Goal: Task Accomplishment & Management: Manage account settings

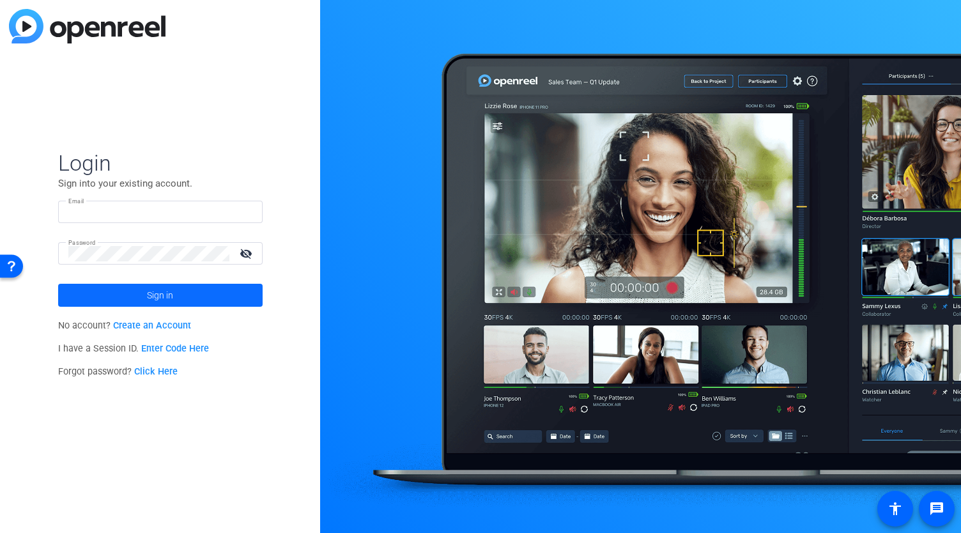
type input "[EMAIL_ADDRESS][DOMAIN_NAME]"
click at [201, 293] on span at bounding box center [160, 295] width 205 height 31
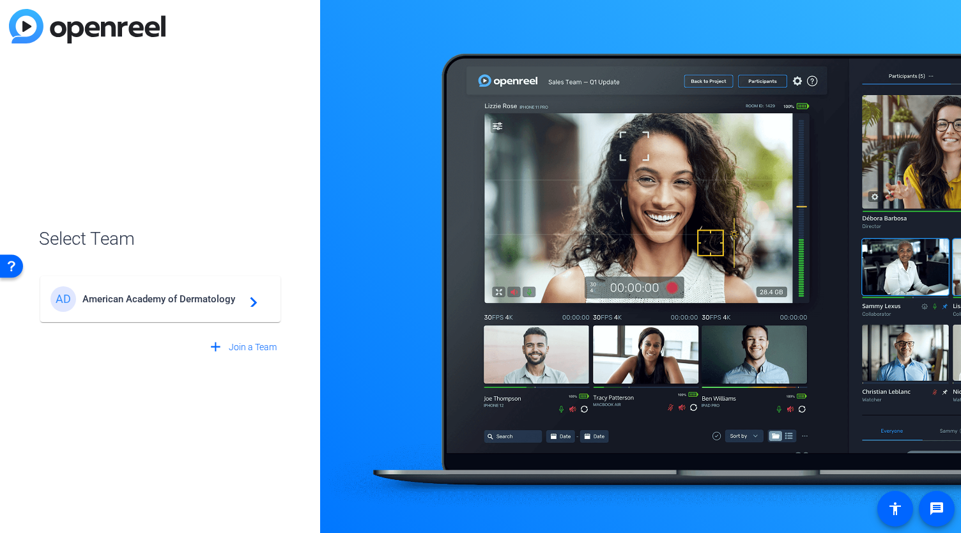
click at [201, 300] on span "American Academy of Dermatology" at bounding box center [162, 299] width 160 height 12
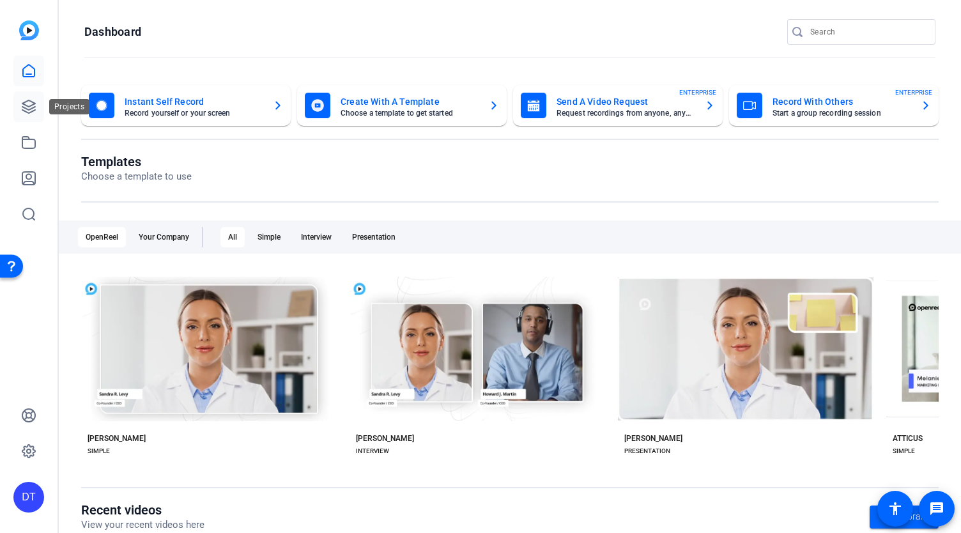
click at [28, 105] on icon at bounding box center [28, 106] width 15 height 15
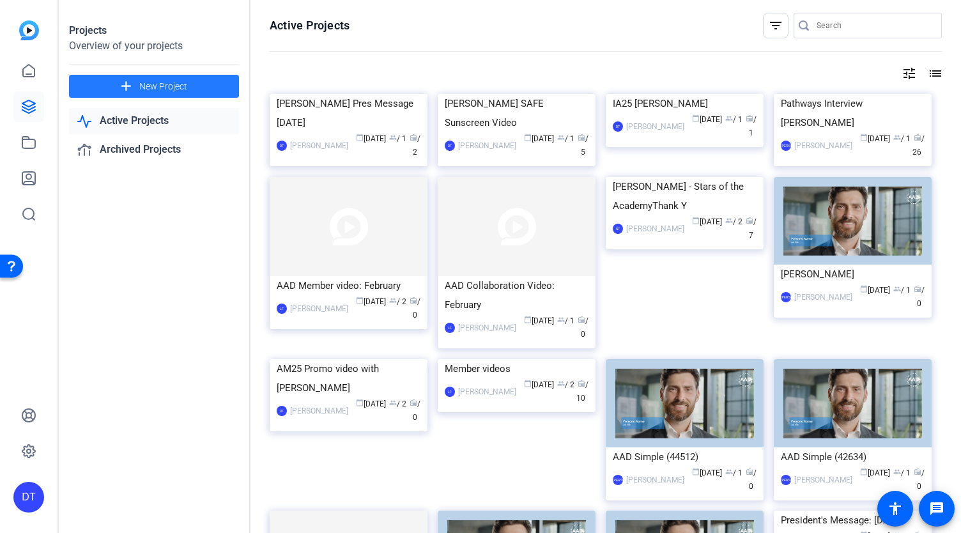
click at [175, 85] on span "New Project" at bounding box center [163, 86] width 48 height 13
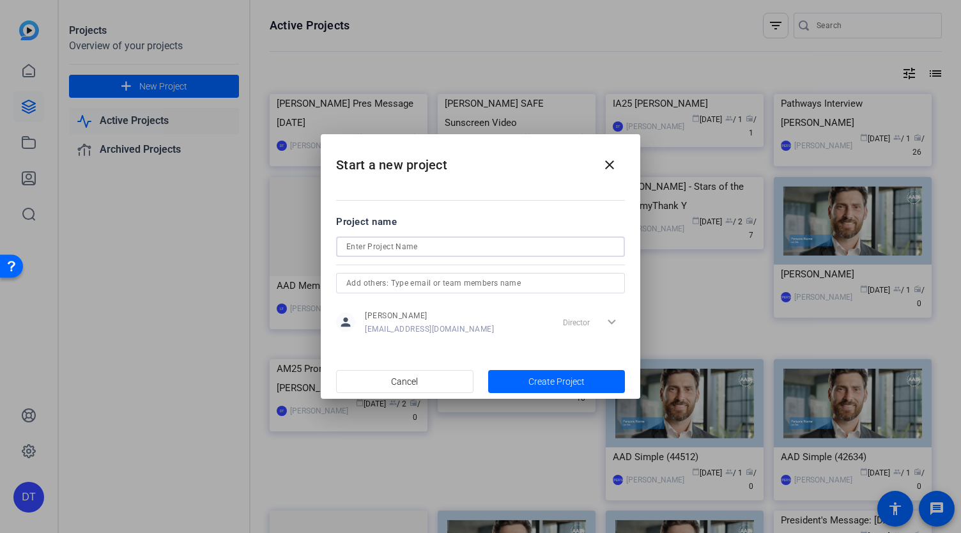
click at [381, 244] on input at bounding box center [480, 246] width 268 height 15
type input "[PERSON_NAME] Mid-Term Video [DATE]"
click at [568, 385] on span "Create Project" at bounding box center [557, 381] width 56 height 13
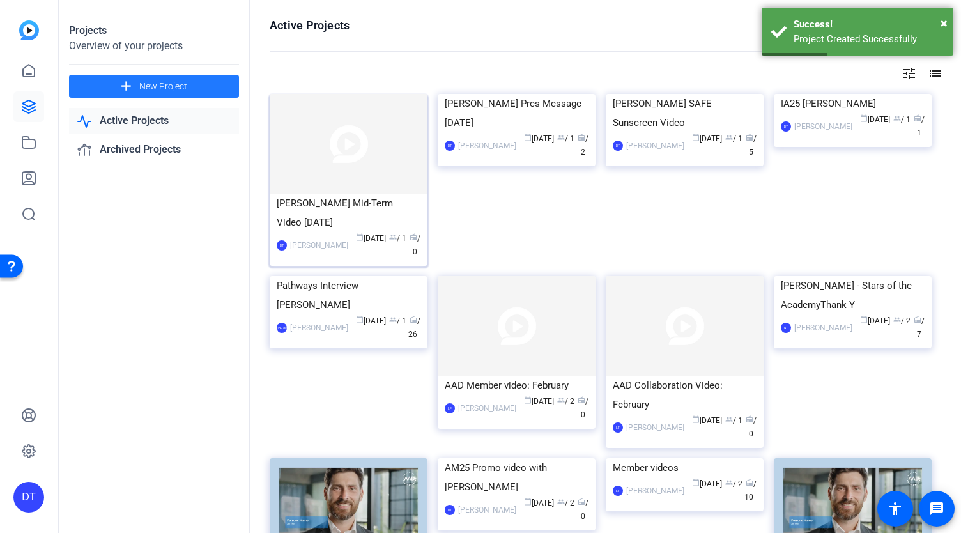
click at [354, 124] on img at bounding box center [349, 144] width 158 height 100
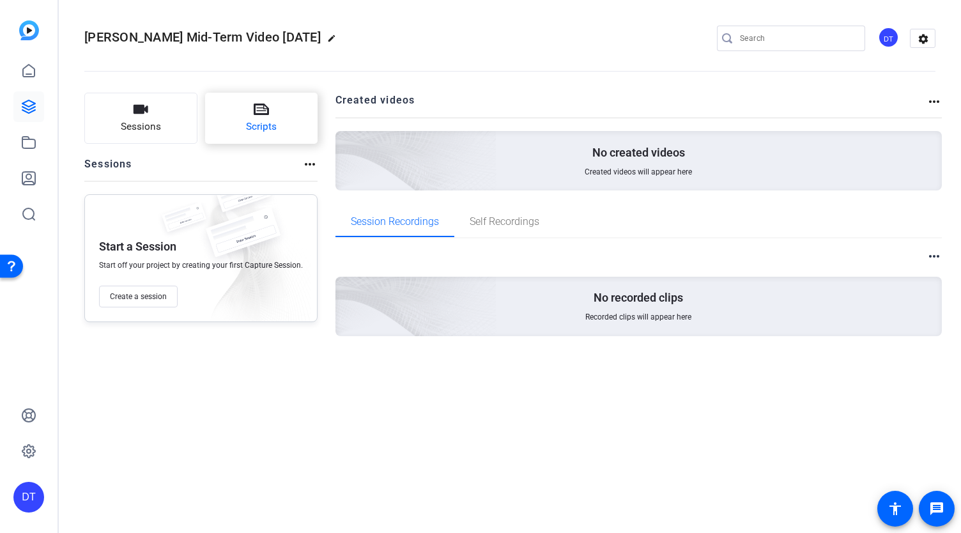
click at [256, 107] on icon at bounding box center [261, 109] width 15 height 15
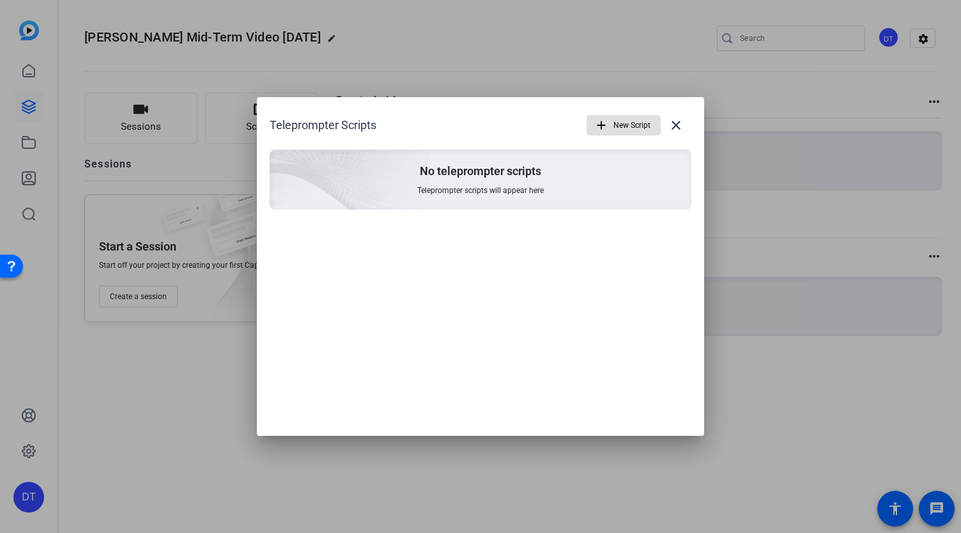
click at [603, 123] on mat-icon "add" at bounding box center [601, 125] width 14 height 14
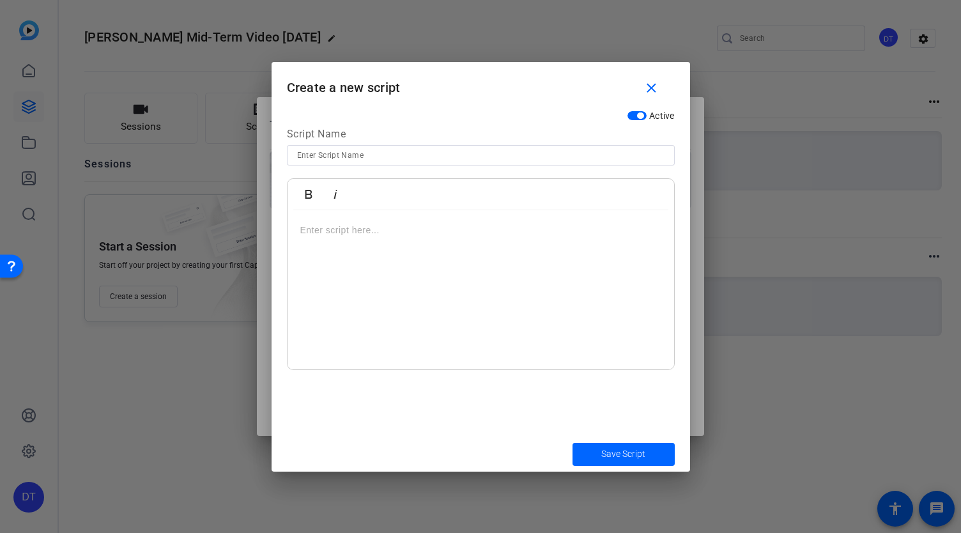
click at [332, 154] on input at bounding box center [481, 155] width 368 height 15
type input "[PERSON_NAME] Mid-Term Video - Script 2025"
click at [368, 231] on p at bounding box center [480, 230] width 361 height 14
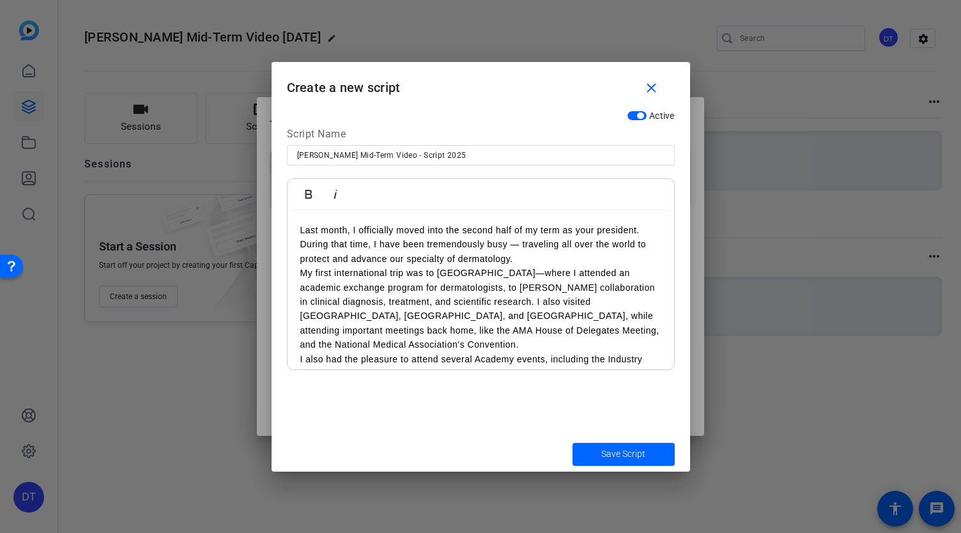
click at [553, 259] on p "Last month, I officially moved into the second half of my term as your presiden…" at bounding box center [480, 244] width 361 height 43
click at [568, 254] on p "Last month, I officially moved into the second half of my term as your presiden…" at bounding box center [480, 244] width 361 height 43
click at [563, 265] on p "Last month, I officially moved into the second half of my term as your presiden…" at bounding box center [480, 244] width 361 height 43
click at [566, 262] on p "Last month, I officially moved into the second half of my term as your presiden…" at bounding box center [480, 244] width 361 height 43
click at [569, 259] on p "Last month, I officially moved into the second half of my term as your presiden…" at bounding box center [480, 244] width 361 height 43
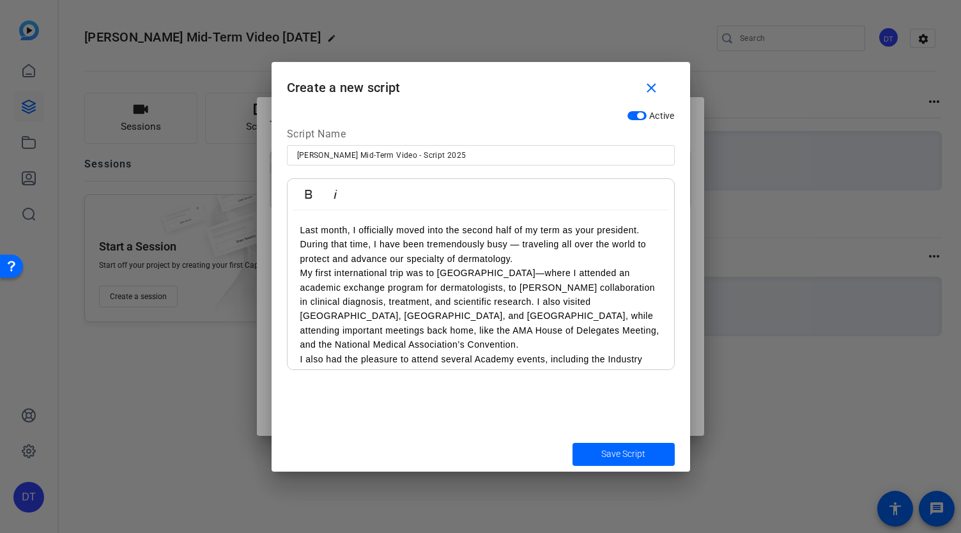
click at [569, 259] on p "Last month, I officially moved into the second half of my term as your presiden…" at bounding box center [480, 244] width 361 height 43
click at [575, 258] on p "Last month, I officially moved into the second half of my term as your presiden…" at bounding box center [480, 244] width 361 height 43
click at [403, 258] on p "Last month, I officially moved into the second half of my term as your presiden…" at bounding box center [480, 244] width 361 height 43
click at [468, 256] on p "Last month, I officially moved into the second half of my term as your presiden…" at bounding box center [480, 244] width 361 height 43
click at [504, 255] on p "Last month, I officially moved into the second half of my term as your presiden…" at bounding box center [480, 244] width 361 height 43
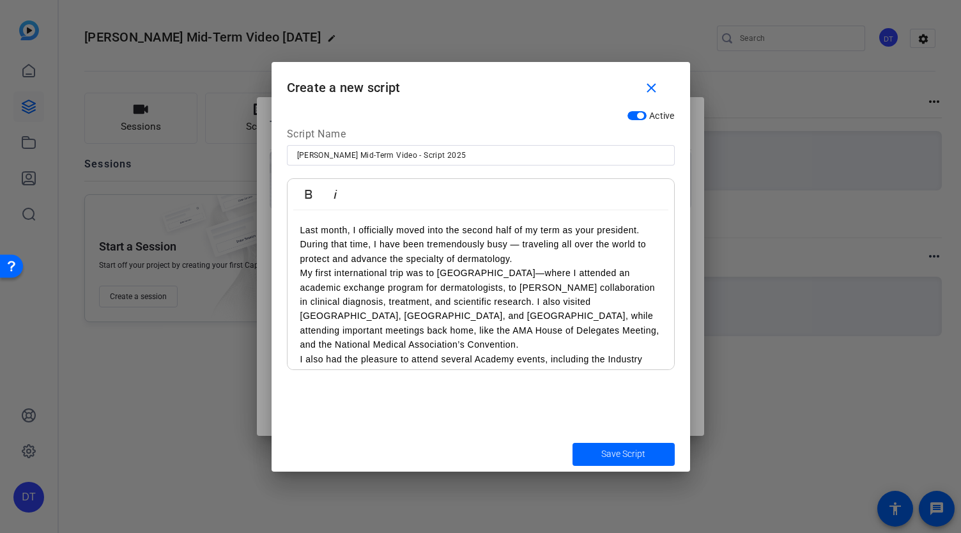
click at [537, 252] on p "Last month, I officially moved into the second half of my term as your presiden…" at bounding box center [480, 244] width 361 height 43
click at [538, 258] on p "Last month, I officially moved into the second half of my term as your presiden…" at bounding box center [480, 244] width 361 height 43
click at [330, 261] on p "Last month, I officially moved into the second half of my term as your presiden…" at bounding box center [480, 244] width 361 height 43
click at [524, 258] on p "Last month, I officially moved into the second half of my term as your presiden…" at bounding box center [480, 244] width 361 height 43
drag, startPoint x: 349, startPoint y: 261, endPoint x: 297, endPoint y: 258, distance: 52.5
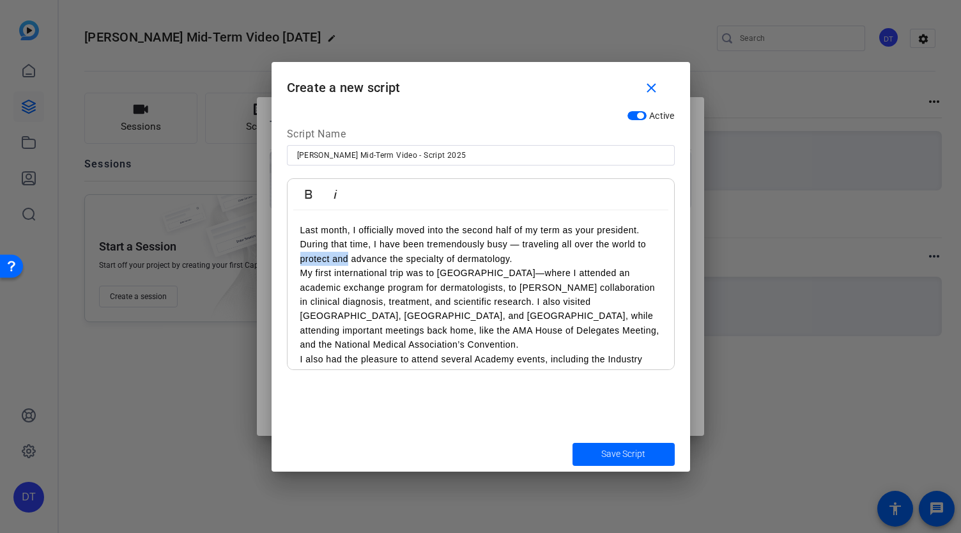
click at [297, 258] on div "Last month, I officially moved into the second half of my term as your presiden…" at bounding box center [481, 337] width 387 height 254
click at [557, 263] on p "Last month, I officially moved into the second half of my term as your presiden…" at bounding box center [480, 244] width 361 height 43
click at [571, 261] on p "Last month, I officially moved into the second half of my term as your presiden…" at bounding box center [480, 244] width 361 height 43
click at [569, 261] on p "Last month, I officially moved into the second half of my term as your presiden…" at bounding box center [480, 244] width 361 height 43
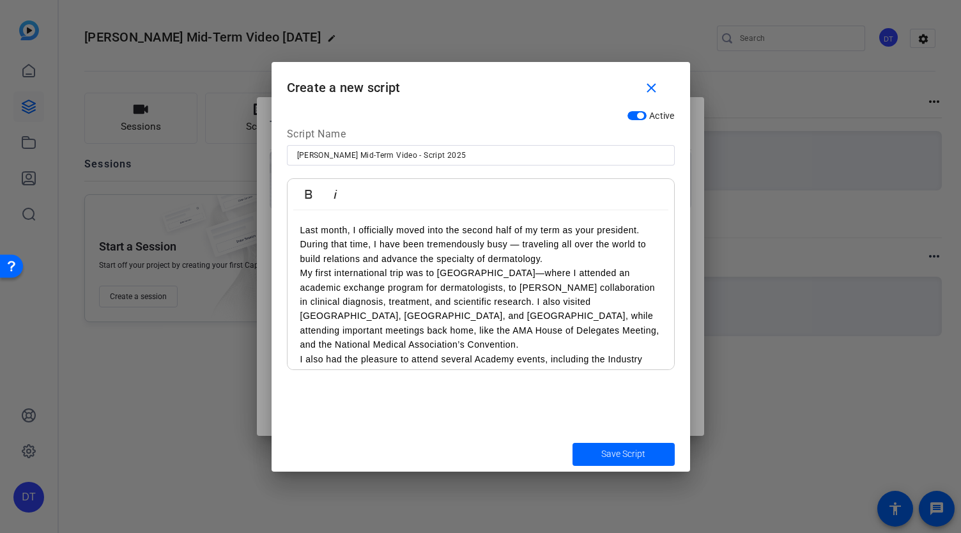
click at [557, 261] on p "Last month, I officially moved into the second half of my term as your presiden…" at bounding box center [480, 244] width 361 height 43
click at [326, 254] on p "Last month, I officially moved into the second half of my term as your presiden…" at bounding box center [480, 244] width 361 height 43
click at [488, 268] on p "My first international trip was to [GEOGRAPHIC_DATA]—where I attended an academ…" at bounding box center [480, 309] width 361 height 86
drag, startPoint x: 538, startPoint y: 261, endPoint x: 568, endPoint y: 259, distance: 29.4
click at [539, 261] on p "Last month, I officially moved into the second half of my term as your presiden…" at bounding box center [480, 244] width 361 height 43
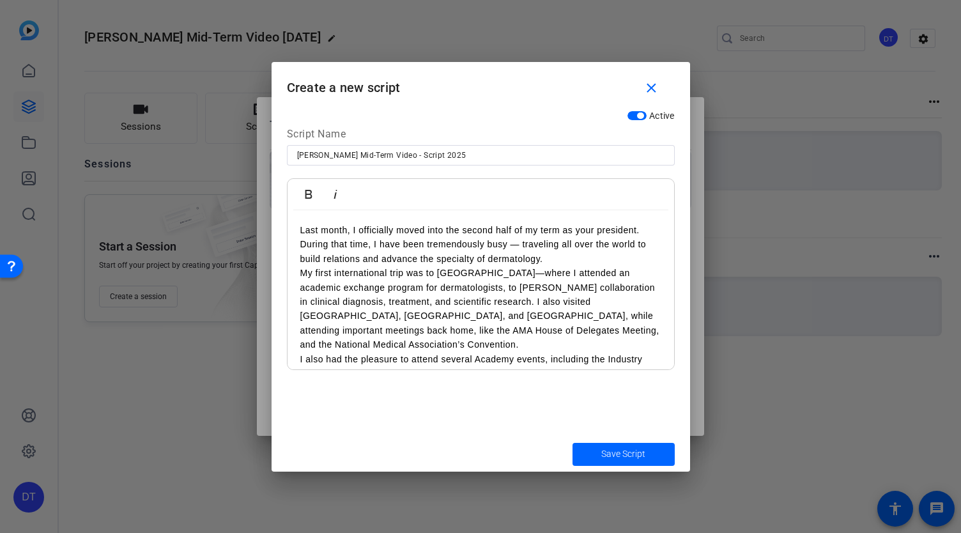
click at [576, 260] on p "Last month, I officially moved into the second half of my term as your presiden…" at bounding box center [480, 244] width 361 height 43
click at [437, 260] on p "Last month, I officially moved into the second half of my term as your presiden…" at bounding box center [480, 244] width 361 height 43
click at [488, 259] on p "Last month, I officially moved into the second half of my term as your presiden…" at bounding box center [480, 244] width 361 height 43
click at [567, 262] on p "Last month, I officially moved into the second half of my term as your presiden…" at bounding box center [480, 244] width 361 height 43
click at [548, 319] on p "My first international trip was to [GEOGRAPHIC_DATA]—where I attended an academ…" at bounding box center [480, 309] width 361 height 86
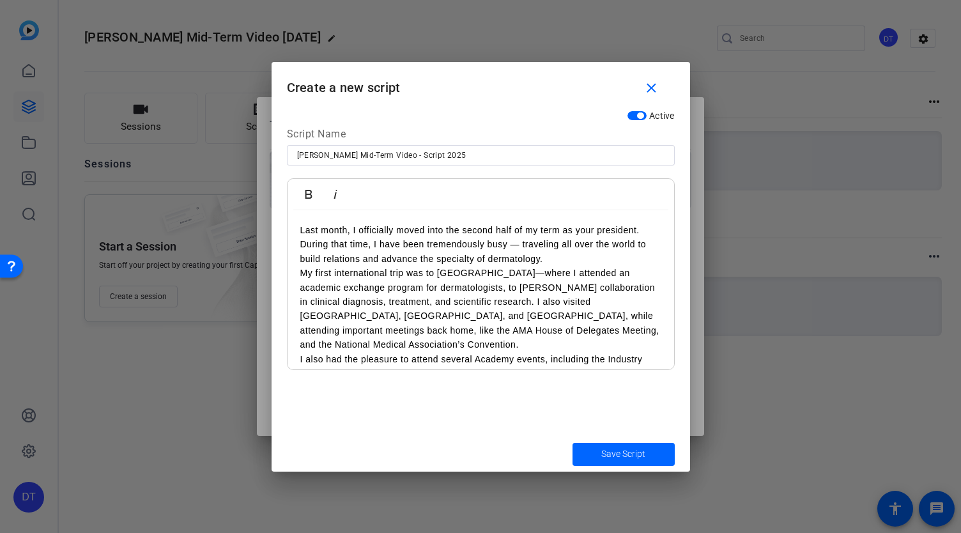
click at [527, 321] on p "My first international trip was to [GEOGRAPHIC_DATA]—where I attended an academ…" at bounding box center [480, 309] width 361 height 86
click at [430, 286] on p "My first international trip was to [GEOGRAPHIC_DATA]—where I attended an academ…" at bounding box center [480, 309] width 361 height 86
click at [421, 274] on p "My first international trip was to [GEOGRAPHIC_DATA]—where I attended an academ…" at bounding box center [480, 309] width 361 height 86
click at [559, 320] on p "My first international trip was to [GEOGRAPHIC_DATA]—where I attended an academ…" at bounding box center [480, 309] width 361 height 86
click at [463, 275] on p "My first international trip was to [GEOGRAPHIC_DATA]—where I attended an academ…" at bounding box center [480, 309] width 361 height 86
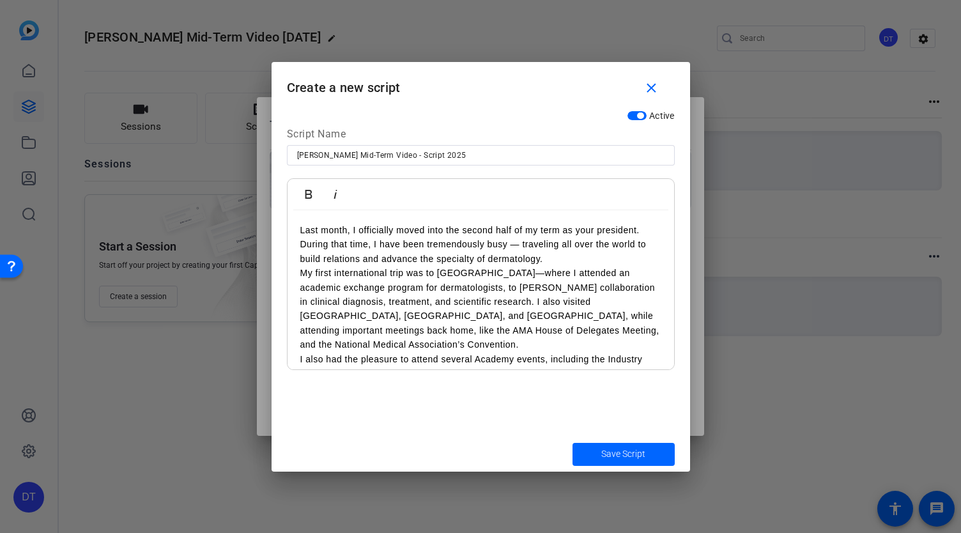
click at [312, 283] on p "My first international trip was to [GEOGRAPHIC_DATA]—where I attended an academ…" at bounding box center [480, 309] width 361 height 86
click at [501, 324] on p "My first international trip was to [GEOGRAPHIC_DATA]—where I attended an academ…" at bounding box center [480, 309] width 361 height 86
click at [534, 332] on p "My first international trip was to [GEOGRAPHIC_DATA]—where I attended an academ…" at bounding box center [480, 309] width 361 height 86
click at [541, 333] on p "My first international trip was to [GEOGRAPHIC_DATA]—where I attended an academ…" at bounding box center [480, 309] width 361 height 86
click at [557, 302] on p "My first international trip was to [GEOGRAPHIC_DATA]—where I attended an academ…" at bounding box center [480, 309] width 361 height 86
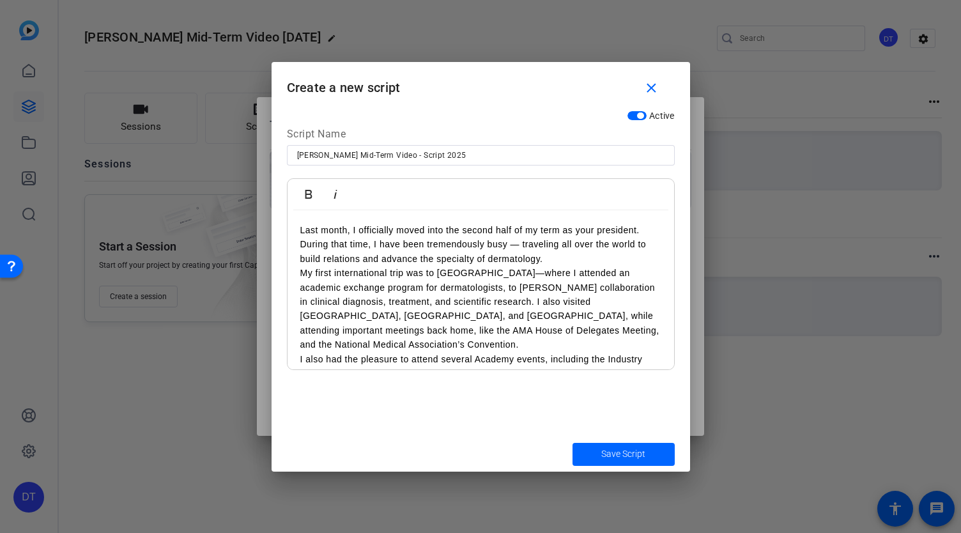
click at [578, 257] on p "Last month, I officially moved into the second half of my term as your presiden…" at bounding box center [480, 244] width 361 height 43
click at [592, 259] on p "Last month, I officially moved into the second half of my term as your presiden…" at bounding box center [480, 244] width 361 height 43
click at [580, 309] on p "My first international trip was to [GEOGRAPHIC_DATA]—where I attended an academ…" at bounding box center [480, 309] width 361 height 86
click at [579, 332] on p "My first international trip was to [GEOGRAPHIC_DATA]—where I attended an academ…" at bounding box center [480, 309] width 361 height 86
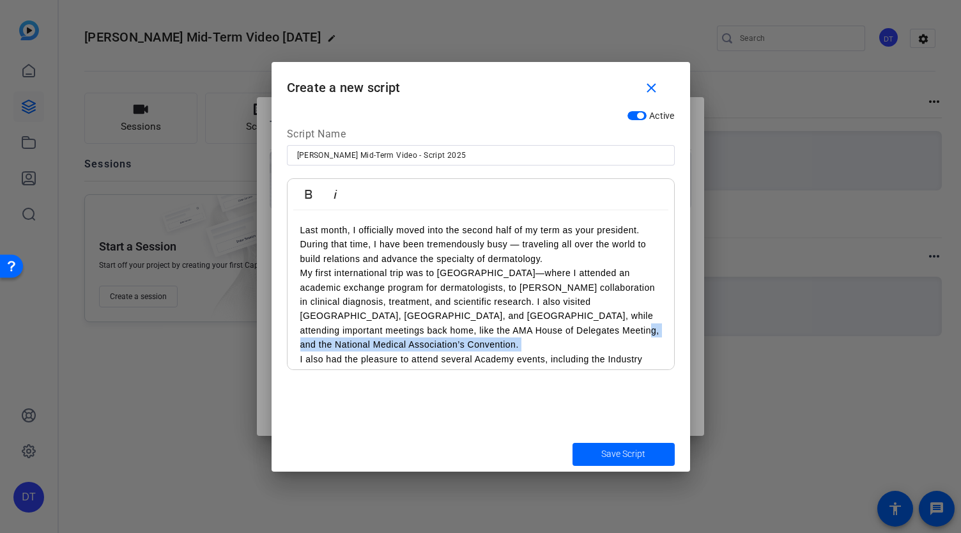
click at [579, 332] on p "My first international trip was to [GEOGRAPHIC_DATA]—where I attended an academ…" at bounding box center [480, 309] width 361 height 86
click at [378, 277] on p "My first international trip was to [GEOGRAPHIC_DATA]—where I attended an academ…" at bounding box center [480, 309] width 361 height 86
click at [536, 334] on p "My first international trip was to [GEOGRAPHIC_DATA]—where I attended an academ…" at bounding box center [480, 309] width 361 height 86
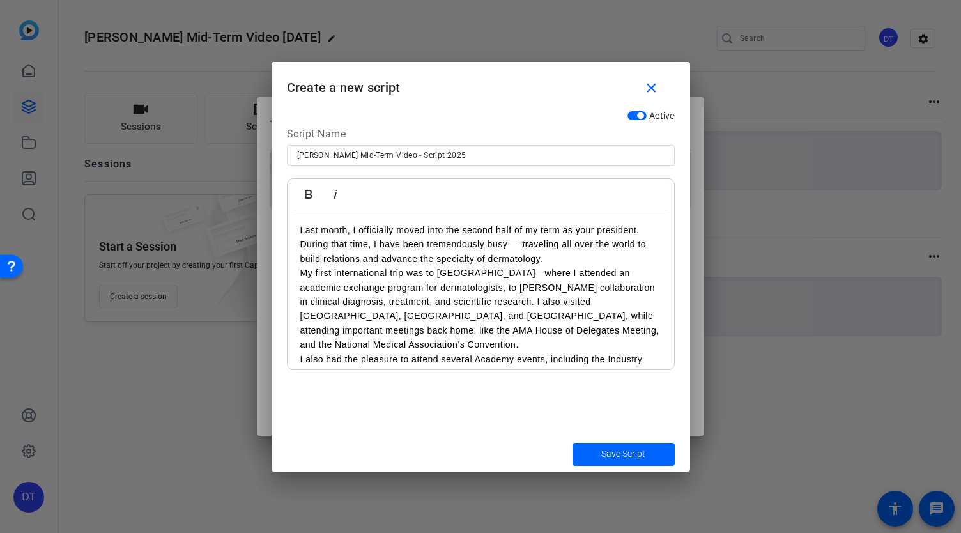
click at [534, 334] on p "My first international trip was to [GEOGRAPHIC_DATA]—where I attended an academ…" at bounding box center [480, 309] width 361 height 86
click at [531, 336] on p "My first international trip was to [GEOGRAPHIC_DATA]—where I attended an academ…" at bounding box center [480, 309] width 361 height 86
click at [529, 336] on p "My first international trip was to [GEOGRAPHIC_DATA]—where I attended an academ…" at bounding box center [480, 309] width 361 height 86
click at [531, 334] on p "My first international trip was to [GEOGRAPHIC_DATA]—where I attended an academ…" at bounding box center [480, 309] width 361 height 86
click at [534, 291] on p "My first international trip was to [GEOGRAPHIC_DATA]—where I attended an academ…" at bounding box center [480, 309] width 361 height 86
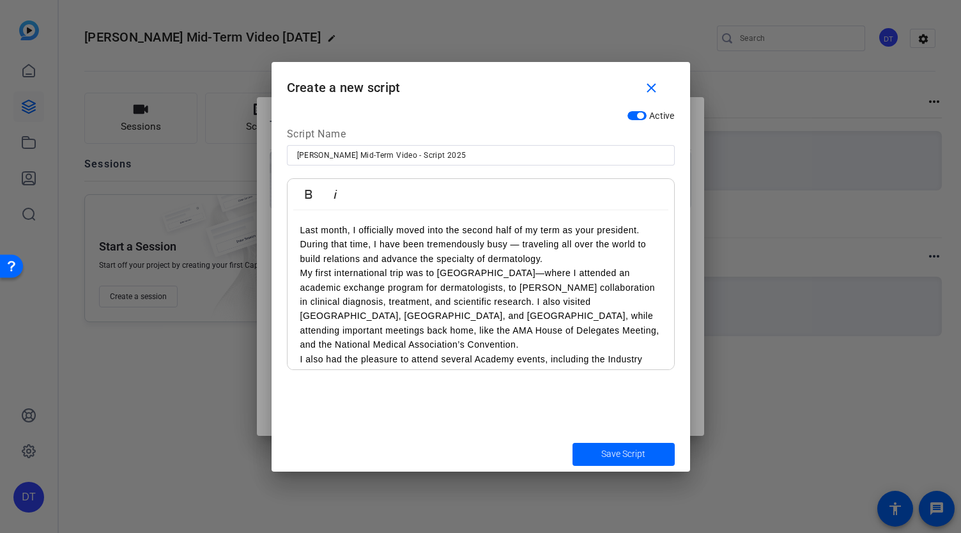
click at [525, 289] on p "My first international trip was to [GEOGRAPHIC_DATA]—where I attended an academ…" at bounding box center [480, 309] width 361 height 86
click at [560, 288] on p "My first international trip was to [GEOGRAPHIC_DATA]—where I attended an academ…" at bounding box center [480, 309] width 361 height 86
click at [605, 289] on p "My first international trip was to [GEOGRAPHIC_DATA]—where I attended an academ…" at bounding box center [480, 309] width 361 height 86
click at [559, 290] on p "My first international trip was to [GEOGRAPHIC_DATA]—where I attended an academ…" at bounding box center [480, 309] width 361 height 86
click at [559, 333] on p "My first international trip was to [GEOGRAPHIC_DATA]—where I attended an academ…" at bounding box center [480, 309] width 361 height 86
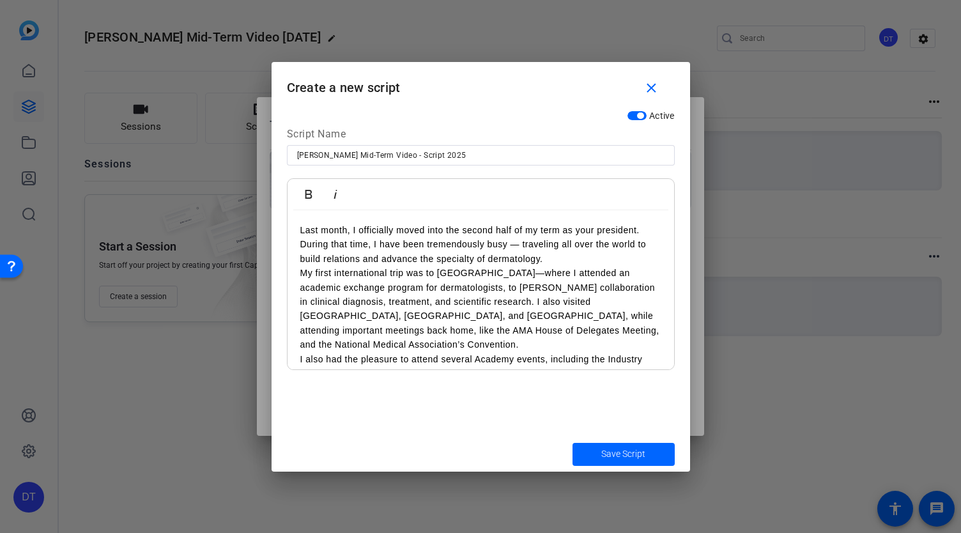
click at [299, 275] on div "Last month, I officially moved into the second half of my term as your presiden…" at bounding box center [481, 337] width 387 height 254
click at [551, 320] on p "My first international trip was to [GEOGRAPHIC_DATA]—where I attended an academ…" at bounding box center [480, 309] width 361 height 86
click at [577, 295] on p "My first international trip was to [GEOGRAPHIC_DATA]—where I attended an academ…" at bounding box center [480, 309] width 361 height 86
click at [587, 252] on p "Last month, I officially moved into the second half of my term as your presiden…" at bounding box center [480, 244] width 361 height 43
click at [620, 261] on p "Last month, I officially moved into the second half of my term as your presiden…" at bounding box center [480, 244] width 361 height 43
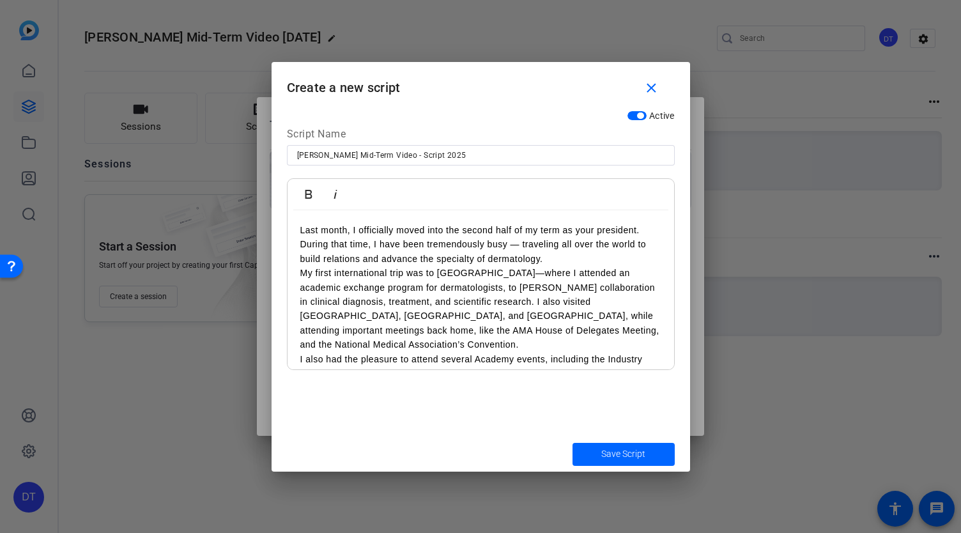
click at [620, 259] on p "Last month, I officially moved into the second half of my term as your presiden…" at bounding box center [480, 244] width 361 height 43
click at [559, 308] on p "My first international trip was to [GEOGRAPHIC_DATA]—where I attended an academ…" at bounding box center [480, 309] width 361 height 86
click at [509, 321] on p "My first international trip was to [GEOGRAPHIC_DATA]—where I attended an academ…" at bounding box center [480, 309] width 361 height 86
click at [514, 352] on p "I also had the pleasure to attend several Academy events, including the Industr…" at bounding box center [480, 373] width 361 height 43
click at [533, 322] on p "My first international trip was to [GEOGRAPHIC_DATA]—where I attended an academ…" at bounding box center [480, 309] width 361 height 86
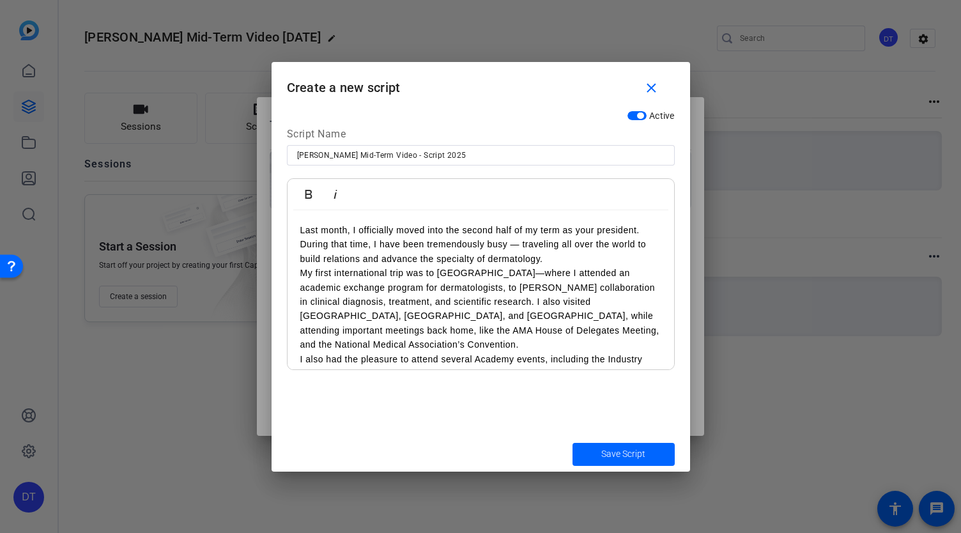
click at [300, 274] on p "My first international trip was to [GEOGRAPHIC_DATA]—where I attended an academ…" at bounding box center [480, 309] width 361 height 86
click at [522, 352] on p "I also had the pleasure to attend several Academy events, including the Industr…" at bounding box center [480, 373] width 361 height 43
click at [528, 329] on p "My first international trip was to [GEOGRAPHIC_DATA]—where I attended an academ…" at bounding box center [480, 309] width 361 height 86
click at [557, 323] on p "My first international trip was to [GEOGRAPHIC_DATA]—where I attended an academ…" at bounding box center [480, 309] width 361 height 86
click at [298, 272] on div "Last month, I officially moved into the second half of my term as your presiden…" at bounding box center [481, 337] width 387 height 254
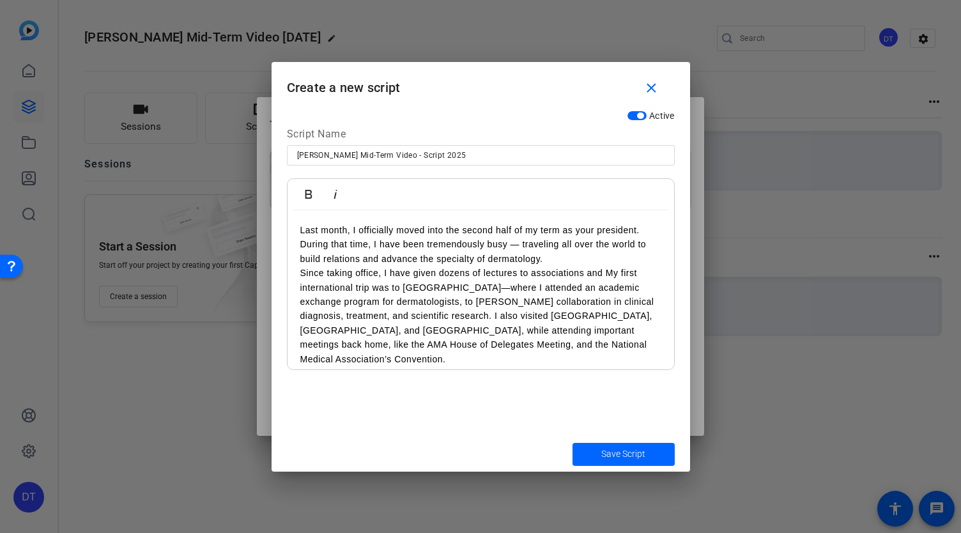
click at [530, 270] on p "Since taking office, I have given dozens of lectures to associations and My fir…" at bounding box center [480, 316] width 361 height 100
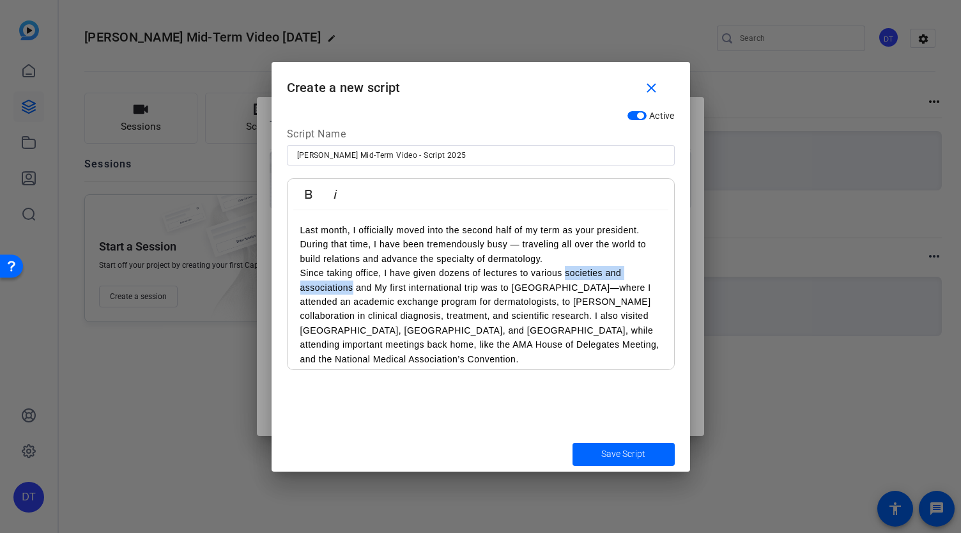
drag, startPoint x: 566, startPoint y: 272, endPoint x: 353, endPoint y: 284, distance: 213.2
click at [353, 284] on p "Since taking office, I have given dozens of lectures to various societies and a…" at bounding box center [480, 316] width 361 height 100
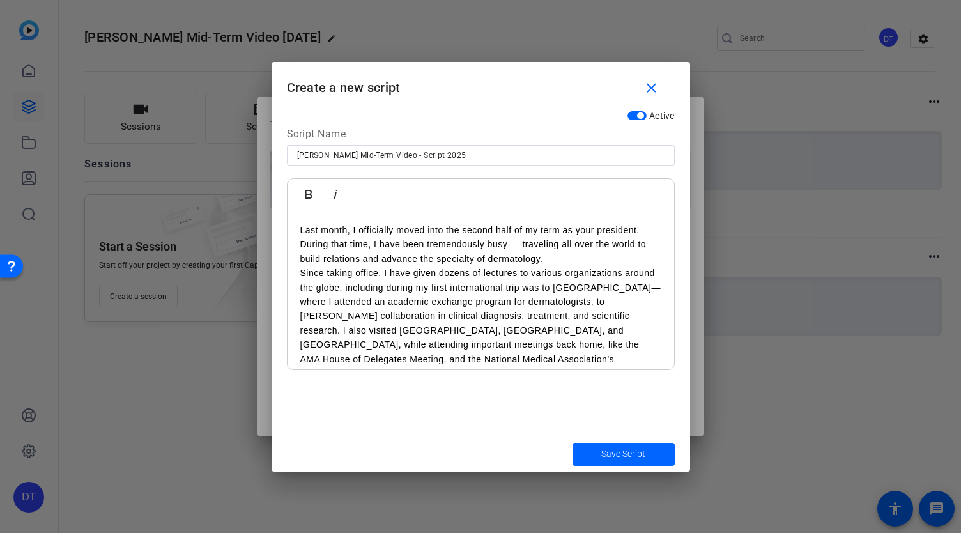
click at [496, 293] on p "Since taking office, I have given dozens of lectures to various organizations a…" at bounding box center [480, 323] width 361 height 114
click at [506, 316] on p "Since taking office, I have given dozens of lectures to various organizations a…" at bounding box center [480, 323] width 361 height 114
drag, startPoint x: 538, startPoint y: 310, endPoint x: 537, endPoint y: 300, distance: 10.3
click at [538, 310] on p "Since taking office, I have given dozens of lectures to various organizations a…" at bounding box center [480, 323] width 361 height 114
click at [531, 286] on p "Since taking office, I have given dozens of lectures to various organizations a…" at bounding box center [480, 323] width 361 height 114
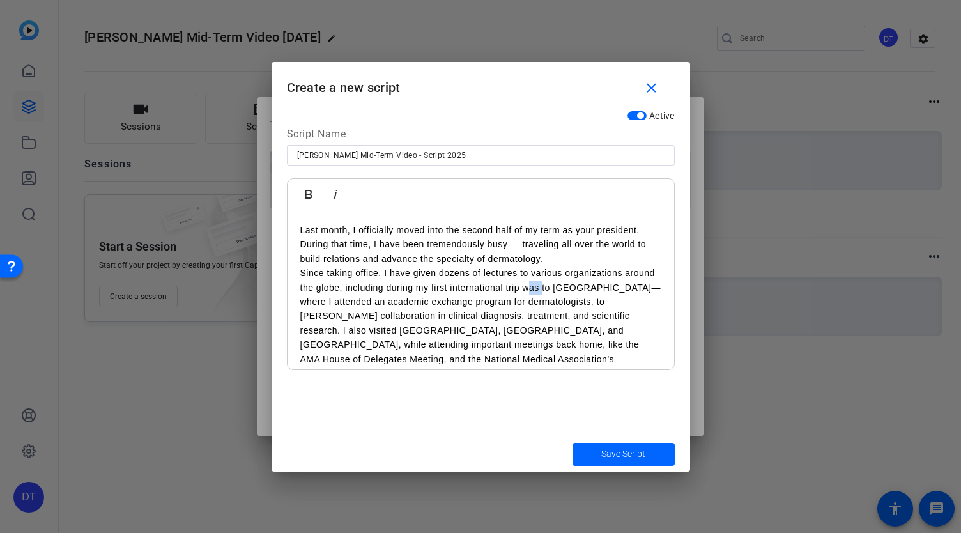
drag, startPoint x: 541, startPoint y: 285, endPoint x: 526, endPoint y: 284, distance: 14.7
click at [526, 284] on p "Since taking office, I have given dozens of lectures to various organizations a…" at bounding box center [480, 323] width 361 height 114
drag, startPoint x: 507, startPoint y: 305, endPoint x: 427, endPoint y: 300, distance: 80.7
click at [427, 300] on p "Since taking office, I have given dozens of lectures to various organizations a…" at bounding box center [480, 323] width 361 height 114
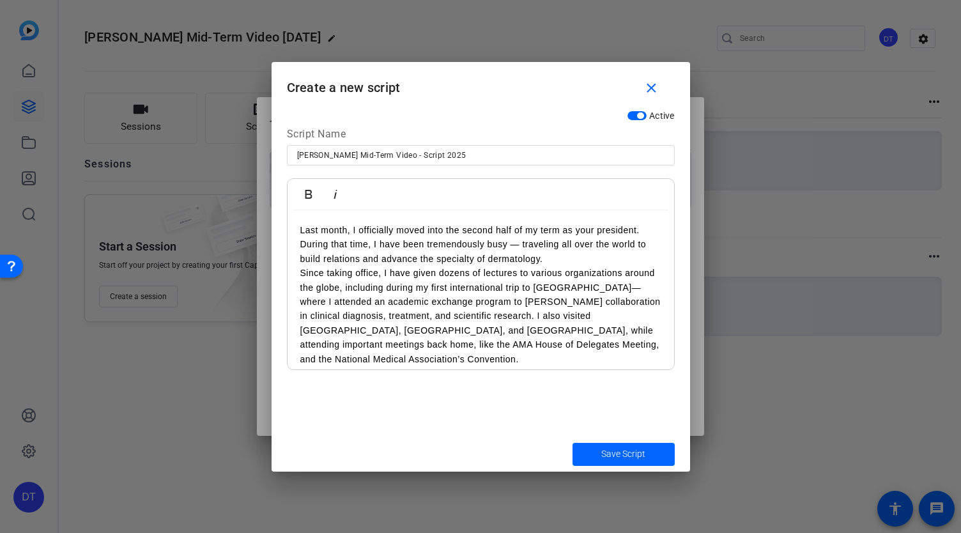
click at [552, 329] on p "Since taking office, I have given dozens of lectures to various organizations a…" at bounding box center [480, 316] width 361 height 100
drag, startPoint x: 602, startPoint y: 313, endPoint x: 626, endPoint y: 309, distance: 24.6
click at [603, 313] on p "Since taking office, I have given dozens of lectures to various organizations a…" at bounding box center [480, 316] width 361 height 100
click at [638, 318] on p "Since taking office, I have given dozens of lectures to various organizations a…" at bounding box center [480, 316] width 361 height 100
click at [656, 313] on div "Last month, I officially moved into the second half of my term as your presiden…" at bounding box center [481, 344] width 387 height 269
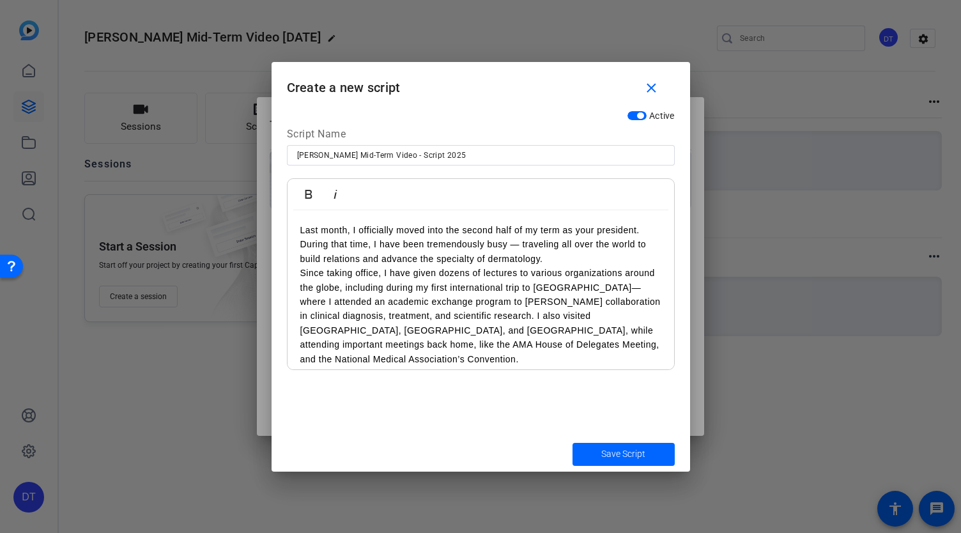
click at [408, 316] on p "Since taking office, I have given dozens of lectures to various organizations a…" at bounding box center [480, 316] width 361 height 100
click at [399, 316] on p "Since taking office, I have given dozens of lectures to various organizations a…" at bounding box center [480, 316] width 361 height 100
click at [401, 314] on p "Since taking office, I have given dozens of lectures to various organizations a…" at bounding box center [480, 316] width 361 height 100
click at [439, 323] on p "I also visited [GEOGRAPHIC_DATA], [GEOGRAPHIC_DATA], and [GEOGRAPHIC_DATA], whi…" at bounding box center [480, 352] width 361 height 58
click at [478, 329] on p "I also visited [GEOGRAPHIC_DATA], [GEOGRAPHIC_DATA], and [GEOGRAPHIC_DATA], whi…" at bounding box center [480, 352] width 361 height 58
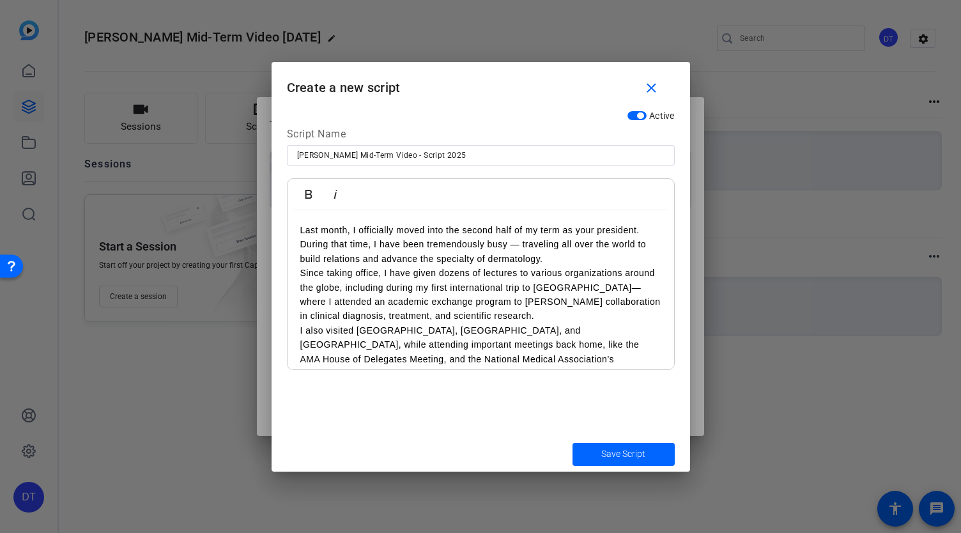
click at [465, 329] on p "I also visited [GEOGRAPHIC_DATA], [GEOGRAPHIC_DATA], and [GEOGRAPHIC_DATA], whi…" at bounding box center [480, 352] width 361 height 58
click at [510, 333] on p "I also visited [GEOGRAPHIC_DATA], [GEOGRAPHIC_DATA], and [GEOGRAPHIC_DATA], whi…" at bounding box center [480, 352] width 361 height 58
click at [474, 337] on p "I also visited [GEOGRAPHIC_DATA], [GEOGRAPHIC_DATA], and [GEOGRAPHIC_DATA], whi…" at bounding box center [480, 352] width 361 height 58
click at [502, 329] on p "I also visited [GEOGRAPHIC_DATA], [GEOGRAPHIC_DATA], and [GEOGRAPHIC_DATA], whi…" at bounding box center [480, 352] width 361 height 58
click at [580, 329] on p "I also visited [GEOGRAPHIC_DATA], [GEOGRAPHIC_DATA], and [GEOGRAPHIC_DATA], whi…" at bounding box center [480, 352] width 361 height 58
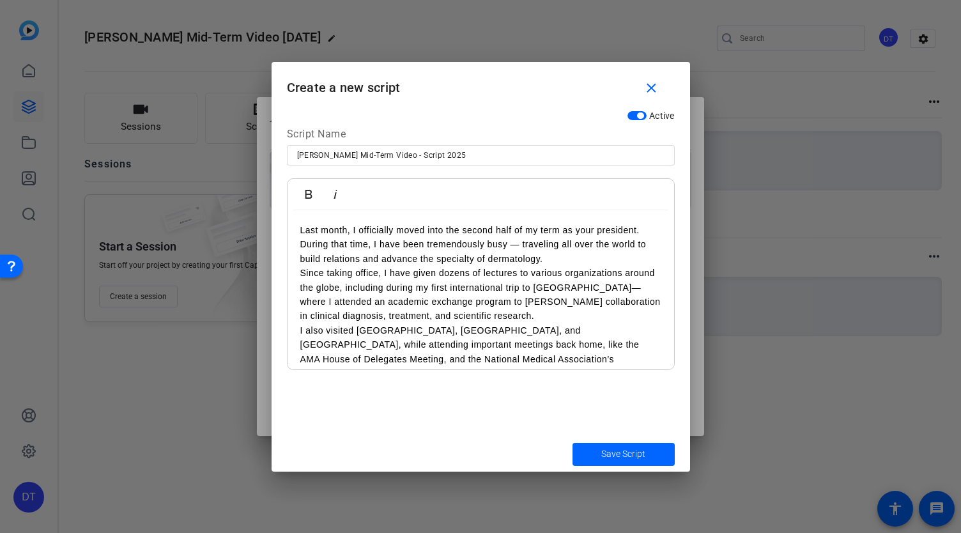
click at [602, 333] on p "I also visited [GEOGRAPHIC_DATA], [GEOGRAPHIC_DATA], and [GEOGRAPHIC_DATA], whi…" at bounding box center [480, 352] width 361 height 58
click at [327, 348] on p "I also visited [GEOGRAPHIC_DATA], [GEOGRAPHIC_DATA], and [GEOGRAPHIC_DATA], whi…" at bounding box center [480, 352] width 361 height 58
click at [426, 289] on p "Since taking office, I have given dozens of lectures to various organizations a…" at bounding box center [480, 295] width 361 height 58
click at [495, 286] on p "Since taking office, I have given dozens of lectures to various organizations a…" at bounding box center [480, 295] width 361 height 58
click at [538, 290] on p "Since taking office, I have given dozens of lectures to various organizations a…" at bounding box center [480, 295] width 361 height 58
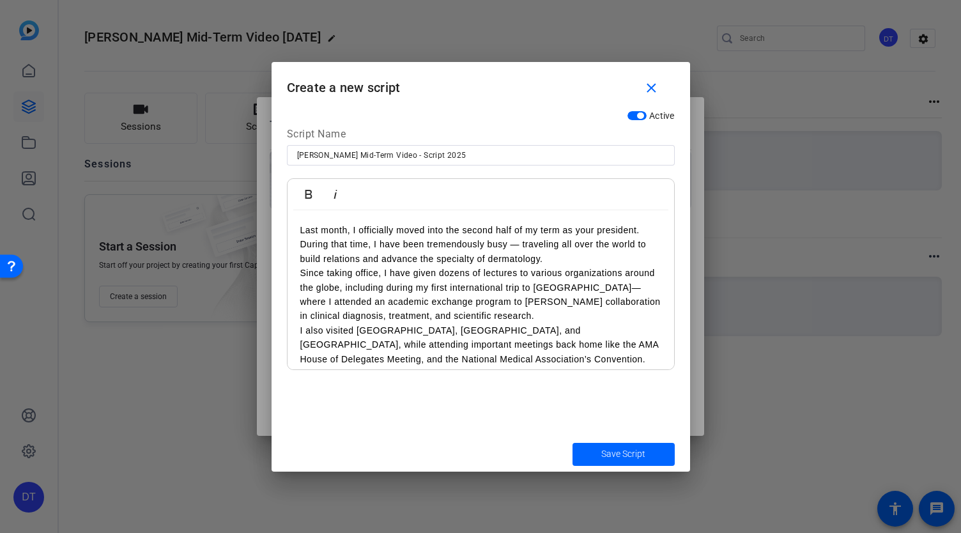
click at [468, 304] on p "Since taking office, I have given dozens of lectures to various organizations a…" at bounding box center [480, 295] width 361 height 58
click at [389, 304] on p "Since taking office, I have given dozens of lectures to various organizations a…" at bounding box center [480, 295] width 361 height 58
click at [532, 309] on p "Since taking office, I have given dozens of lectures to various organizations a…" at bounding box center [480, 295] width 361 height 58
click at [561, 319] on p "Since taking office, I have given dozens of lectures to various organizations a…" at bounding box center [480, 295] width 361 height 58
click at [573, 321] on p "Since taking office, I have given dozens of lectures to various organizations a…" at bounding box center [480, 295] width 361 height 58
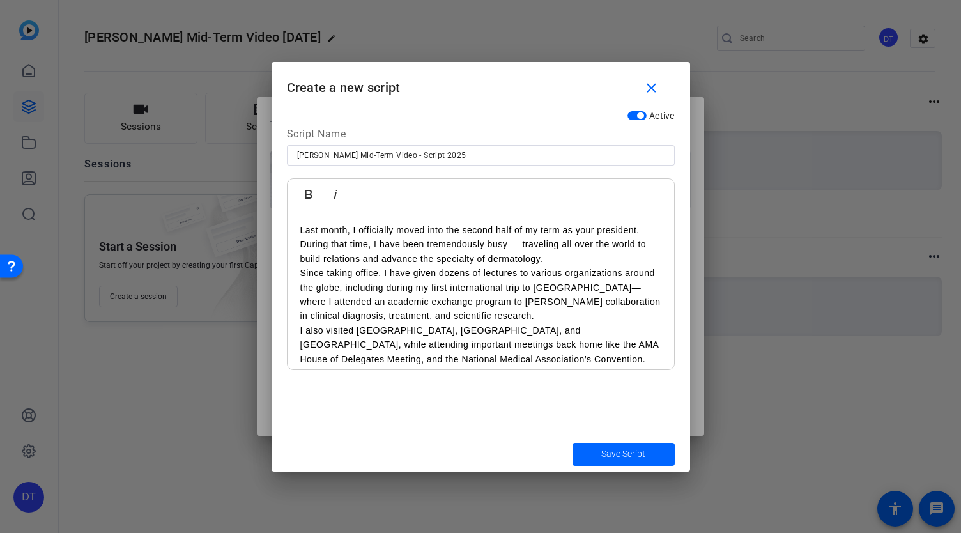
click at [575, 314] on p "Since taking office, I have given dozens of lectures to various organizations a…" at bounding box center [480, 295] width 361 height 58
click at [575, 310] on p "Since taking office, I have given dozens of lectures to various organizations a…" at bounding box center [480, 295] width 361 height 58
click at [330, 336] on p "I also visited [GEOGRAPHIC_DATA], [GEOGRAPHIC_DATA], and [GEOGRAPHIC_DATA], whi…" at bounding box center [480, 344] width 361 height 43
click at [386, 328] on p "I also visited [GEOGRAPHIC_DATA], [GEOGRAPHIC_DATA], and [GEOGRAPHIC_DATA], whi…" at bounding box center [480, 344] width 361 height 43
click at [324, 332] on p "I also visited [GEOGRAPHIC_DATA], [GEOGRAPHIC_DATA], and [GEOGRAPHIC_DATA], whi…" at bounding box center [480, 344] width 361 height 43
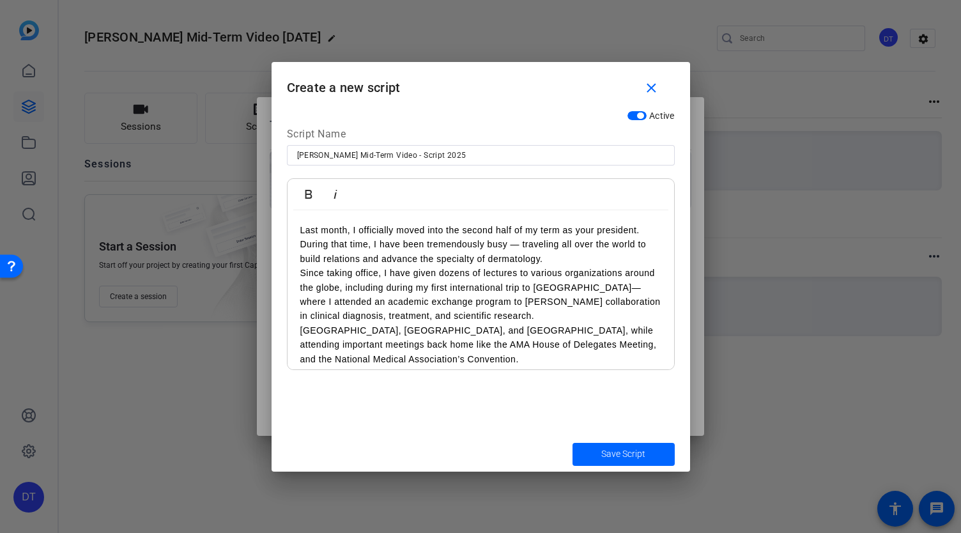
click at [565, 269] on p "Since taking office, I have given dozens of lectures to various organizations a…" at bounding box center [480, 295] width 361 height 58
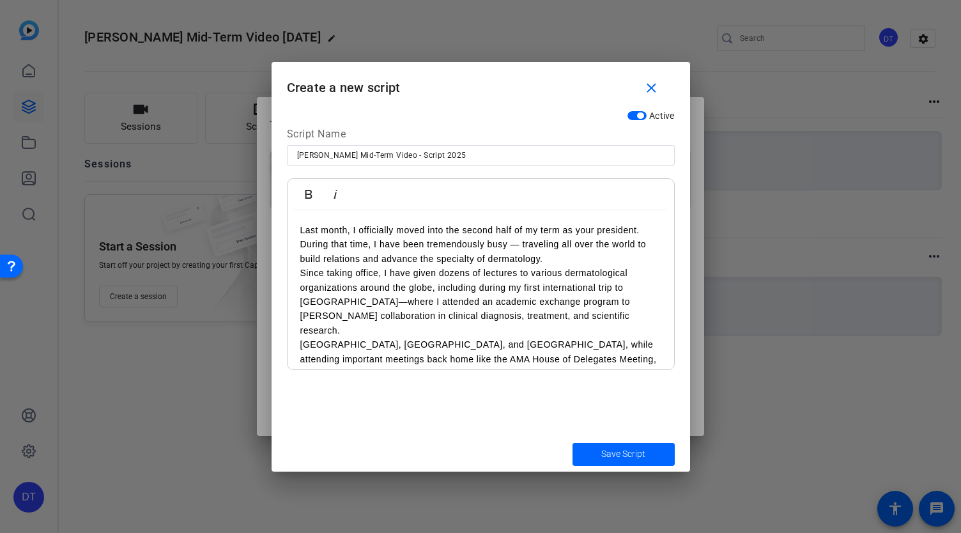
click at [580, 288] on p "Since taking office, I have given dozens of lectures to various dermatological …" at bounding box center [480, 302] width 361 height 72
drag, startPoint x: 563, startPoint y: 274, endPoint x: 533, endPoint y: 274, distance: 30.0
click at [533, 274] on p "Since taking office, I have given dozens of lectures to various dermatological …" at bounding box center [480, 302] width 361 height 72
click at [515, 313] on p "Since taking office, I have given dozens of lectures to dermatological organiza…" at bounding box center [480, 302] width 361 height 72
click at [537, 308] on p "Since taking office, I have given dozens of lectures to dermatological organiza…" at bounding box center [480, 302] width 361 height 72
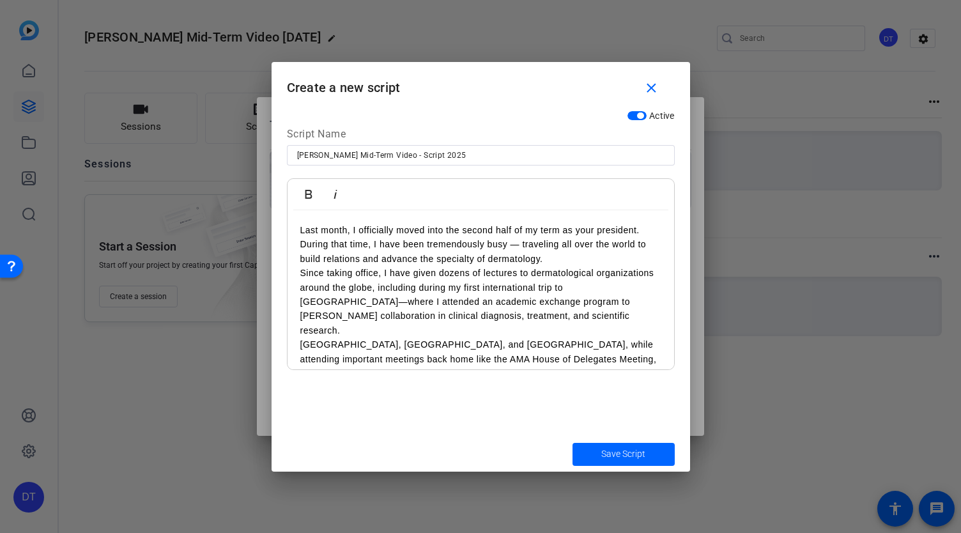
click at [522, 309] on p "Since taking office, I have given dozens of lectures to dermatological organiza…" at bounding box center [480, 302] width 361 height 72
click at [536, 315] on p "Since taking office, I have given dozens of lectures to dermatological organiza…" at bounding box center [480, 302] width 361 height 72
click at [548, 318] on p "Since taking office, I have given dozens of lectures to dermatological organiza…" at bounding box center [480, 302] width 361 height 72
click at [554, 316] on p "Since taking office, I have given dozens of lectures to dermatological organiza…" at bounding box center [480, 302] width 361 height 72
click at [419, 288] on p "Since taking office, I have given dozens of lectures to dermatological organiza…" at bounding box center [480, 302] width 361 height 72
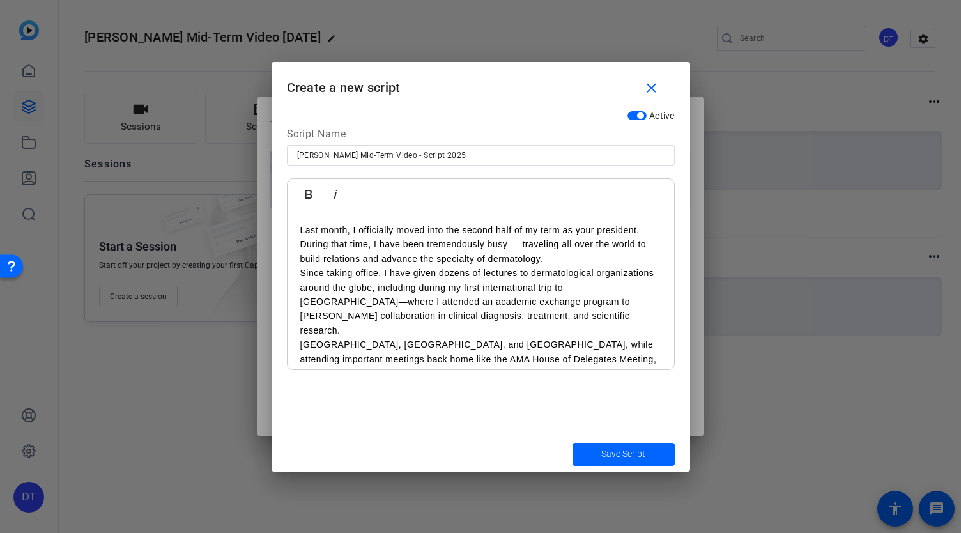
click at [544, 314] on p "Since taking office, I have given dozens of lectures to dermatological organiza…" at bounding box center [480, 302] width 361 height 72
click at [575, 313] on p "Since taking office, I have given dozens of lectures to dermatological organiza…" at bounding box center [480, 302] width 361 height 72
click at [516, 309] on p "Since taking office, I have given dozens of lectures to dermatological organiza…" at bounding box center [480, 302] width 361 height 72
click at [404, 288] on p "Since taking office, I have given dozens of lectures to dermatological organiza…" at bounding box center [480, 302] width 361 height 72
click at [583, 284] on p "Since taking office, I have given dozens of lectures to dermatological organiza…" at bounding box center [480, 302] width 361 height 72
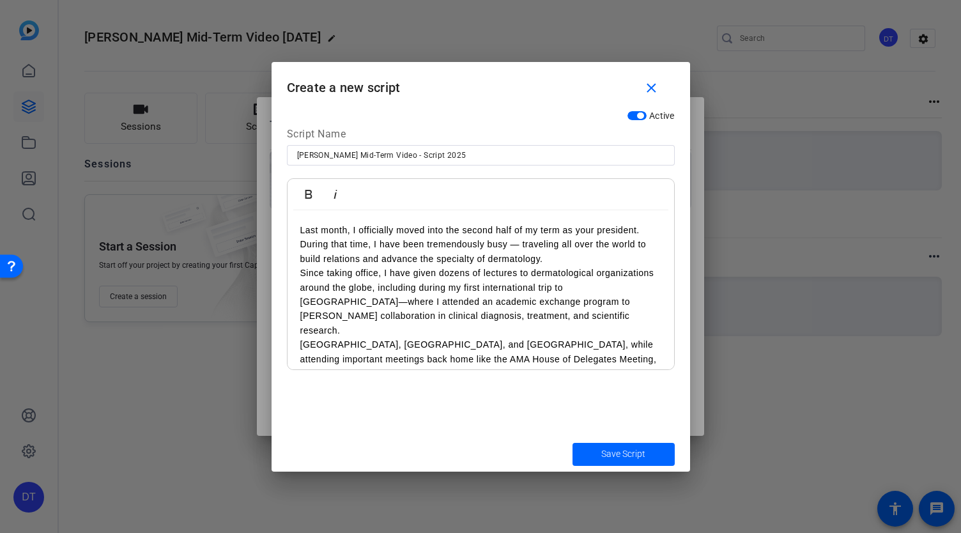
click at [491, 300] on p "Since taking office, I have given dozens of lectures to dermatological organiza…" at bounding box center [480, 302] width 361 height 72
click at [489, 293] on p "Since taking office, I have given dozens of lectures to dermatological organiza…" at bounding box center [480, 302] width 361 height 72
click at [438, 291] on p "Since taking office, I have given dozens of lectures to dermatological organiza…" at bounding box center [480, 302] width 361 height 72
click at [522, 279] on p "Since taking office, I have given dozens of lectures to dermatological organiza…" at bounding box center [480, 302] width 361 height 72
click at [530, 274] on p "Since taking office, I have given dozens of lectures to dermatological organiza…" at bounding box center [480, 302] width 361 height 72
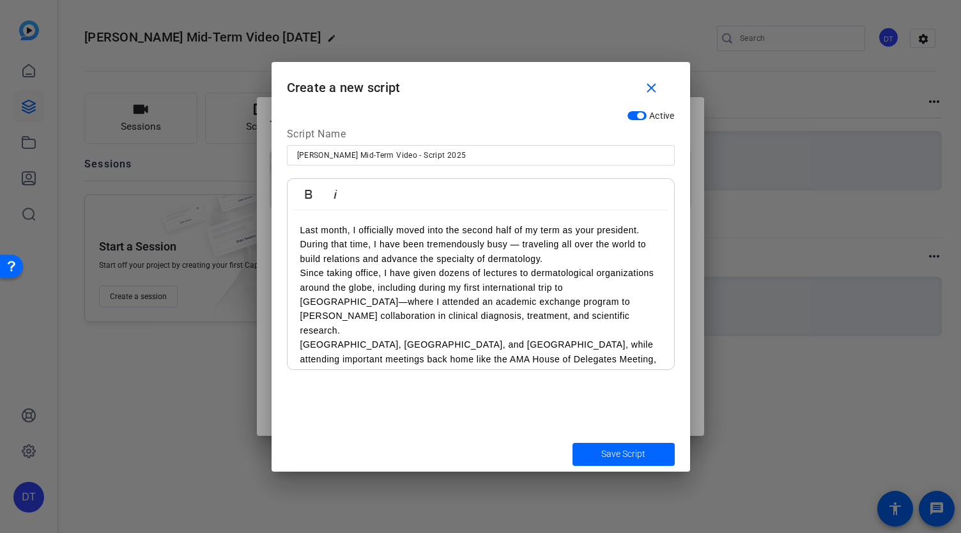
click at [369, 286] on p "Since taking office, I have given dozens of lectures to dermatological organiza…" at bounding box center [480, 302] width 361 height 72
drag, startPoint x: 373, startPoint y: 285, endPoint x: 312, endPoint y: 293, distance: 61.3
click at [312, 293] on p "Since taking office, I have given dozens of lectures to dermatological organiza…" at bounding box center [480, 302] width 361 height 72
click at [513, 318] on p "Since taking office, I have given dozens of lectures to dermatological organiza…" at bounding box center [480, 302] width 361 height 72
click at [533, 313] on p "Since taking office, I have given dozens of lectures to dermatological organiza…" at bounding box center [480, 302] width 361 height 72
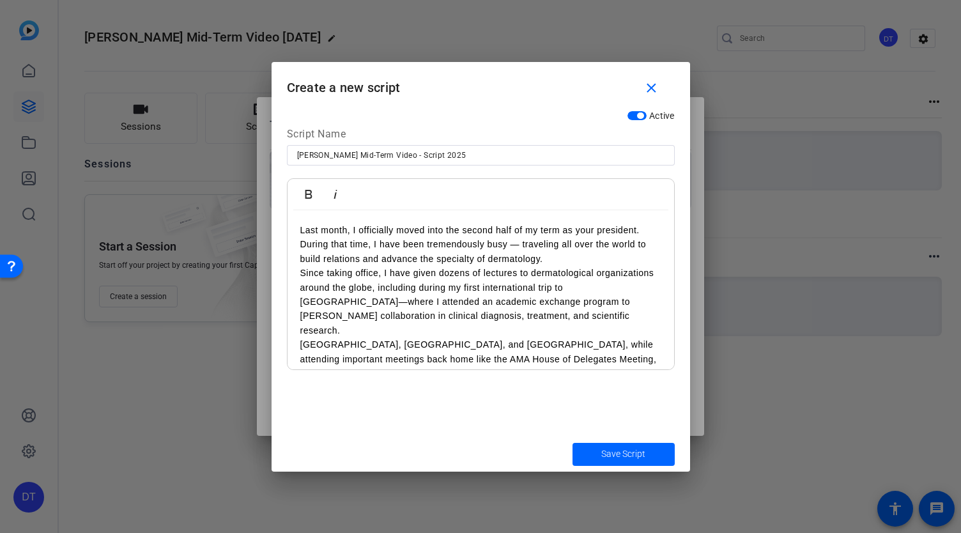
click at [537, 312] on p "Since taking office, I have given dozens of lectures to dermatological organiza…" at bounding box center [480, 302] width 361 height 72
click at [585, 317] on p "Since taking office, I have given dozens of lectures to dermatological organiza…" at bounding box center [480, 302] width 361 height 72
click at [520, 314] on p "Since taking office, I have given dozens of lectures to dermatological organiza…" at bounding box center [480, 302] width 361 height 72
drag, startPoint x: 297, startPoint y: 327, endPoint x: 345, endPoint y: 344, distance: 51.5
click at [297, 327] on div "Last month, I officially moved into the second half of my term as your presiden…" at bounding box center [481, 351] width 387 height 283
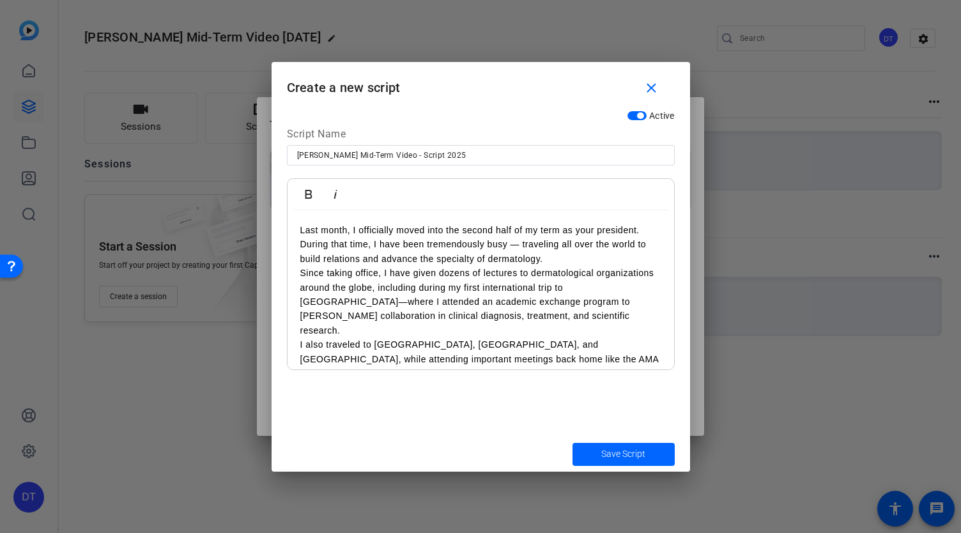
click at [497, 348] on p "I also traveled to [GEOGRAPHIC_DATA], [GEOGRAPHIC_DATA], and [GEOGRAPHIC_DATA],…" at bounding box center [480, 358] width 361 height 43
click at [436, 359] on p "I also traveled to [GEOGRAPHIC_DATA], [GEOGRAPHIC_DATA], and [GEOGRAPHIC_DATA],…" at bounding box center [480, 358] width 361 height 43
drag, startPoint x: 445, startPoint y: 364, endPoint x: 420, endPoint y: 356, distance: 26.3
click at [444, 364] on p "I also traveled to [GEOGRAPHIC_DATA], [GEOGRAPHIC_DATA], and [GEOGRAPHIC_DATA],…" at bounding box center [480, 358] width 361 height 43
click at [368, 343] on p "I also traveled to [GEOGRAPHIC_DATA], [GEOGRAPHIC_DATA], and [GEOGRAPHIC_DATA],…" at bounding box center [480, 358] width 361 height 43
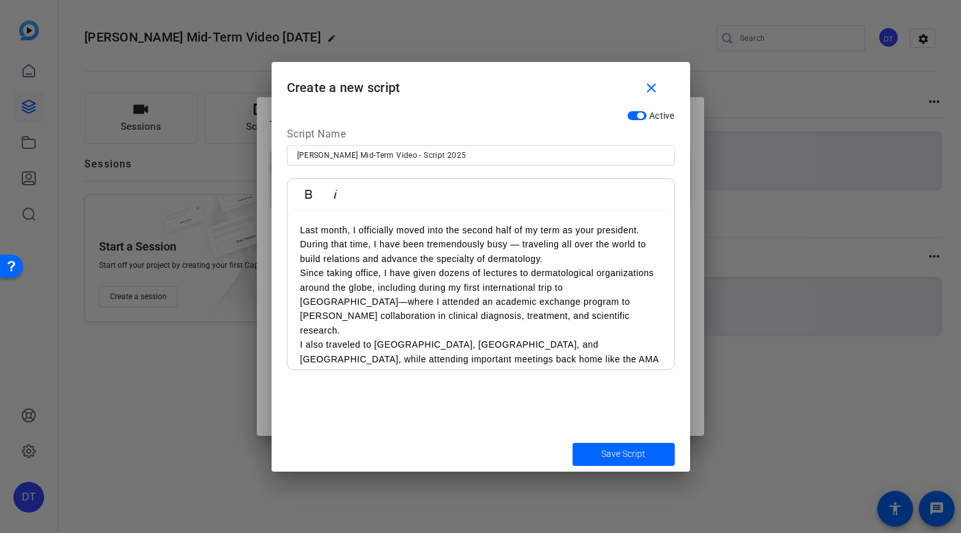
click at [557, 307] on p "Since taking office, I have given dozens of lectures to dermatological organiza…" at bounding box center [480, 302] width 361 height 72
click at [438, 292] on p "Since taking office, I have given dozens of lectures to dermatological organiza…" at bounding box center [480, 302] width 361 height 72
click at [422, 274] on p "Since taking office, I have given dozens of lectures to dermatological organiza…" at bounding box center [480, 302] width 361 height 72
click at [572, 250] on p "Last month, I officially moved into the second half of my term as your presiden…" at bounding box center [480, 244] width 361 height 43
click at [603, 252] on p "Last month, I officially moved into the second half of my term as your presiden…" at bounding box center [480, 244] width 361 height 43
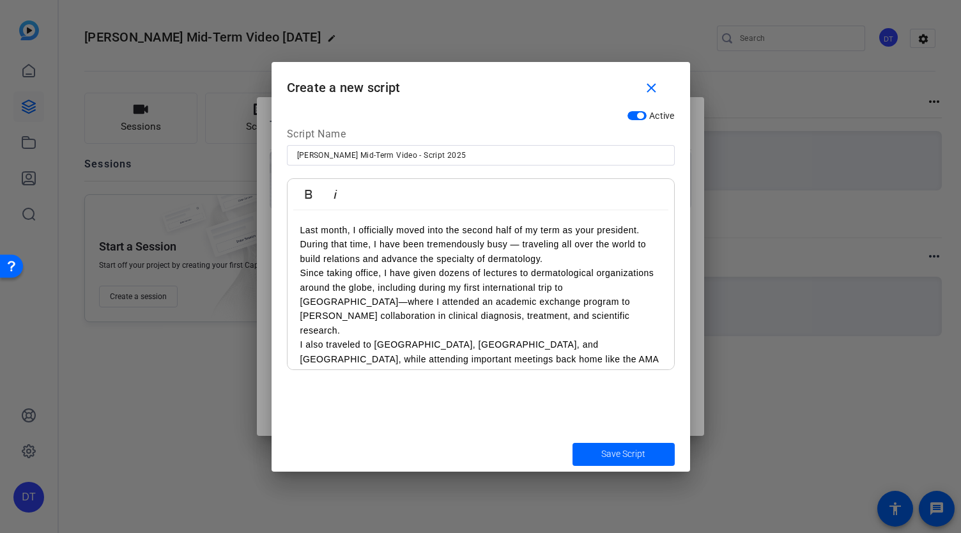
click at [610, 258] on p "Last month, I officially moved into the second half of my term as your presiden…" at bounding box center [480, 244] width 361 height 43
click at [615, 263] on p "Last month, I officially moved into the second half of my term as your presiden…" at bounding box center [480, 244] width 361 height 43
click at [366, 244] on p "Last month, I officially moved into the second half of my term as your presiden…" at bounding box center [480, 244] width 361 height 43
click at [614, 256] on p "Last month, I officially moved into the second half of my term as your presiden…" at bounding box center [480, 244] width 361 height 43
click at [631, 255] on p "Last month, I officially moved into the second half of my term as your presiden…" at bounding box center [480, 244] width 361 height 43
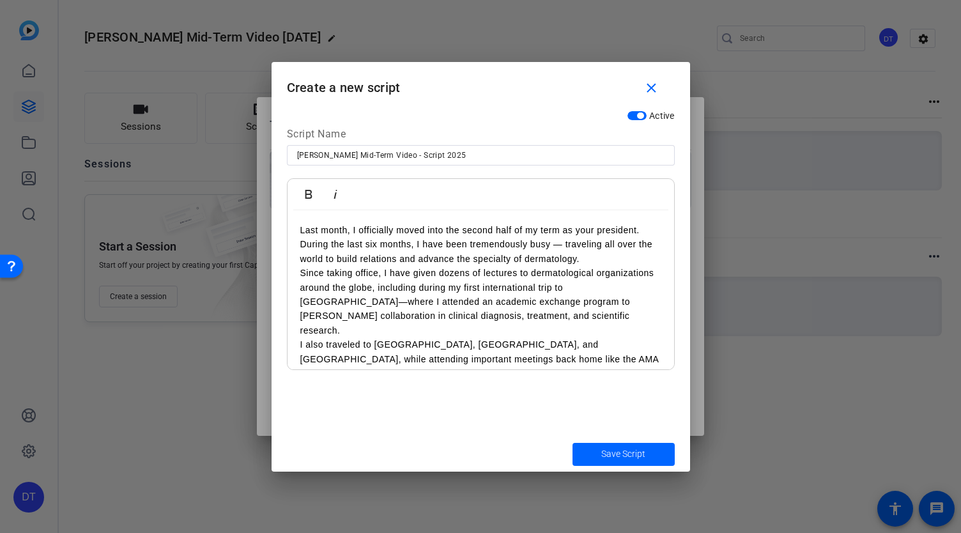
click at [623, 256] on p "Last month, I officially moved into the second half of my term as your presiden…" at bounding box center [480, 244] width 361 height 43
click at [617, 252] on p "Last month, I officially moved into the second half of my term as your presiden…" at bounding box center [480, 244] width 361 height 43
click at [601, 266] on p "Since taking office, I have given dozens of lectures to dermatological organiza…" at bounding box center [480, 302] width 361 height 72
click at [488, 295] on p "Since taking office, I have given dozens of lectures to dermatological organiza…" at bounding box center [480, 302] width 361 height 72
click at [391, 288] on p "Since taking office, I have given dozens of lectures to dermatological organiza…" at bounding box center [480, 302] width 361 height 72
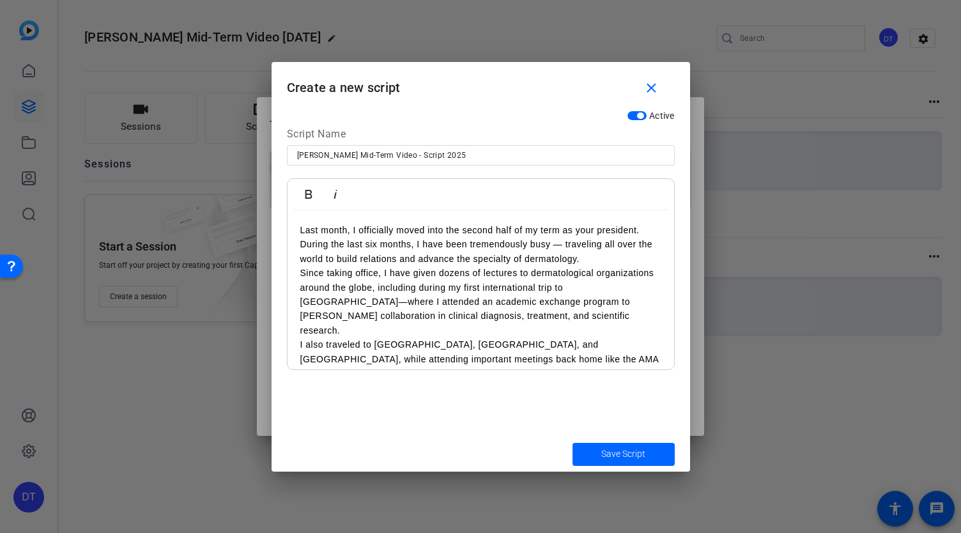
click at [520, 288] on p "Since taking office, I have given dozens of lectures to dermatological organiza…" at bounding box center [480, 302] width 361 height 72
click at [570, 295] on p "Since taking office, I have given dozens of lectures to dermatological organiza…" at bounding box center [480, 302] width 361 height 72
click at [593, 288] on p "Since taking office, I have given dozens of lectures to dermatological organiza…" at bounding box center [480, 302] width 361 height 72
drag, startPoint x: 596, startPoint y: 276, endPoint x: 533, endPoint y: 277, distance: 62.6
click at [533, 277] on p "Since taking office, I have given dozens of lectures to dermatological organiza…" at bounding box center [480, 302] width 361 height 72
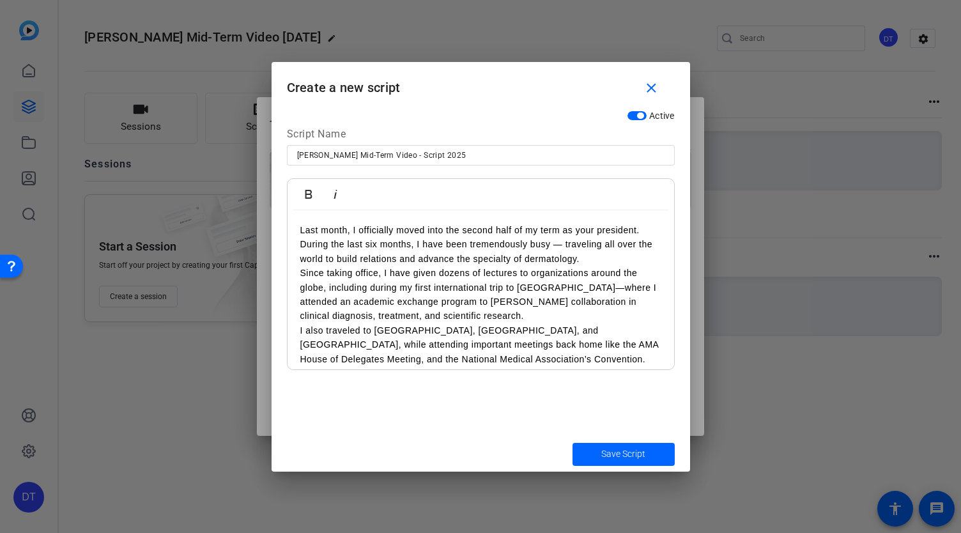
click at [327, 286] on p "Since taking office, I have given dozens of lectures to organizations around th…" at bounding box center [480, 295] width 361 height 58
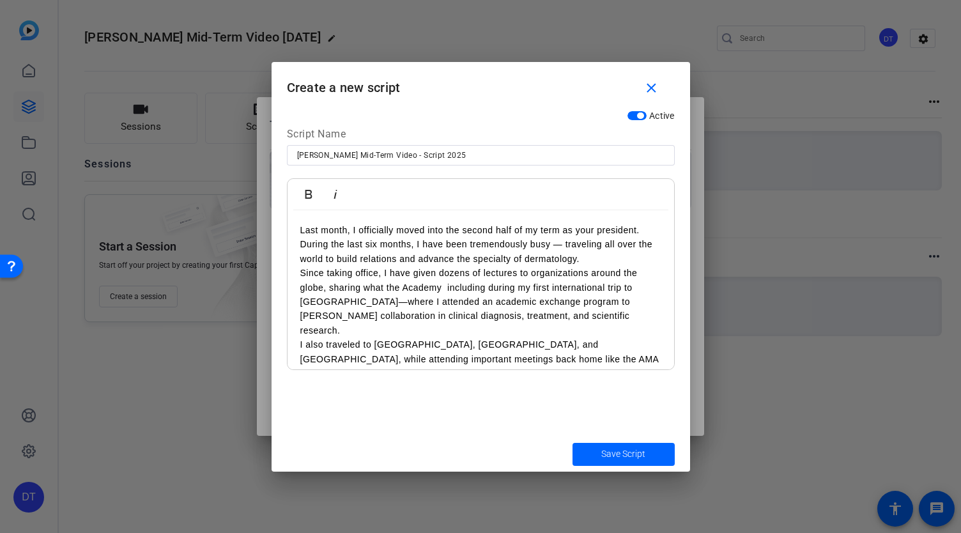
click at [400, 285] on p "Since taking office, I have given dozens of lectures to organizations around th…" at bounding box center [480, 302] width 361 height 72
click at [441, 285] on p "Since taking office, I have given dozens of lectures to organizations around th…" at bounding box center [480, 302] width 361 height 72
click at [496, 325] on p "Since taking office, I have given dozens of lectures to organizations around th…" at bounding box center [480, 302] width 361 height 72
click at [390, 292] on p "Since taking office, I have given dozens of lectures to organizations around th…" at bounding box center [480, 302] width 361 height 72
click at [291, 302] on div "Last month, I officially moved into the second half of my term as your presiden…" at bounding box center [481, 351] width 387 height 283
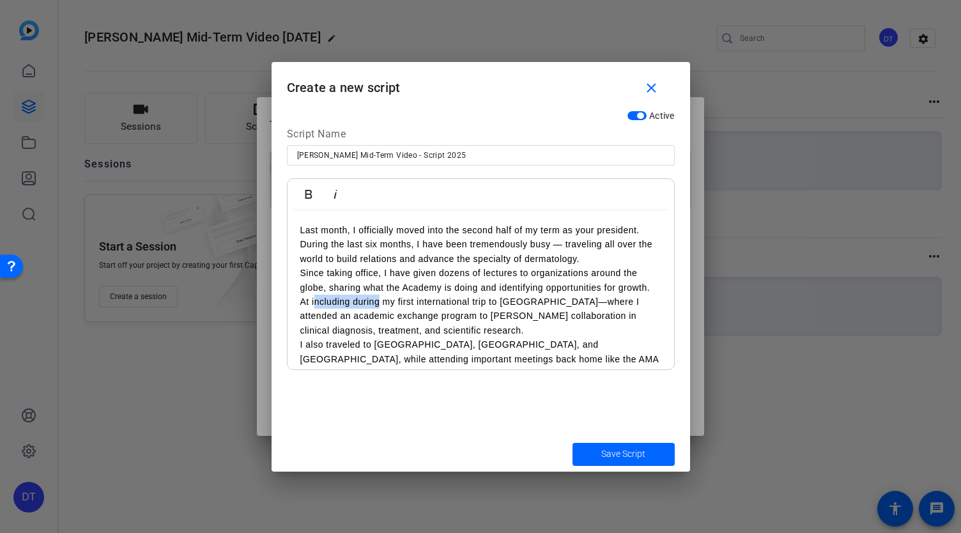
drag, startPoint x: 380, startPoint y: 296, endPoint x: 314, endPoint y: 303, distance: 66.2
click at [314, 304] on p "Since taking office, I have given dozens of lectures to organizations around th…" at bounding box center [480, 302] width 361 height 72
click at [647, 288] on p "Since taking office, I have given dozens of lectures to organizations around th…" at bounding box center [480, 302] width 361 height 72
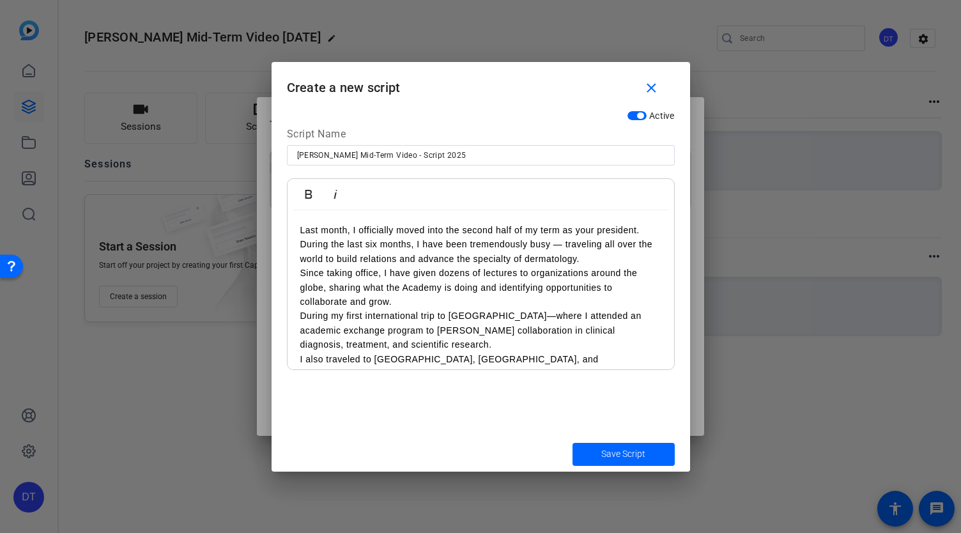
click at [484, 316] on p "During my first international trip to [GEOGRAPHIC_DATA]—where I attended an aca…" at bounding box center [480, 330] width 361 height 43
click at [573, 334] on p "During my first international trip to [GEOGRAPHIC_DATA]—I gave 7 different lect…" at bounding box center [480, 330] width 361 height 43
click at [570, 341] on p "During my first international trip to [GEOGRAPHIC_DATA]—I gave 7 different lect…" at bounding box center [480, 330] width 361 height 43
click at [577, 338] on p "During my first international trip to [GEOGRAPHIC_DATA]—I gave 7 different lect…" at bounding box center [480, 330] width 361 height 43
click at [631, 313] on p "During my first international trip to [GEOGRAPHIC_DATA]—I gave 7 different lect…" at bounding box center [480, 330] width 361 height 43
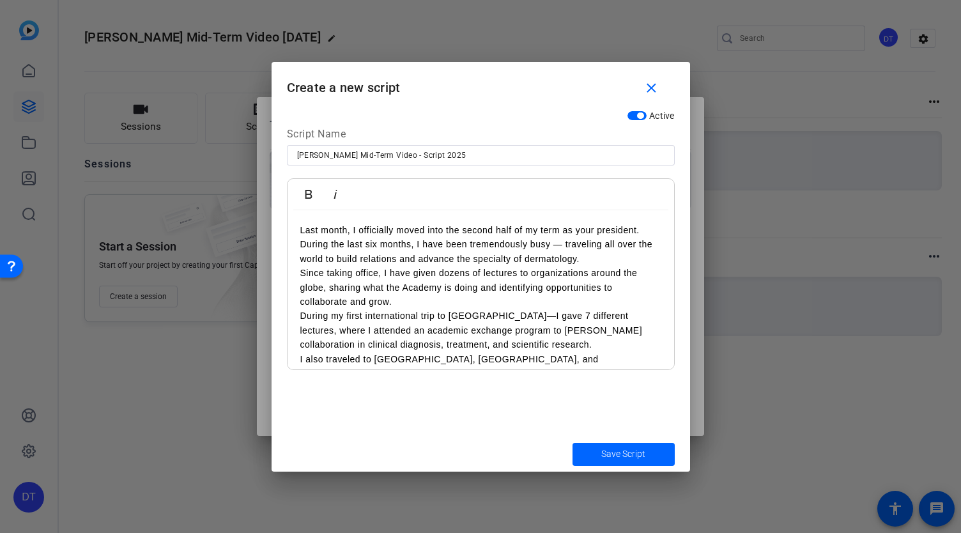
click at [375, 338] on p "During my first international trip to [GEOGRAPHIC_DATA]—I gave 7 different lect…" at bounding box center [480, 330] width 361 height 43
drag, startPoint x: 637, startPoint y: 315, endPoint x: 604, endPoint y: 321, distance: 33.2
click at [603, 321] on p "During my first international trip to [GEOGRAPHIC_DATA]—I gave 7 different lect…" at bounding box center [480, 330] width 361 height 43
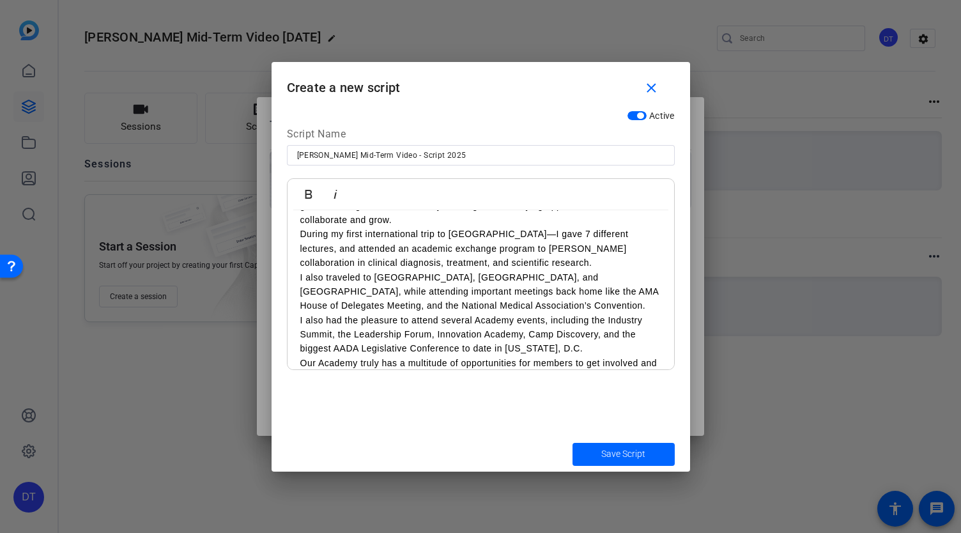
scroll to position [128, 0]
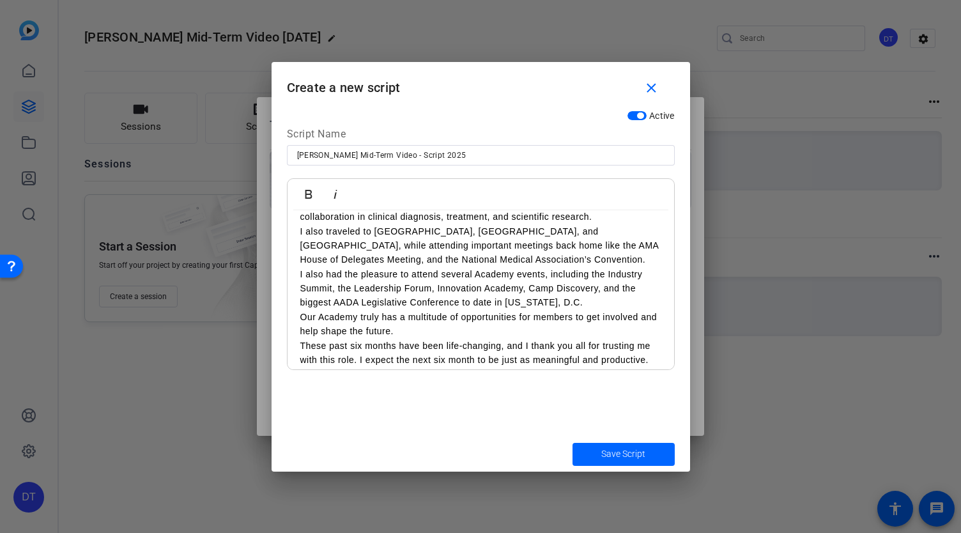
click at [396, 281] on p "I also had the pleasure to attend several Academy events, including the Industr…" at bounding box center [480, 288] width 361 height 43
click at [349, 279] on p "I also had the pleasure to attend several Academy events, including the Industr…" at bounding box center [480, 288] width 361 height 43
click at [429, 273] on p "I also had the pleasure to attend several Academy events, including the Industr…" at bounding box center [480, 288] width 361 height 43
click at [490, 264] on p "I also traveled to [GEOGRAPHIC_DATA], [GEOGRAPHIC_DATA], and [GEOGRAPHIC_DATA],…" at bounding box center [480, 245] width 361 height 43
click at [472, 257] on p "I also traveled to [GEOGRAPHIC_DATA], [GEOGRAPHIC_DATA], and [GEOGRAPHIC_DATA],…" at bounding box center [480, 245] width 361 height 43
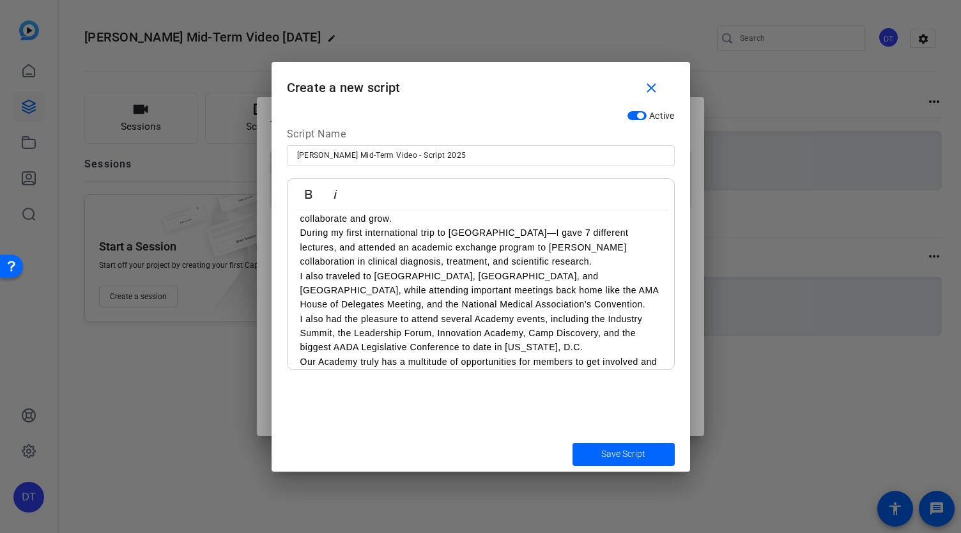
scroll to position [64, 0]
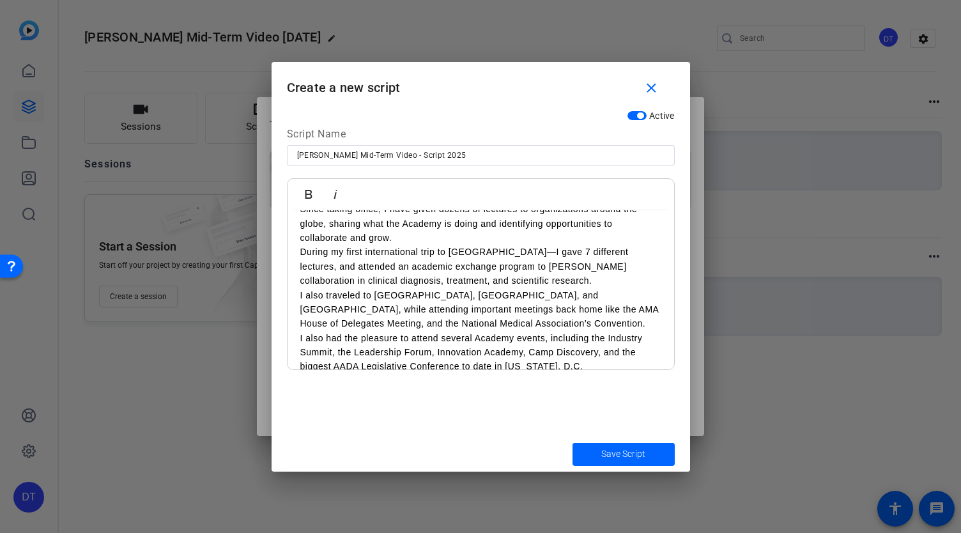
click at [584, 320] on p "I also traveled to [GEOGRAPHIC_DATA], [GEOGRAPHIC_DATA], and [GEOGRAPHIC_DATA],…" at bounding box center [480, 309] width 361 height 43
click at [463, 318] on p "I also traveled to [GEOGRAPHIC_DATA], [GEOGRAPHIC_DATA], and [GEOGRAPHIC_DATA],…" at bounding box center [480, 309] width 361 height 43
click at [437, 332] on p "I also had the pleasure to attend several Academy events, including the Industr…" at bounding box center [480, 352] width 361 height 43
click at [376, 314] on p "I also traveled to [GEOGRAPHIC_DATA], [GEOGRAPHIC_DATA], and [GEOGRAPHIC_DATA],…" at bounding box center [480, 309] width 361 height 43
click at [366, 311] on p "I also traveled to [GEOGRAPHIC_DATA], [GEOGRAPHIC_DATA], and [GEOGRAPHIC_DATA],…" at bounding box center [480, 309] width 361 height 43
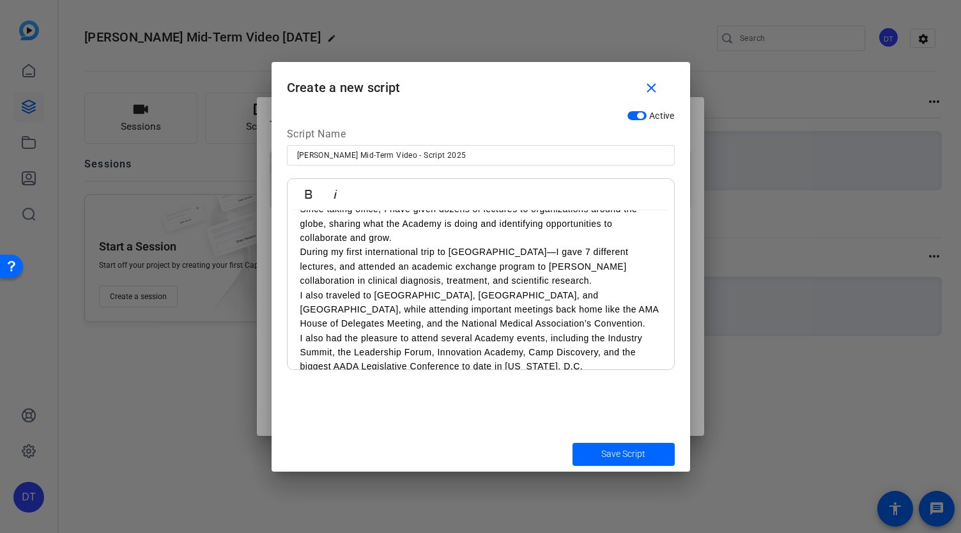
drag, startPoint x: 616, startPoint y: 293, endPoint x: 624, endPoint y: 288, distance: 8.9
click at [616, 292] on p "I also traveled to [GEOGRAPHIC_DATA], [GEOGRAPHIC_DATA], and [GEOGRAPHIC_DATA],…" at bounding box center [480, 309] width 361 height 43
click at [638, 295] on p "I also traveled to [GEOGRAPHIC_DATA], [GEOGRAPHIC_DATA], and [GEOGRAPHIC_DATA],…" at bounding box center [480, 309] width 361 height 43
click at [569, 345] on p "I also had the pleasure to attend several Academy events, including the Industr…" at bounding box center [480, 366] width 361 height 43
click at [344, 311] on p "I also traveled to [GEOGRAPHIC_DATA], [GEOGRAPHIC_DATA], and [GEOGRAPHIC_DATA],…" at bounding box center [480, 317] width 361 height 58
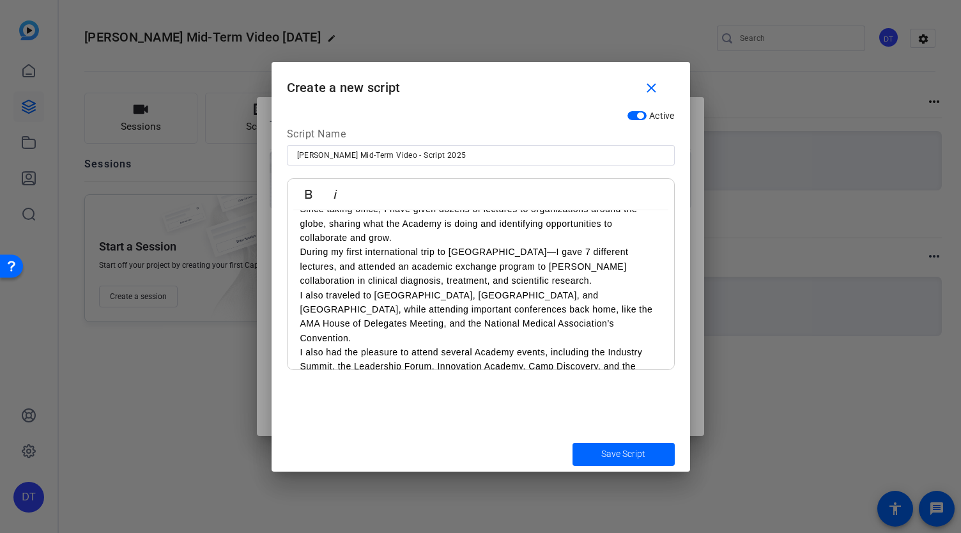
click at [545, 345] on p "I also had the pleasure to attend several Academy events, including the Industr…" at bounding box center [480, 366] width 361 height 43
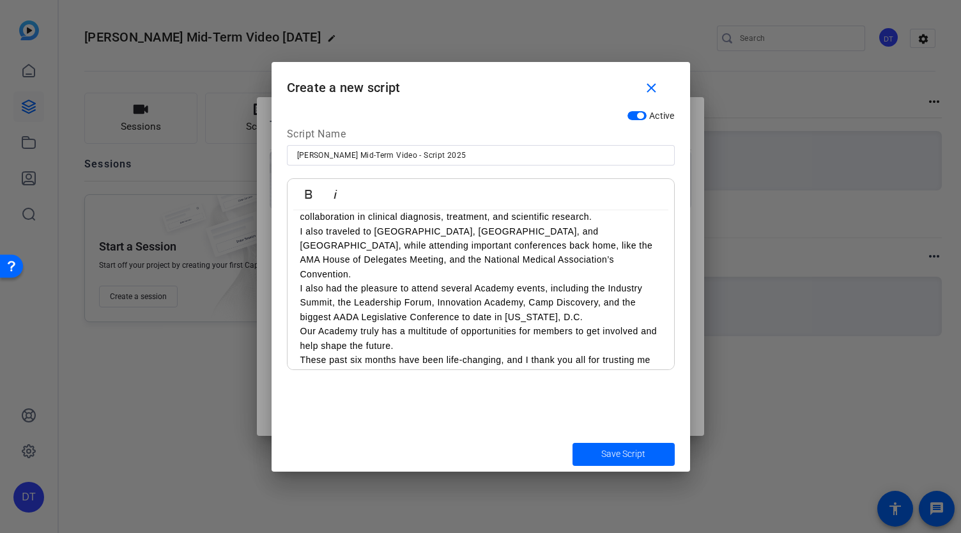
click at [362, 301] on p "I also had the pleasure to attend several Academy events, including the Industr…" at bounding box center [480, 302] width 361 height 43
click at [332, 281] on p "I also had the pleasure to attend several Academy events, including the Industr…" at bounding box center [480, 302] width 361 height 43
drag, startPoint x: 324, startPoint y: 277, endPoint x: 300, endPoint y: 274, distance: 24.5
click at [300, 281] on p "I also had the pleasure to attend several Academy events, including the Industr…" at bounding box center [480, 302] width 361 height 43
click at [477, 254] on p "I also traveled to [GEOGRAPHIC_DATA], [GEOGRAPHIC_DATA], and [GEOGRAPHIC_DATA],…" at bounding box center [480, 253] width 361 height 58
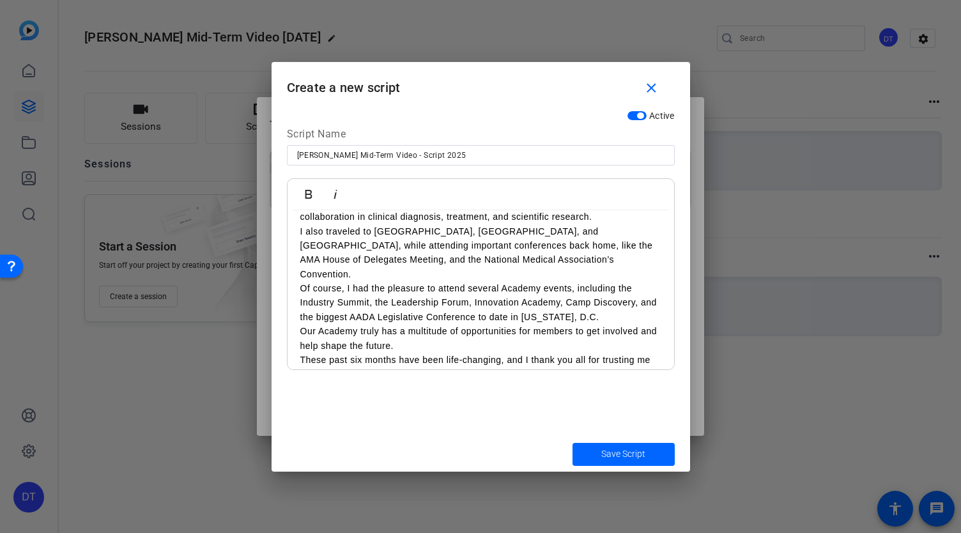
click at [522, 281] on p "Of course, I had the pleasure to attend several Academy events, including the I…" at bounding box center [480, 302] width 361 height 43
click at [547, 281] on p "Of course, I had the pleasure to attend several Academy events, including the I…" at bounding box center [480, 302] width 361 height 43
click at [572, 266] on p "I also traveled to [GEOGRAPHIC_DATA], [GEOGRAPHIC_DATA], and [GEOGRAPHIC_DATA],…" at bounding box center [480, 253] width 361 height 58
click at [583, 263] on p "I also traveled to [GEOGRAPHIC_DATA], [GEOGRAPHIC_DATA], and [GEOGRAPHIC_DATA],…" at bounding box center [480, 253] width 361 height 58
click at [534, 295] on p "Of course, I had the pleasure to attend several Academy events, including the I…" at bounding box center [480, 302] width 361 height 43
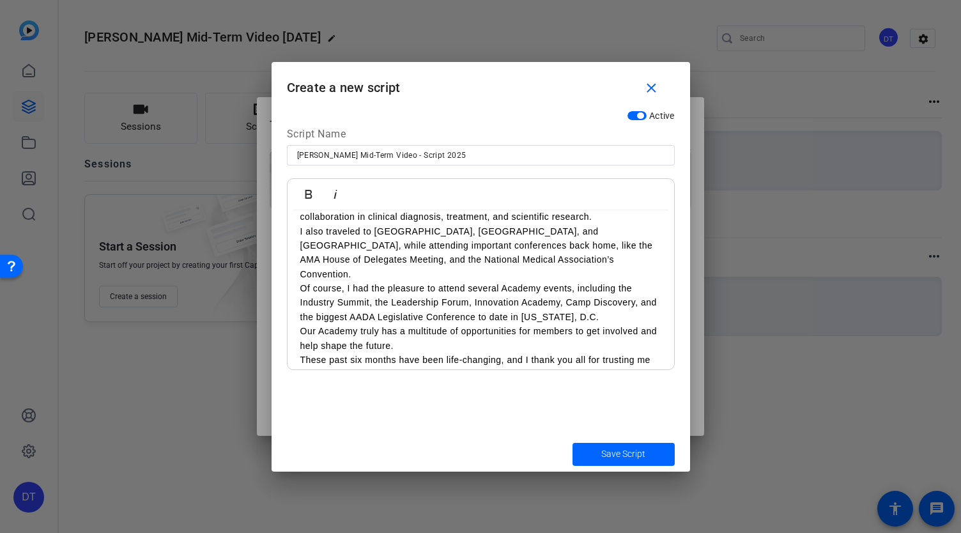
click at [460, 324] on p "Our Academy truly has a multitude of opportunities for members to get involved …" at bounding box center [480, 338] width 361 height 29
click at [428, 324] on p "Our Academy truly has a multitude of opportunities for members to get involved …" at bounding box center [480, 338] width 361 height 29
click at [394, 324] on p "Our Academy truly has a multitude of opportunities for members to get involved …" at bounding box center [480, 338] width 361 height 29
drag, startPoint x: 346, startPoint y: 272, endPoint x: 298, endPoint y: 281, distance: 48.9
click at [297, 281] on div "Last month, I officially moved into the second half of my term as your presiden…" at bounding box center [481, 238] width 387 height 312
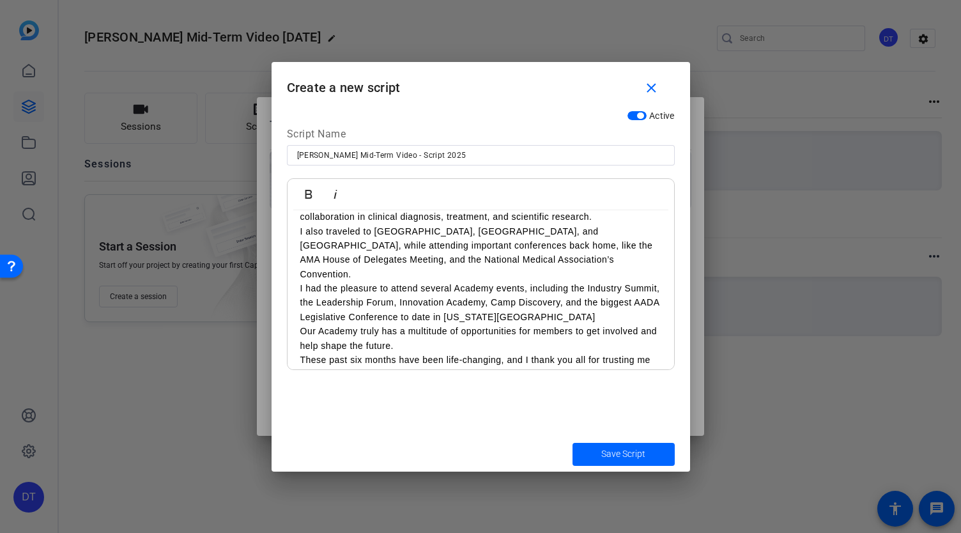
click at [320, 231] on p "I also traveled to [GEOGRAPHIC_DATA], [GEOGRAPHIC_DATA], and [GEOGRAPHIC_DATA],…" at bounding box center [480, 253] width 361 height 58
click at [330, 281] on p "I had the pleasure to attend several Academy events, including the Industry Sum…" at bounding box center [480, 302] width 361 height 43
click at [304, 281] on p "I had the pleasure to attend several Academy events, including the Industry Sum…" at bounding box center [480, 302] width 361 height 43
click at [522, 325] on p "Our Academy truly has a multitude of opportunities for members to get involved …" at bounding box center [480, 338] width 361 height 29
click at [534, 329] on p "Our Academy truly has a multitude of opportunities for members to get involved …" at bounding box center [480, 338] width 361 height 29
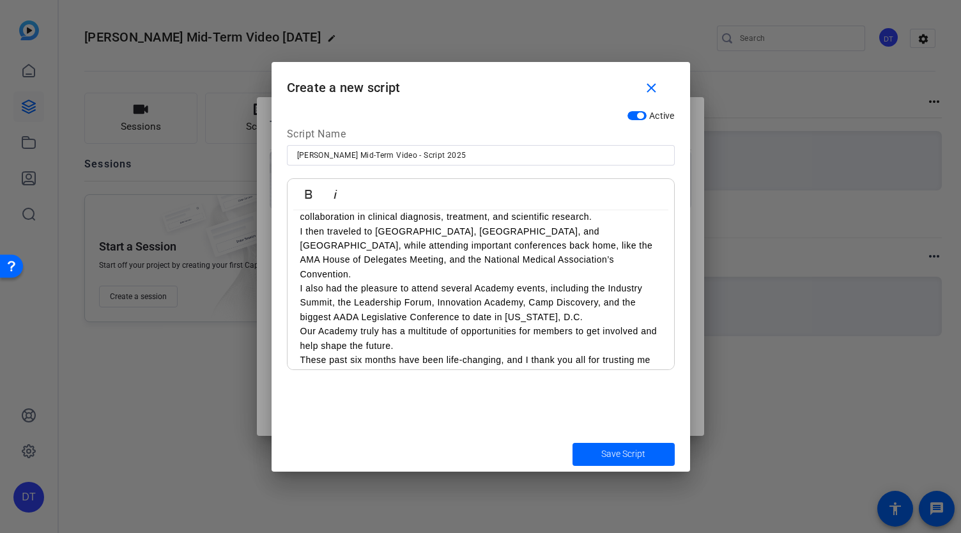
click at [518, 324] on p "Our Academy truly has a multitude of opportunities for members to get involved …" at bounding box center [480, 338] width 361 height 29
click at [489, 334] on p "Our Academy truly has a multitude of opportunities for members to get involved …" at bounding box center [480, 338] width 361 height 29
click at [516, 329] on p "Our Academy truly has a multitude of opportunities for members to get involved …" at bounding box center [480, 338] width 361 height 29
click at [584, 329] on p "Our Academy truly has a multitude of opportunities for members to get involved …" at bounding box center [480, 338] width 361 height 29
click at [623, 325] on p "Our Academy truly has a multitude of opportunities for members to get involved …" at bounding box center [480, 338] width 361 height 29
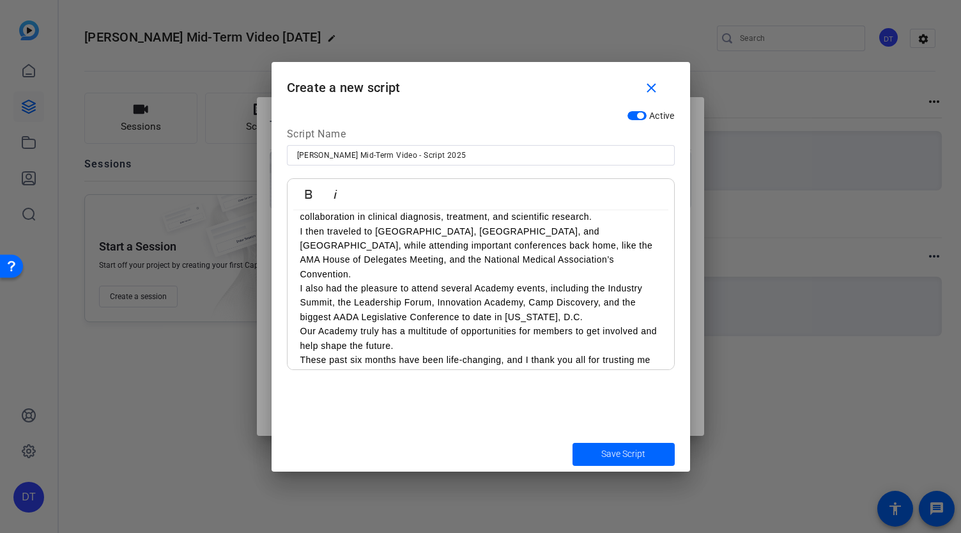
click at [615, 304] on p "I also had the pleasure to attend several Academy events, including the Industr…" at bounding box center [480, 302] width 361 height 43
click at [605, 303] on p "I also had the pleasure to attend several Academy events, including the Industr…" at bounding box center [480, 302] width 361 height 43
click at [609, 324] on p "Our Academy truly has a multitude of opportunities for members to get involved …" at bounding box center [480, 338] width 361 height 29
click at [579, 306] on p "I also had the pleasure to attend several Academy events, including the Industr…" at bounding box center [480, 302] width 361 height 43
click at [580, 307] on p "I also had the pleasure to attend several Academy events, including the Industr…" at bounding box center [480, 302] width 361 height 43
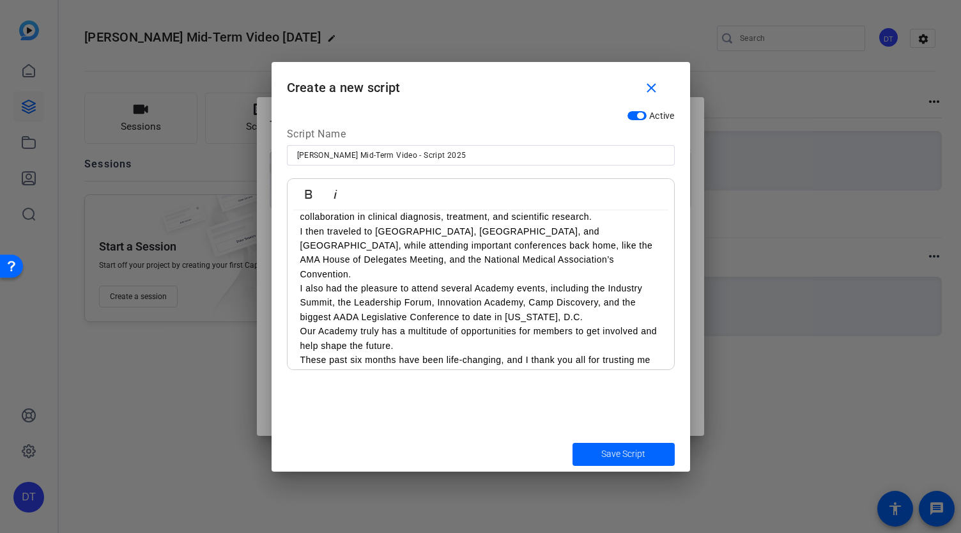
click at [488, 303] on p "I also had the pleasure to attend several Academy events, including the Industr…" at bounding box center [480, 302] width 361 height 43
click at [494, 304] on p "I also had the pleasure to attend several Academy events, including the Industr…" at bounding box center [480, 302] width 361 height 43
click at [443, 326] on p "Our Academy truly has a multitude of opportunities for members to get involved …" at bounding box center [480, 338] width 361 height 29
click at [436, 330] on p "Our Academy truly has a multitude of opportunities for members to get involved …" at bounding box center [480, 338] width 361 height 29
click at [424, 328] on p "Our Academy truly has a multitude of opportunities for members to get involved …" at bounding box center [480, 338] width 361 height 29
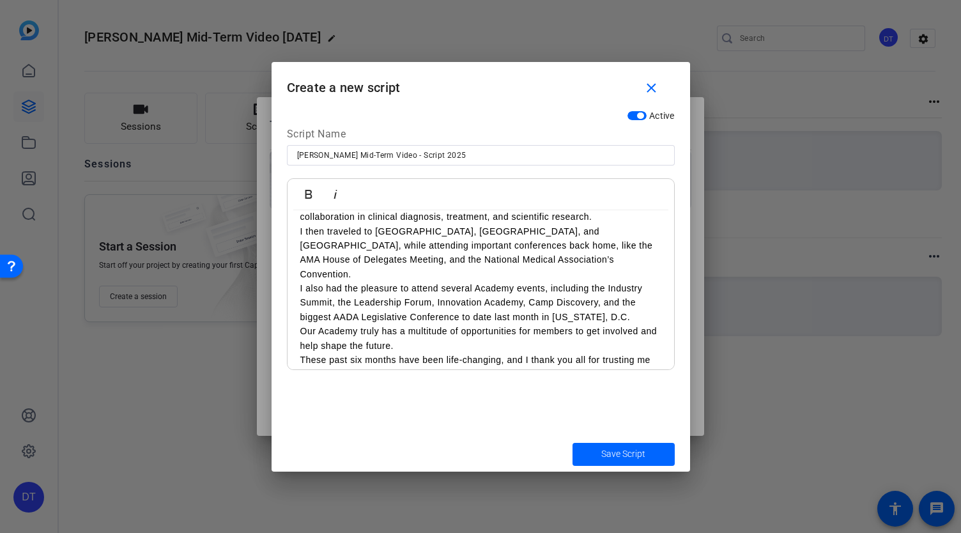
click at [460, 329] on p "Our Academy truly has a multitude of opportunities for members to get involved …" at bounding box center [480, 338] width 361 height 29
click at [362, 324] on p "Our Academy truly has a multitude of opportunities for members to get involved …" at bounding box center [480, 338] width 361 height 29
click at [482, 324] on p "Our Academy truly has a multitude of opportunities for members to get involved …" at bounding box center [480, 338] width 361 height 29
click at [530, 334] on p "Our Academy truly has a multitude of opportunities for members to get involved …" at bounding box center [480, 338] width 361 height 29
click at [557, 324] on p "Our Academy truly has a multitude of opportunities for members to get involved …" at bounding box center [480, 338] width 361 height 29
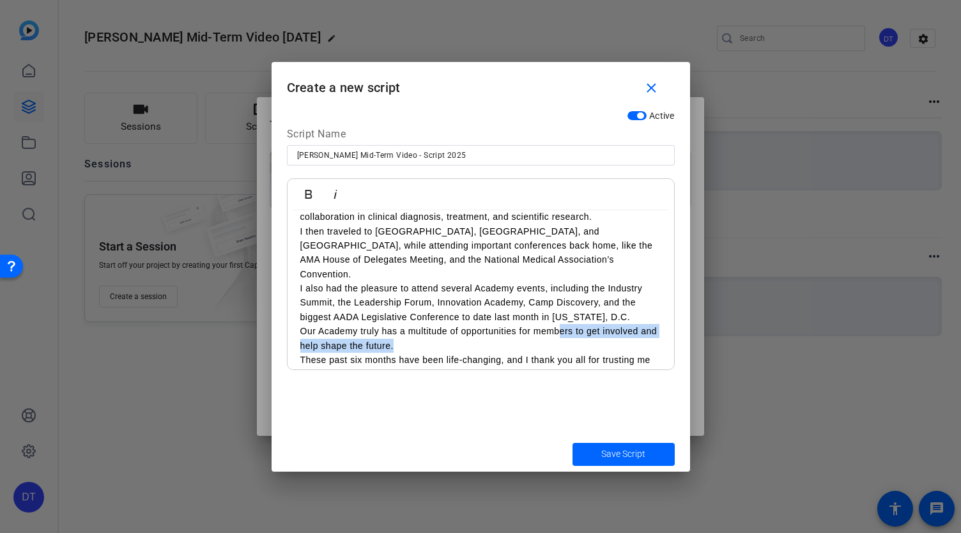
click at [548, 333] on p "Our Academy truly has a multitude of opportunities for members to get involved …" at bounding box center [480, 338] width 361 height 29
click at [433, 333] on p "Our Academy truly has a multitude of opportunities for members to get involved …" at bounding box center [480, 338] width 361 height 29
click at [479, 324] on p "Our Academy truly has a multitude of opportunities for members to get involved …" at bounding box center [480, 338] width 361 height 29
click at [482, 329] on p "Our Academy truly has a multitude of opportunities for members to get involved …" at bounding box center [480, 338] width 361 height 29
click at [486, 326] on p "Our Academy truly has a multitude of opportunities for members to get involved …" at bounding box center [480, 338] width 361 height 29
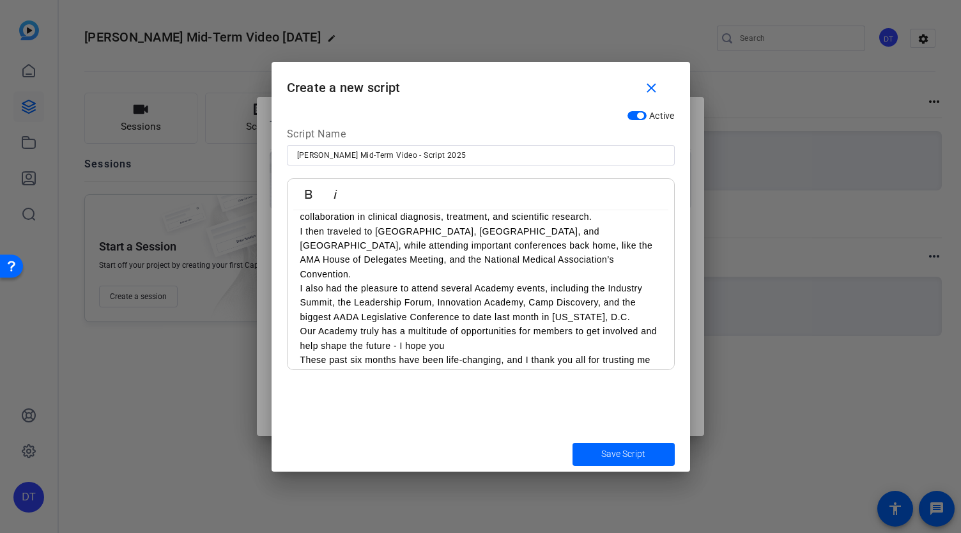
click at [520, 330] on p "Our Academy truly has a multitude of opportunities for members to get involved …" at bounding box center [480, 338] width 361 height 29
click at [534, 327] on p "Our Academy truly has a multitude of opportunities for members to get involved …" at bounding box center [480, 338] width 361 height 29
click at [431, 353] on p "These past six months have been life-changing, and I thank you all for trusting…" at bounding box center [480, 367] width 361 height 29
click at [505, 325] on p "Our Academy truly has a multitude of opportunities for members to get involved …" at bounding box center [480, 338] width 361 height 29
drag, startPoint x: 485, startPoint y: 330, endPoint x: 423, endPoint y: 331, distance: 62.0
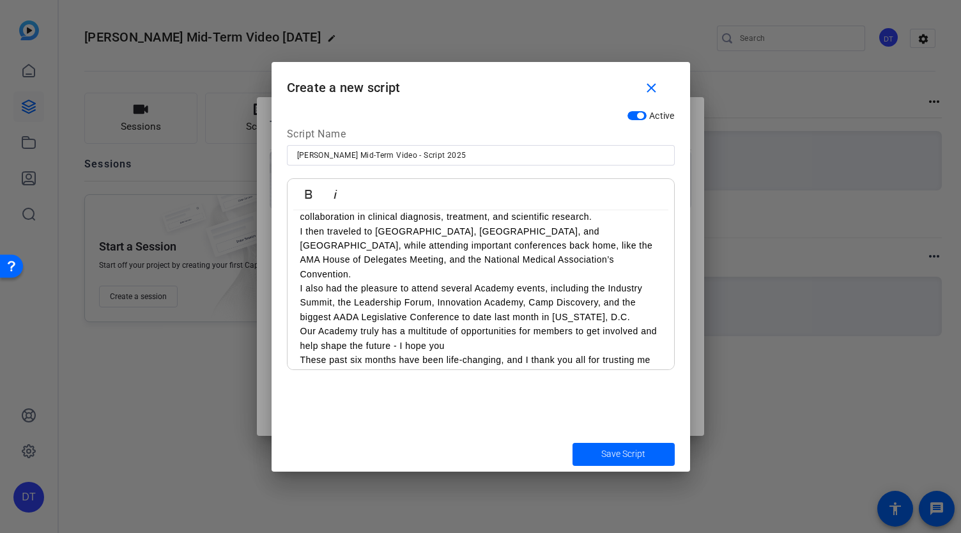
click at [423, 331] on p "Our Academy truly has a multitude of opportunities for members to get involved …" at bounding box center [480, 338] width 361 height 29
click at [339, 353] on p "These past six months have been life-changing, and I thank you all for trusting…" at bounding box center [480, 367] width 361 height 29
click at [360, 353] on p "These past six months have been life-changing, and I thank you all for trusting…" at bounding box center [480, 367] width 361 height 29
drag, startPoint x: 299, startPoint y: 344, endPoint x: 398, endPoint y: 341, distance: 98.5
click at [398, 341] on div "Last month, I officially moved into the second half of my term as your presiden…" at bounding box center [481, 238] width 387 height 312
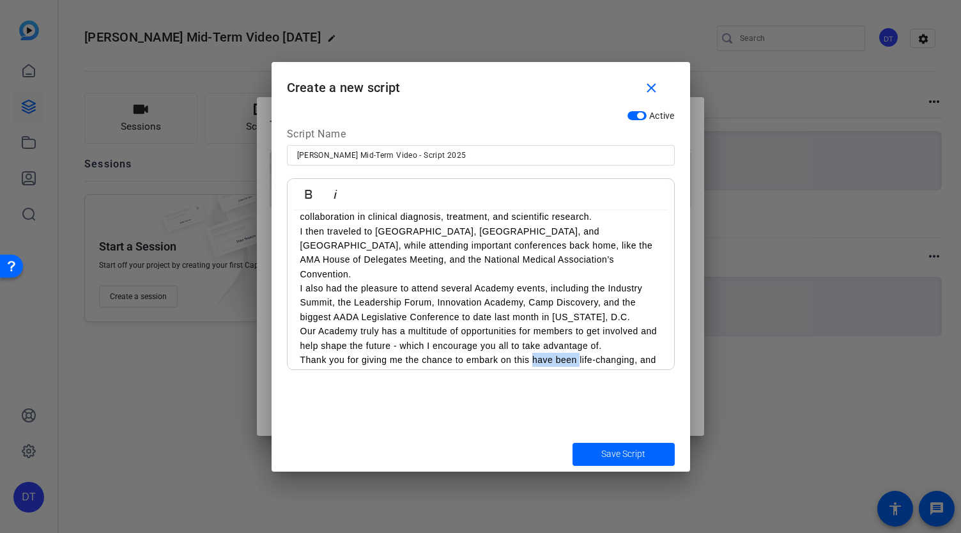
drag, startPoint x: 578, startPoint y: 343, endPoint x: 532, endPoint y: 345, distance: 46.7
click at [532, 353] on p "Thank you for giving me the chance to embark on this have been life-changing, a…" at bounding box center [480, 374] width 361 height 43
click at [586, 353] on p "Thank you for giving me the chance to embark on this life-changing, and I thank…" at bounding box center [480, 374] width 361 height 43
click at [467, 353] on p "Thank you for giving me the chance to embark on this life-changing experience, …" at bounding box center [480, 374] width 361 height 43
click at [460, 353] on p "Thank you for giving me the chance to embark on this life-changing experience, …" at bounding box center [480, 374] width 361 height 43
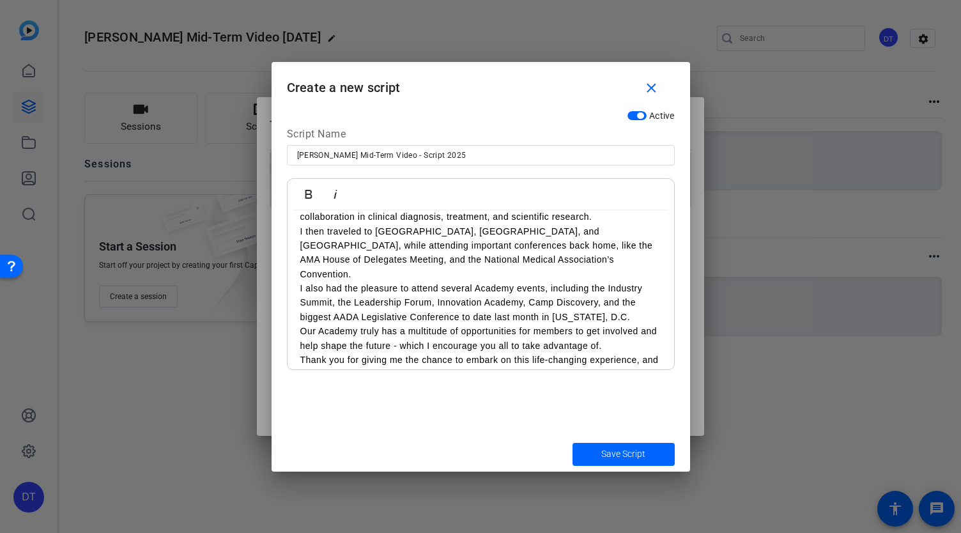
click at [415, 353] on p "Thank you for giving me the chance to embark on this life-changing experience, …" at bounding box center [480, 374] width 361 height 43
click at [447, 353] on p "Thank you for giving me the chance to embark on this life-changing experience, …" at bounding box center [480, 374] width 361 height 43
click at [351, 353] on p "Thank you for giving me the chance to embark on this life-changing experience, …" at bounding box center [480, 374] width 361 height 43
click at [475, 353] on p "Thank you for giving me the chance to embark on this life-changing experience, …" at bounding box center [480, 374] width 361 height 43
click at [573, 353] on p "Thank you for giving me the chance to embark on this life-changing experience, …" at bounding box center [480, 374] width 361 height 43
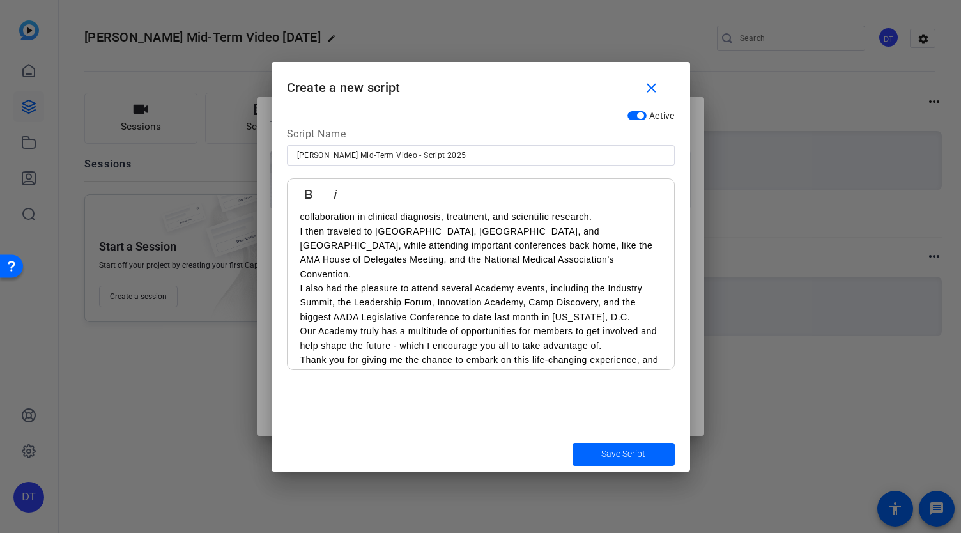
click at [619, 353] on p "Thank you for giving me the chance to embark on this life-changing experience, …" at bounding box center [480, 374] width 361 height 43
click at [629, 336] on p "Our Academy truly has a multitude of opportunities for members to get involved …" at bounding box center [480, 338] width 361 height 29
click at [409, 353] on p "Thank you for giving me the chance to embark on this life-changing experience, …" at bounding box center [480, 374] width 361 height 43
click at [473, 353] on p "Thank you for giving me the chance to embark on this life-changing experience, …" at bounding box center [480, 374] width 361 height 43
click at [551, 353] on p "Thank you for giving me the chance to embark on this life-changing experience, …" at bounding box center [480, 374] width 361 height 43
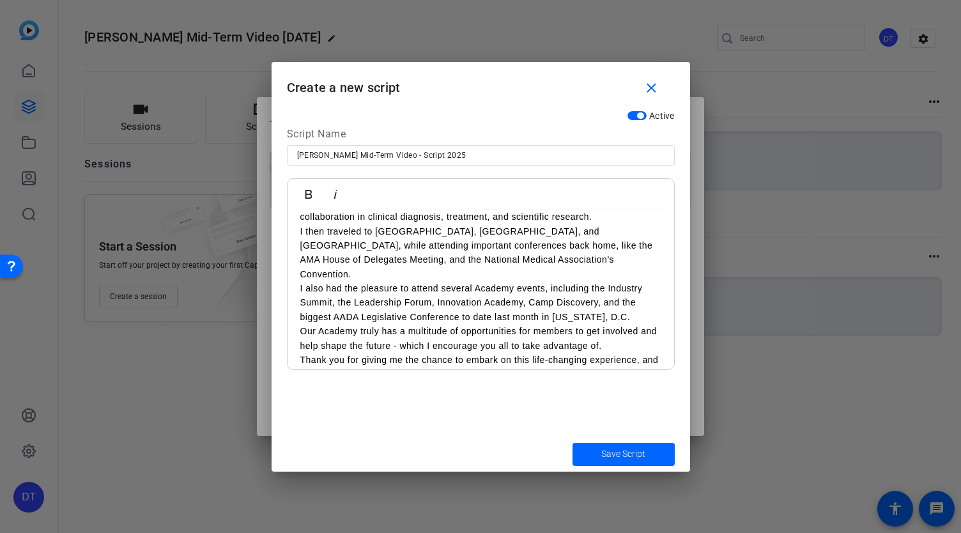
click at [391, 353] on p "Thank you for giving me the chance to embark on this life-changing experience, …" at bounding box center [480, 374] width 361 height 43
drag, startPoint x: 399, startPoint y: 353, endPoint x: 392, endPoint y: 359, distance: 8.2
click at [394, 355] on p "Thank you for giving me the chance to embark on this life-changing experience, …" at bounding box center [480, 374] width 361 height 43
click at [391, 363] on p "Thank you for giving me the chance to embark on this life-changing experience, …" at bounding box center [480, 374] width 361 height 43
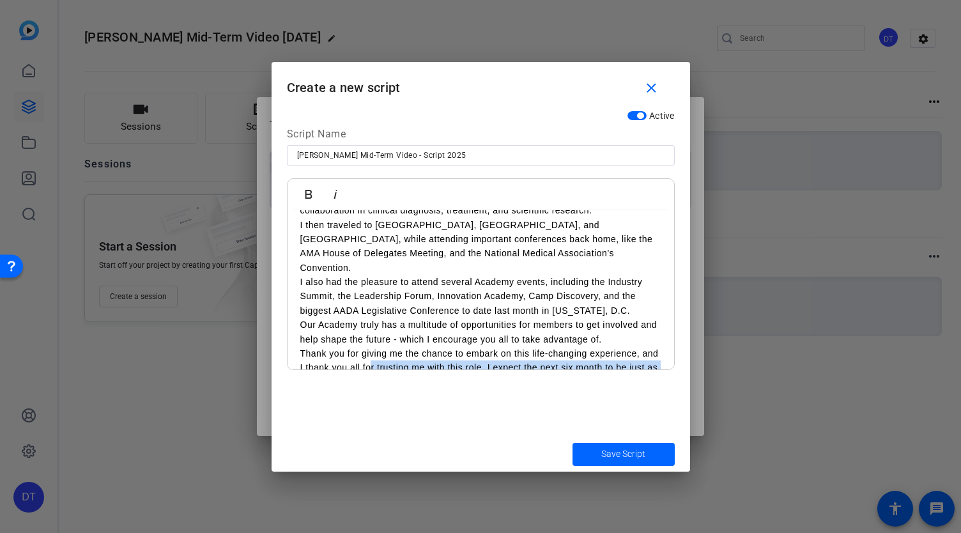
click at [394, 356] on p "Thank you for giving me the chance to embark on this life-changing experience, …" at bounding box center [480, 367] width 361 height 43
click at [387, 355] on p "Thank you for giving me the chance to embark on this life-changing experience, …" at bounding box center [480, 367] width 361 height 43
drag, startPoint x: 394, startPoint y: 350, endPoint x: 327, endPoint y: 355, distance: 67.3
click at [327, 355] on p "Thank you for giving me the chance to embark on this life-changing experience, …" at bounding box center [480, 367] width 361 height 43
click at [640, 346] on p "Thank you for giving me the chance to embark on this life-changing experience, …" at bounding box center [480, 367] width 361 height 43
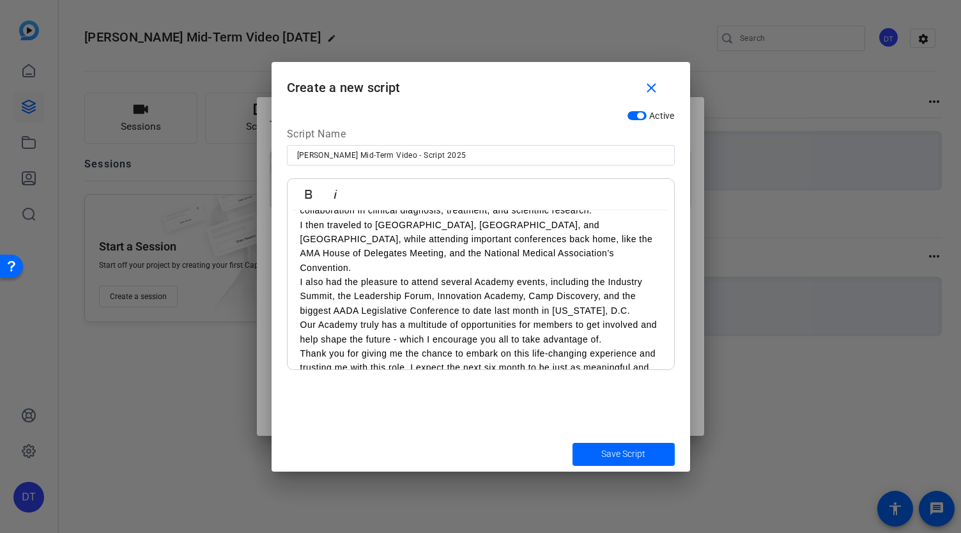
click at [411, 357] on p "Thank you for giving me the chance to embark on this life-changing experience a…" at bounding box center [480, 367] width 361 height 43
click at [484, 350] on p "Thank you for giving me the chance to embark on this life-changing experience a…" at bounding box center [480, 367] width 361 height 43
click at [552, 352] on p "Thank you for giving me the chance to embark on this life-changing experience a…" at bounding box center [480, 367] width 361 height 43
click at [577, 348] on p "Thank you for giving me the chance to embark on this life-changing experience a…" at bounding box center [480, 367] width 361 height 43
click at [417, 350] on p "Thank you for giving me the chance to embark on this life-changing experience a…" at bounding box center [480, 367] width 361 height 43
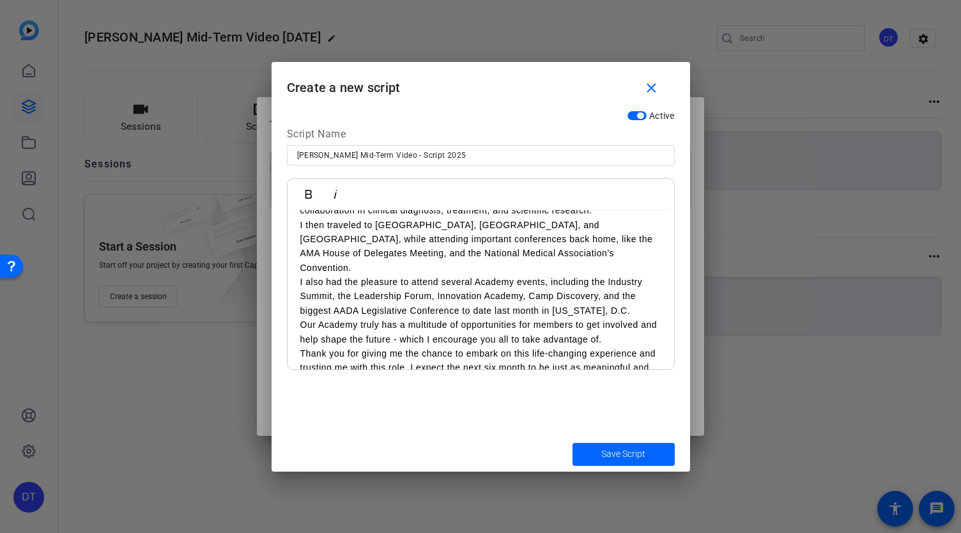
click at [429, 346] on p "Thank you for giving me the chance to embark on this life-changing experience a…" at bounding box center [480, 367] width 361 height 43
click at [422, 346] on p "Thank you for giving me the chance to embark on this life-changing experience a…" at bounding box center [480, 367] width 361 height 43
click at [562, 355] on p "Thank you for giving me the chance to embark on this life-changing experience a…" at bounding box center [480, 367] width 361 height 43
click at [441, 352] on p "Thank you for giving me the chance to embark on this life-changing experience a…" at bounding box center [480, 367] width 361 height 43
click at [481, 346] on p "Thank you for giving me the chance to embark on this life-changing experience a…" at bounding box center [480, 367] width 361 height 43
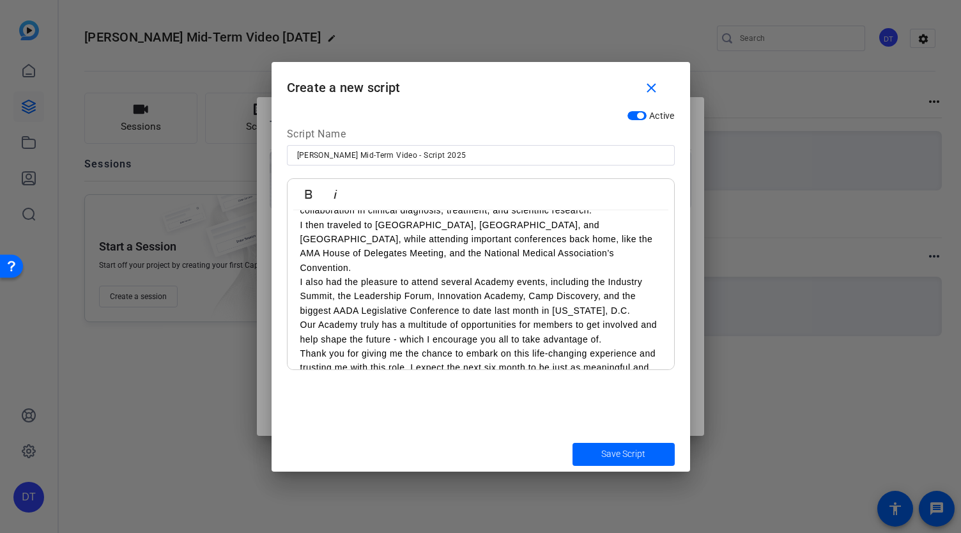
click at [568, 351] on p "Thank you for giving me the chance to embark on this life-changing experience a…" at bounding box center [480, 367] width 361 height 43
click at [606, 353] on p "Thank you for giving me the chance to embark on this life-changing experience a…" at bounding box center [480, 367] width 361 height 43
click at [535, 331] on div "Last month, I officially moved into the second half of my term as your presiden…" at bounding box center [481, 239] width 387 height 326
click at [422, 346] on p "Thank you for giving me the chance to embark on this life-changing experience a…" at bounding box center [480, 367] width 361 height 43
drag, startPoint x: 360, startPoint y: 343, endPoint x: 512, endPoint y: 336, distance: 151.7
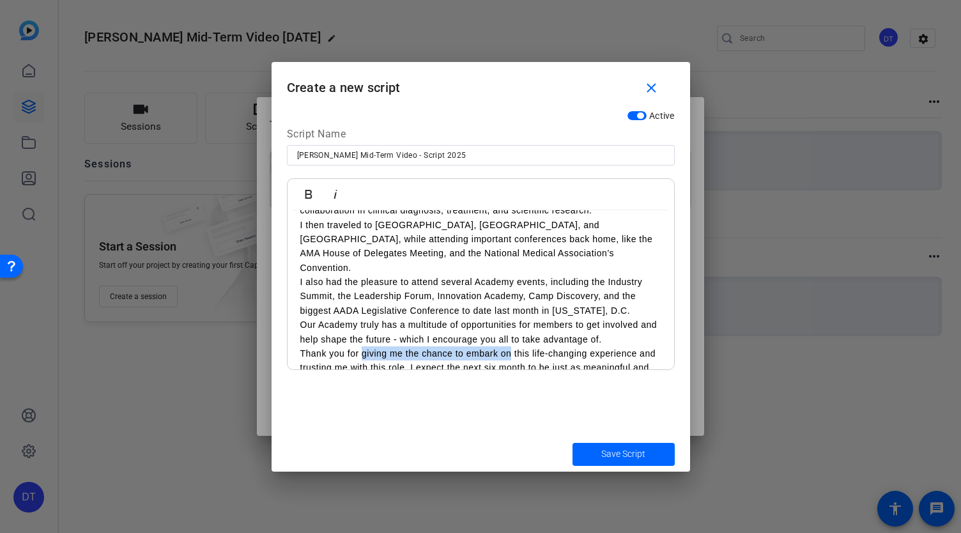
click at [512, 346] on p "Thank you for giving me the chance to embark on this life-changing experience a…" at bounding box center [480, 367] width 361 height 43
click at [553, 321] on p "Our Academy truly has a multitude of opportunities for members to get involved …" at bounding box center [480, 332] width 361 height 29
click at [564, 346] on p "This has been a life-changing experience and trusting me with this role. I expe…" at bounding box center [480, 360] width 361 height 29
drag, startPoint x: 586, startPoint y: 357, endPoint x: 568, endPoint y: 353, distance: 18.9
click at [583, 357] on p "This has been a life-changing experience and trusting me with this role. I expe…" at bounding box center [480, 360] width 361 height 29
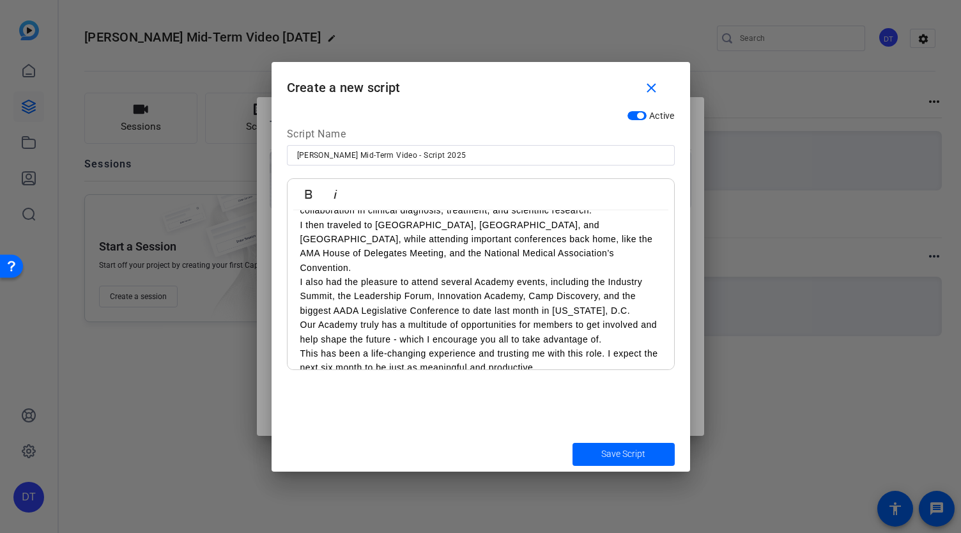
click at [498, 346] on p "This has been a life-changing experience and trusting me with this role. I expe…" at bounding box center [480, 360] width 361 height 29
click at [594, 327] on p "Our Academy truly has a multitude of opportunities for members to get involved …" at bounding box center [480, 332] width 361 height 29
click at [597, 348] on p "This has been a life-changing experience and I thank you for trusting me with t…" at bounding box center [480, 360] width 361 height 29
click at [619, 346] on p "This has been a life-changing experience and I thank you for trusting me with t…" at bounding box center [480, 360] width 361 height 29
click at [635, 346] on p "This has been a life-changing experience and I thank you for trusting me with t…" at bounding box center [480, 360] width 361 height 29
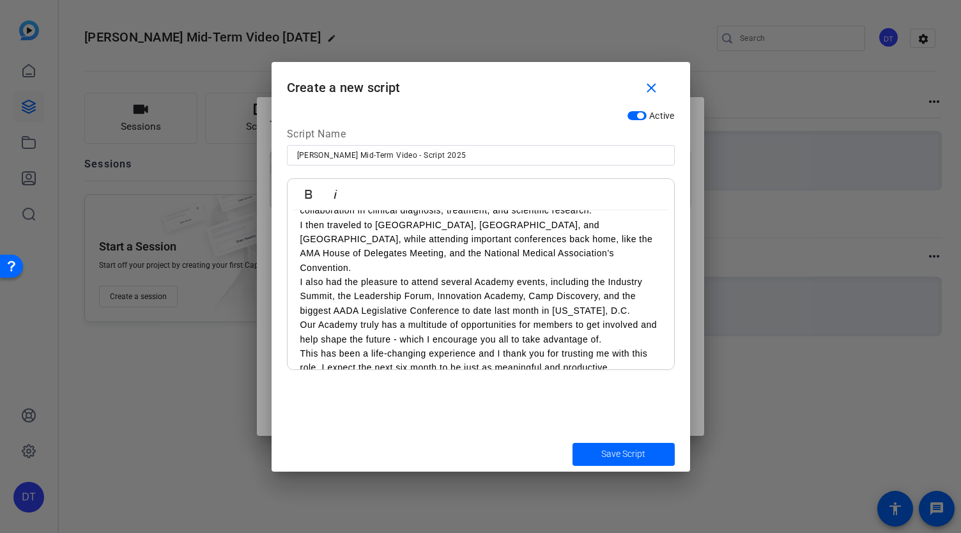
click at [562, 350] on p "This has been a life-changing experience and I thank you for trusting me with t…" at bounding box center [480, 360] width 361 height 29
click at [453, 358] on p "This has been a life-changing experience and I thank you for trusting me with t…" at bounding box center [480, 360] width 361 height 29
click at [543, 357] on p "This has been a life-changing experience and I thank you for trusting me with t…" at bounding box center [480, 360] width 361 height 29
click at [597, 347] on p "This has been a life-changing experience and I thank you for trusting me with t…" at bounding box center [480, 360] width 361 height 29
drag, startPoint x: 617, startPoint y: 346, endPoint x: 625, endPoint y: 343, distance: 8.1
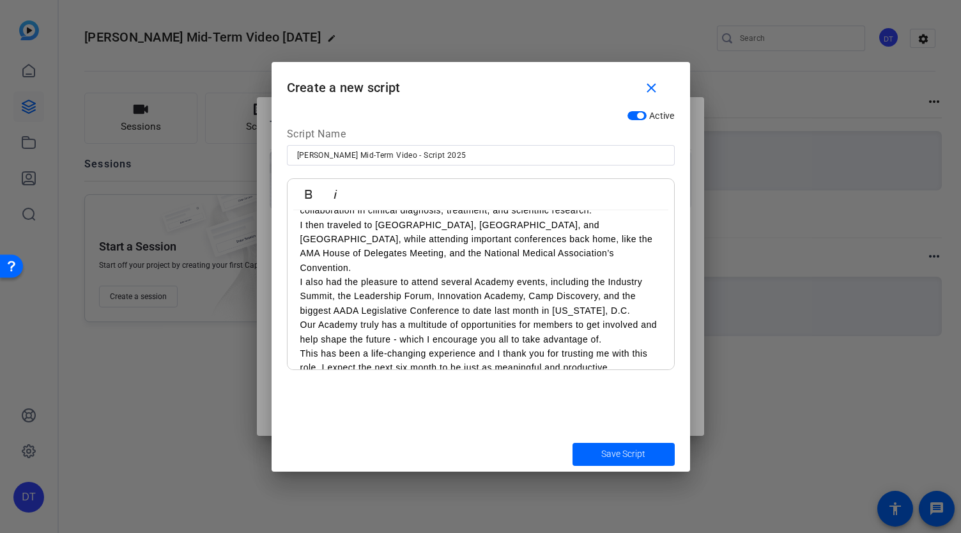
click at [619, 346] on p "This has been a life-changing experience and I thank you for trusting me with t…" at bounding box center [480, 360] width 361 height 29
click at [627, 353] on p "This has been a life-changing experience and I thank you for trusting me with t…" at bounding box center [480, 360] width 361 height 29
click at [628, 359] on p "This has been a life-changing experience and I thank you for trusting me with t…" at bounding box center [480, 360] width 361 height 29
click at [630, 353] on p "This has been a life-changing experience and I thank you for trusting me with t…" at bounding box center [480, 360] width 361 height 29
click at [500, 323] on p "Our Academy truly has a multitude of opportunities for members to get involved …" at bounding box center [480, 332] width 361 height 29
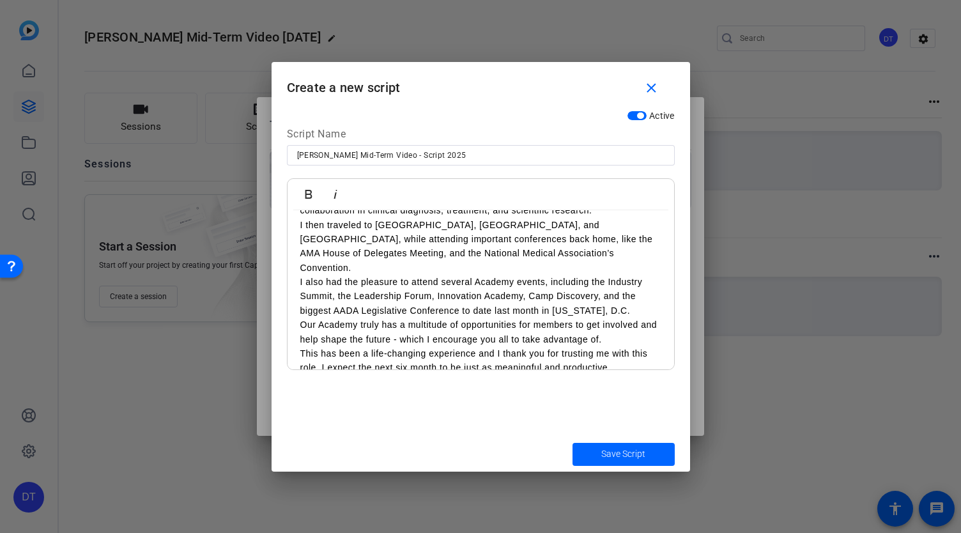
click at [474, 346] on p "This has been a life-changing experience and I thank you for trusting me with t…" at bounding box center [480, 360] width 361 height 29
click at [470, 346] on p "This has been a life-changing experience and I thank you for trusting me with t…" at bounding box center [480, 360] width 361 height 29
click at [522, 346] on p "This has been a life-changing experience and I thank you for trusting me with t…" at bounding box center [480, 360] width 361 height 29
click at [608, 346] on p "This has been a life-changing experience and I thank you for trusting me with t…" at bounding box center [480, 360] width 361 height 29
click at [626, 354] on p "This has been a life-changing experience and I thank you for trusting me with t…" at bounding box center [480, 360] width 361 height 29
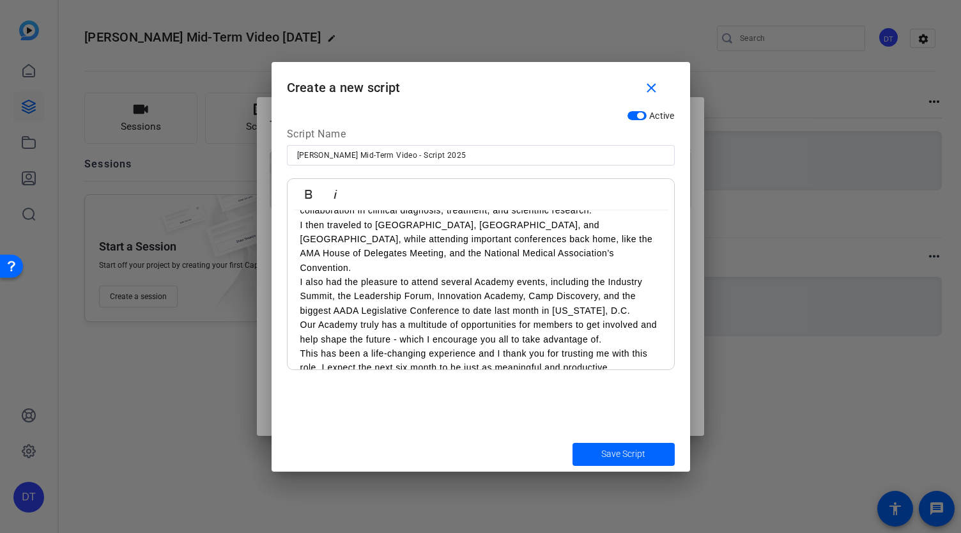
click at [628, 355] on p "This has been a life-changing experience and I thank you for trusting me with t…" at bounding box center [480, 360] width 361 height 29
click at [628, 353] on p "This has been a life-changing experience and I thank you for trusting me with t…" at bounding box center [480, 360] width 361 height 29
click at [632, 353] on p "This has been a life-changing experience and I thank you for trusting me with t…" at bounding box center [480, 360] width 361 height 29
click at [629, 346] on p "This has been a life-changing experience and I thank you for trusting me with t…" at bounding box center [480, 360] width 361 height 29
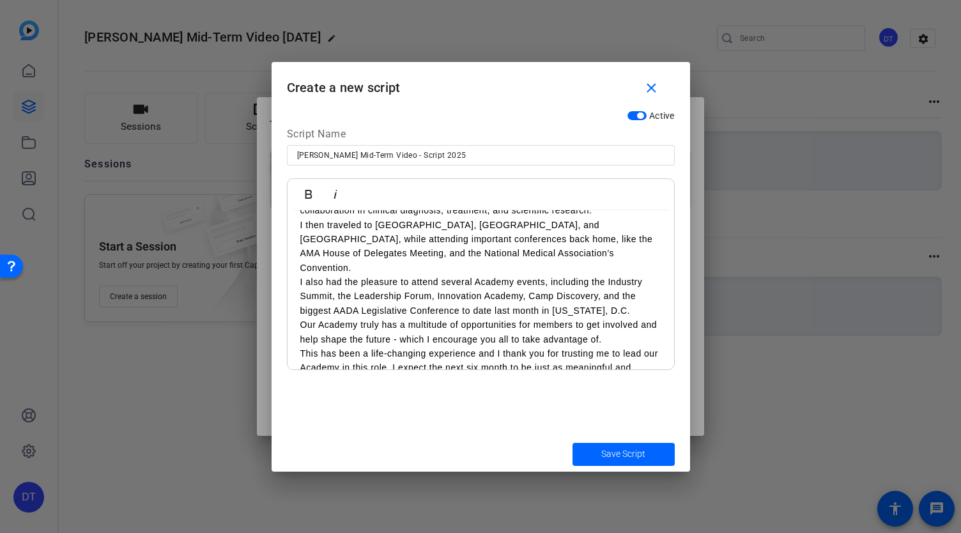
click at [647, 352] on p "This has been a life-changing experience and I thank you for trusting me to lea…" at bounding box center [480, 367] width 361 height 43
click at [353, 352] on p "This has been a life-changing experience and I thank you for trusting me to lea…" at bounding box center [480, 367] width 361 height 43
click at [353, 361] on p "This has been a life-changing experience and I thank you for trusting me to lea…" at bounding box center [480, 367] width 361 height 43
click at [344, 355] on p "This has been a life-changing experience and I thank you for trusting me to lea…" at bounding box center [480, 367] width 361 height 43
click at [404, 347] on p "This has been a life-changing experience and I thank you for trusting me to lea…" at bounding box center [480, 367] width 361 height 43
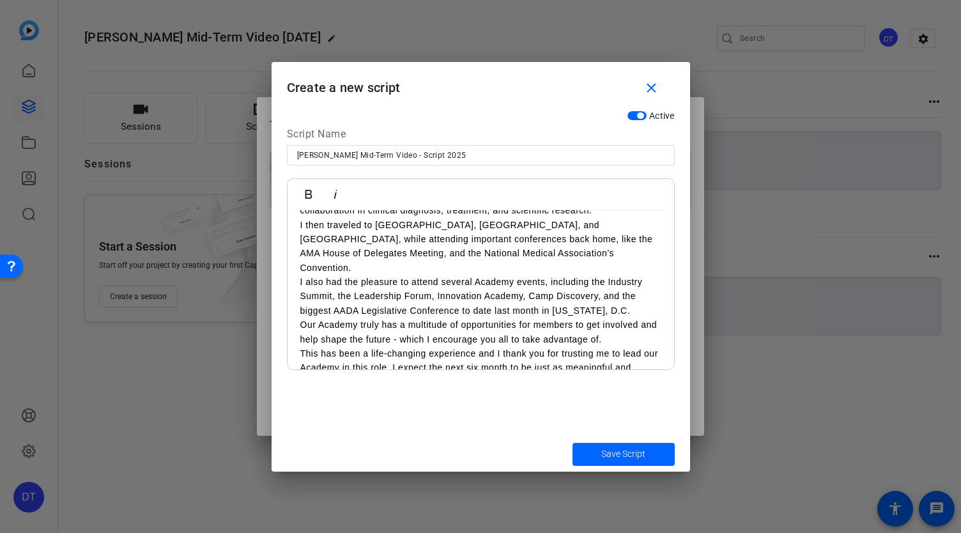
click at [527, 324] on p "Our Academy truly has a multitude of opportunities for members to get involved …" at bounding box center [480, 332] width 361 height 29
click at [630, 330] on p "Our Academy truly has a multitude of opportunities for members to get involved …" at bounding box center [480, 332] width 361 height 29
click at [624, 346] on p "This has been a life-changing experience and I thank you for trusting me to lea…" at bounding box center [480, 367] width 361 height 43
drag, startPoint x: 613, startPoint y: 340, endPoint x: 354, endPoint y: 351, distance: 259.1
click at [354, 351] on p "This has been a life-changing experience and I thank you for trusting me to lea…" at bounding box center [480, 367] width 361 height 43
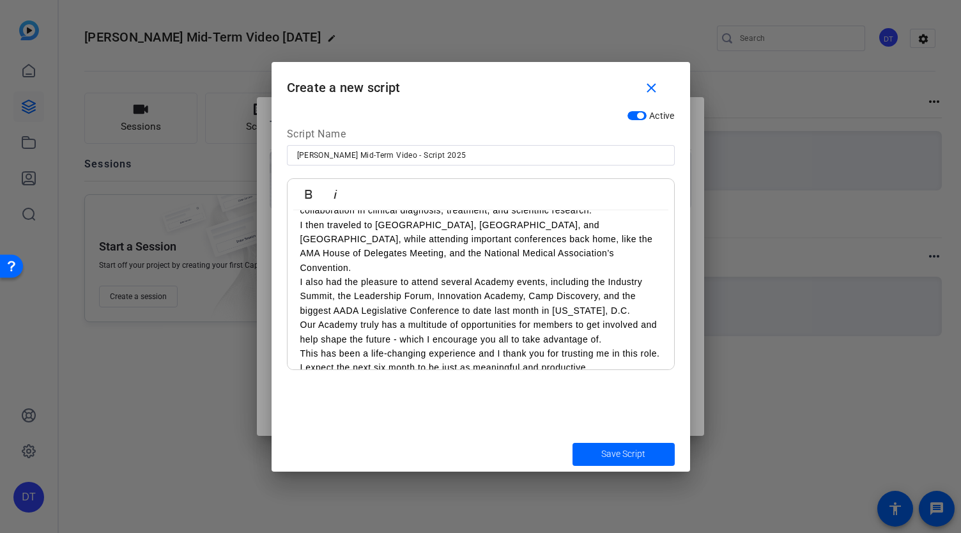
click at [316, 352] on p "This has been a life-changing experience and I thank you for trusting me in thi…" at bounding box center [480, 360] width 361 height 29
click at [546, 346] on p "This has been a life-changing experience and I thank you for trusting me in thi…" at bounding box center [480, 360] width 361 height 29
click at [623, 346] on p "This has been a life-changing experience and I thank you for trusting me in thi…" at bounding box center [480, 360] width 361 height 29
click at [638, 357] on p "This has been a life-changing experience and I thank you for trusting me in thi…" at bounding box center [480, 360] width 361 height 29
drag, startPoint x: 620, startPoint y: 357, endPoint x: 547, endPoint y: 357, distance: 72.9
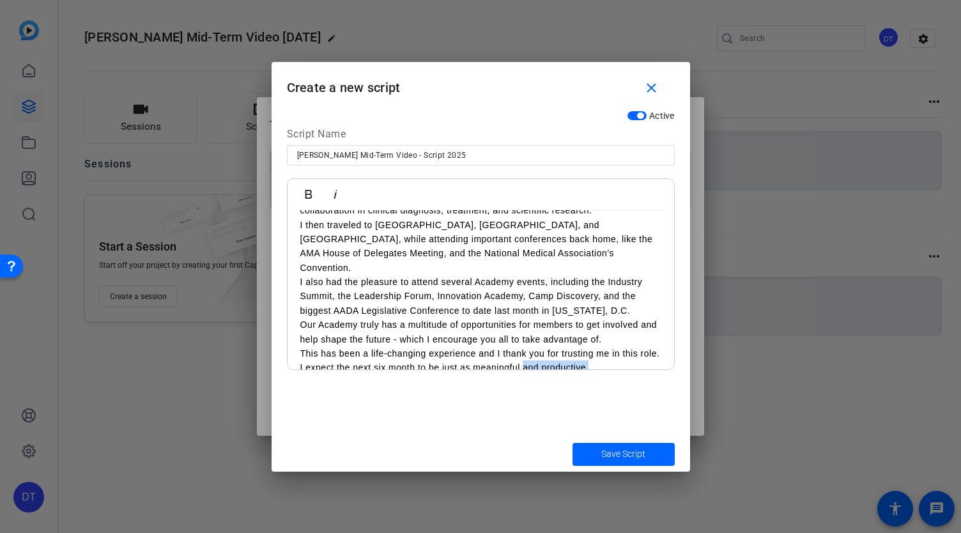
click at [547, 357] on p "This has been a life-changing experience and I thank you for trusting me in thi…" at bounding box center [480, 360] width 361 height 29
click at [298, 338] on div "Last month, I officially moved into the second half of my term as your presiden…" at bounding box center [481, 224] width 387 height 297
click at [632, 293] on p "I also had the pleasure to attend several Academy events, including the Industr…" at bounding box center [480, 296] width 361 height 43
click at [300, 318] on p "Our Academy truly has a multitude of opportunities for members to get involved …" at bounding box center [480, 332] width 361 height 29
drag, startPoint x: 653, startPoint y: 346, endPoint x: 656, endPoint y: 323, distance: 23.9
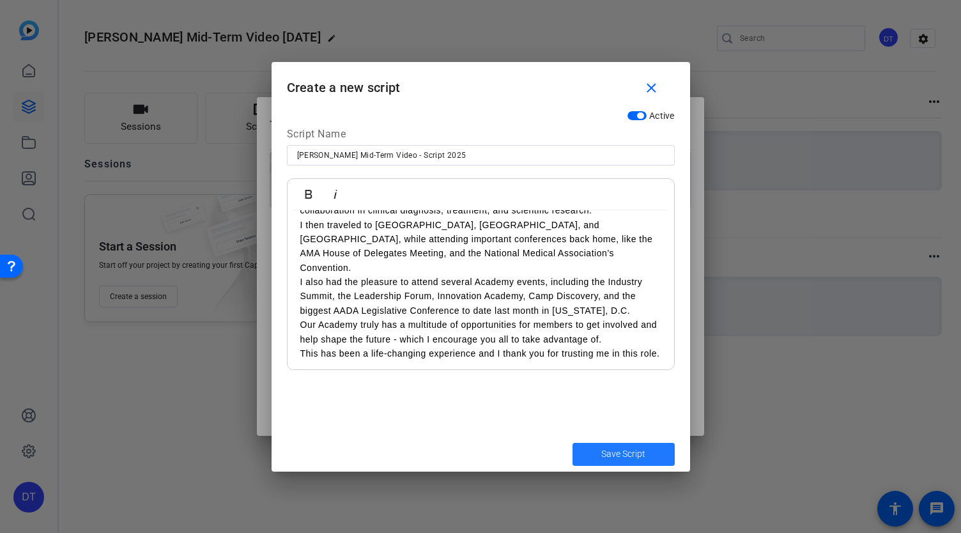
click at [652, 346] on p "This has been a life-changing experience and I thank you for trusting me in thi…" at bounding box center [480, 353] width 361 height 14
click at [643, 293] on p "I also had the pleasure to attend several Academy events, including the Industr…" at bounding box center [480, 296] width 361 height 43
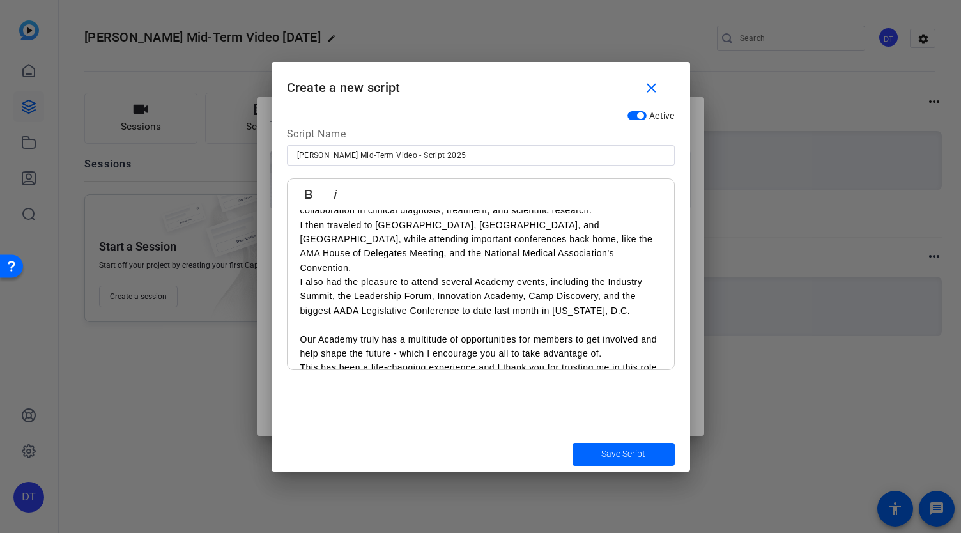
click at [298, 268] on div "Last month, I officially moved into the second half of my term as your presiden…" at bounding box center [481, 232] width 387 height 312
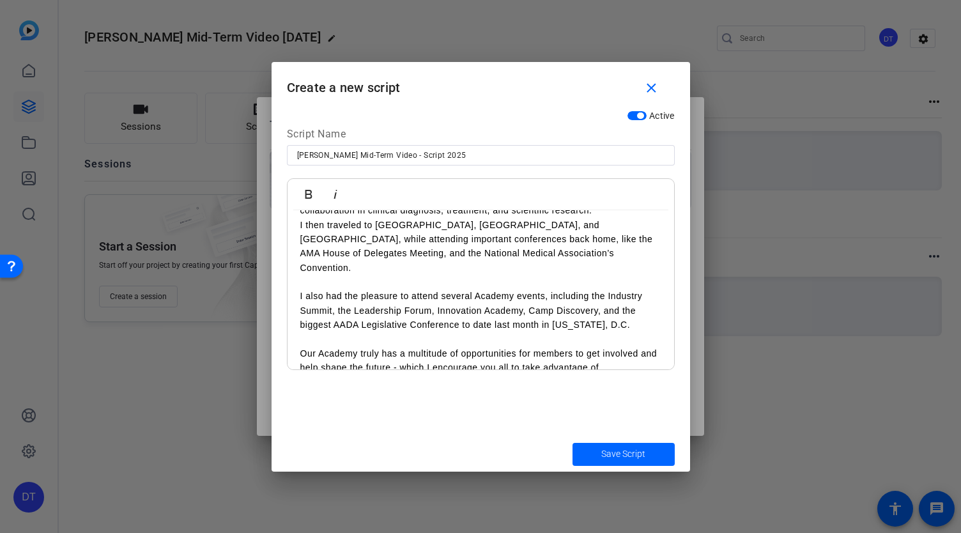
click at [300, 232] on p "I then traveled to [GEOGRAPHIC_DATA], [GEOGRAPHIC_DATA], and [GEOGRAPHIC_DATA],…" at bounding box center [480, 247] width 361 height 58
click at [297, 223] on div "Last month, I officially moved into the second half of my term as your presiden…" at bounding box center [481, 239] width 387 height 326
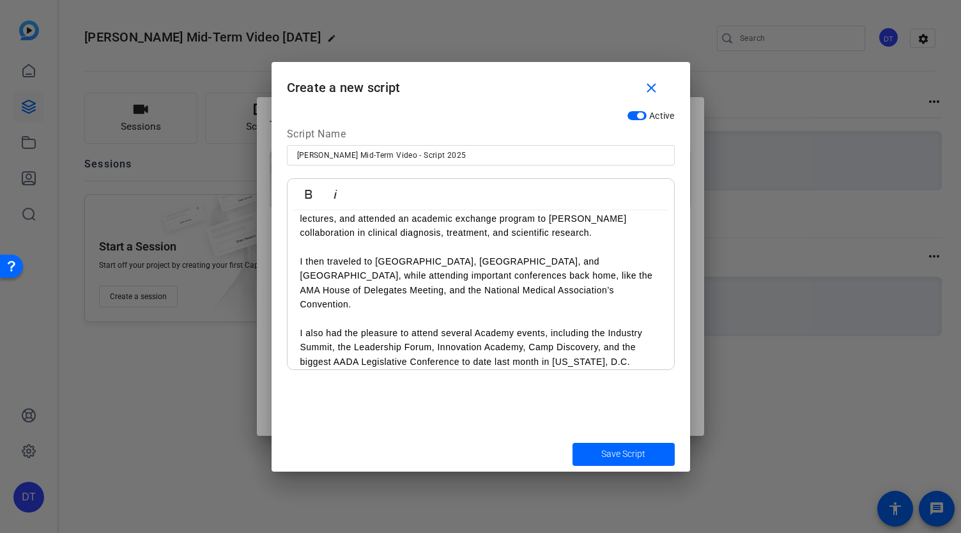
scroll to position [180, 0]
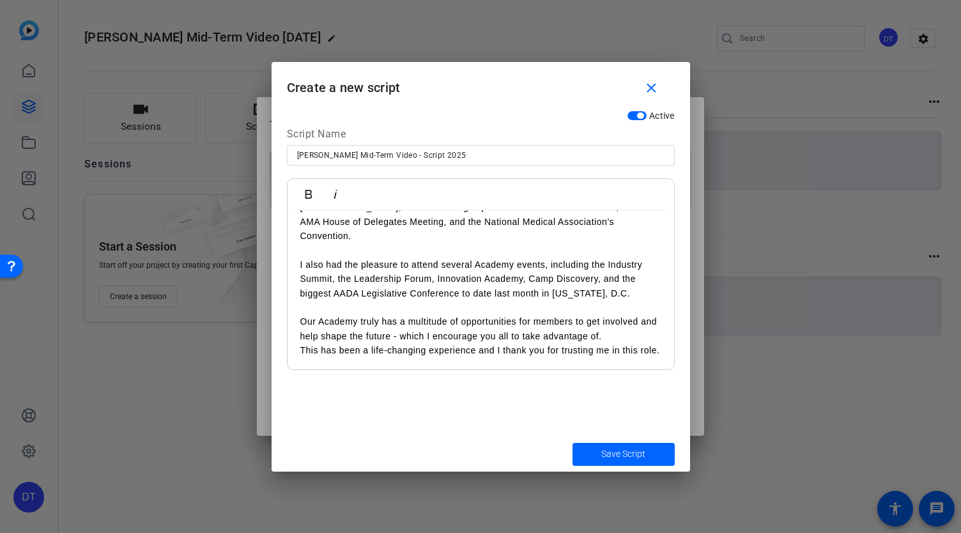
click at [300, 343] on p "This has been a life-changing experience and I thank you for trusting me in thi…" at bounding box center [480, 350] width 361 height 14
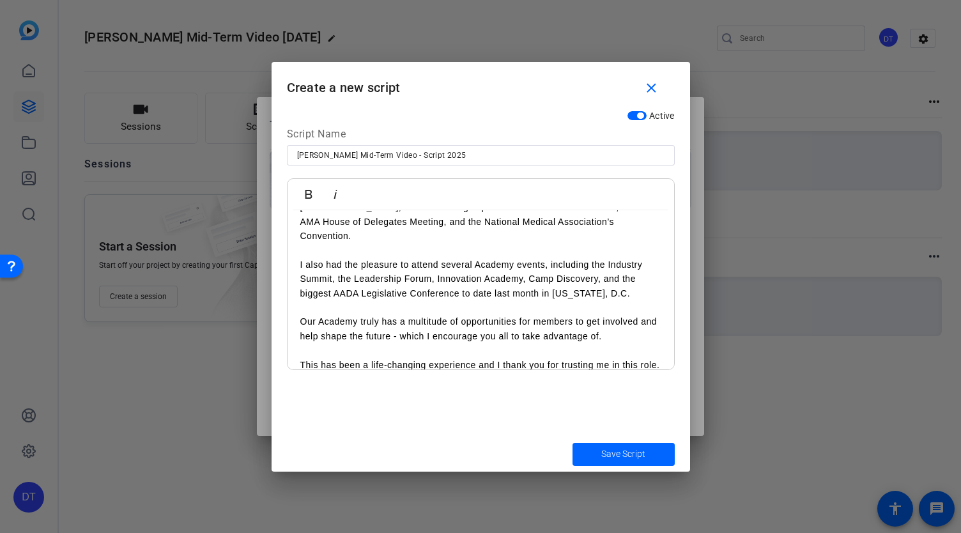
click at [609, 358] on p "This has been a life-changing experience and I thank you for trusting me in thi…" at bounding box center [480, 365] width 361 height 14
click at [623, 358] on p "This has been a life-changing experience and I thank you for trusting me in thi…" at bounding box center [480, 365] width 361 height 14
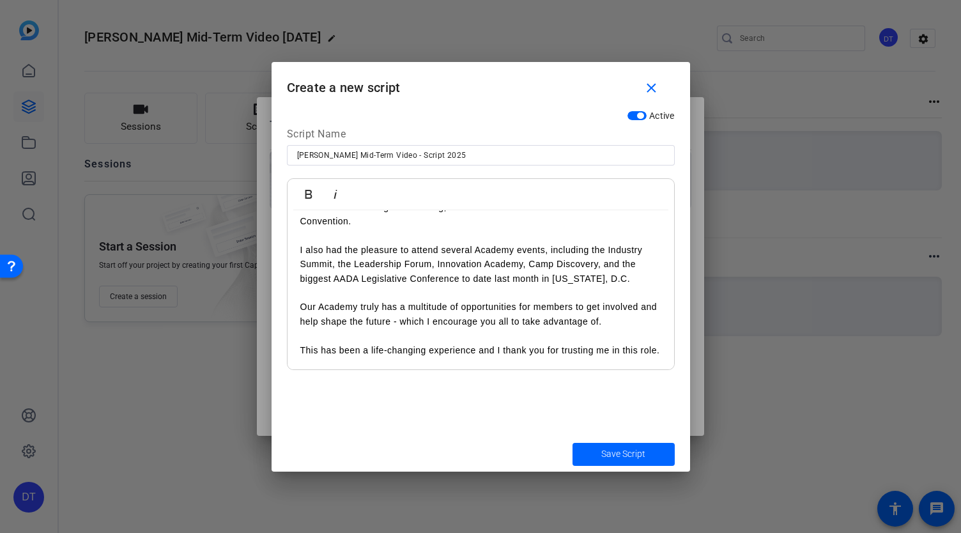
click at [642, 343] on p "This has been a life-changing experience and I thank you for trusting me in thi…" at bounding box center [480, 350] width 361 height 14
click at [570, 343] on p "This has been a life-changing experience and I thank you for trusting me in thi…" at bounding box center [480, 350] width 361 height 14
click at [589, 350] on p "This has been a life-changing experience and I thank you for trusting me in thi…" at bounding box center [480, 350] width 361 height 14
click at [512, 359] on div "Last month, I officially moved into the second half of my term as your presiden…" at bounding box center [481, 192] width 387 height 355
click at [485, 359] on div "Last month, I officially moved into the second half of my term as your presiden…" at bounding box center [481, 192] width 387 height 355
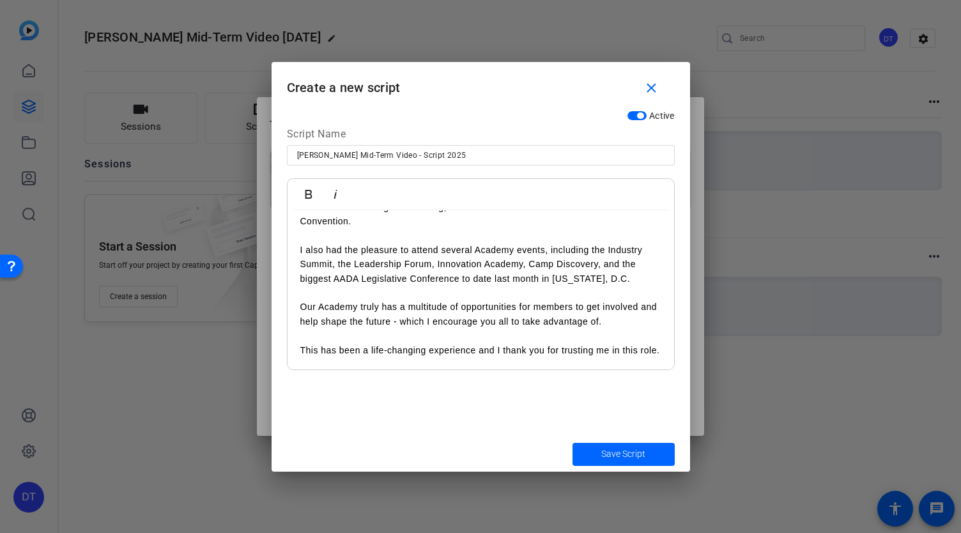
click at [484, 347] on p "This has been a life-changing experience and I thank you for trusting me in thi…" at bounding box center [480, 350] width 361 height 14
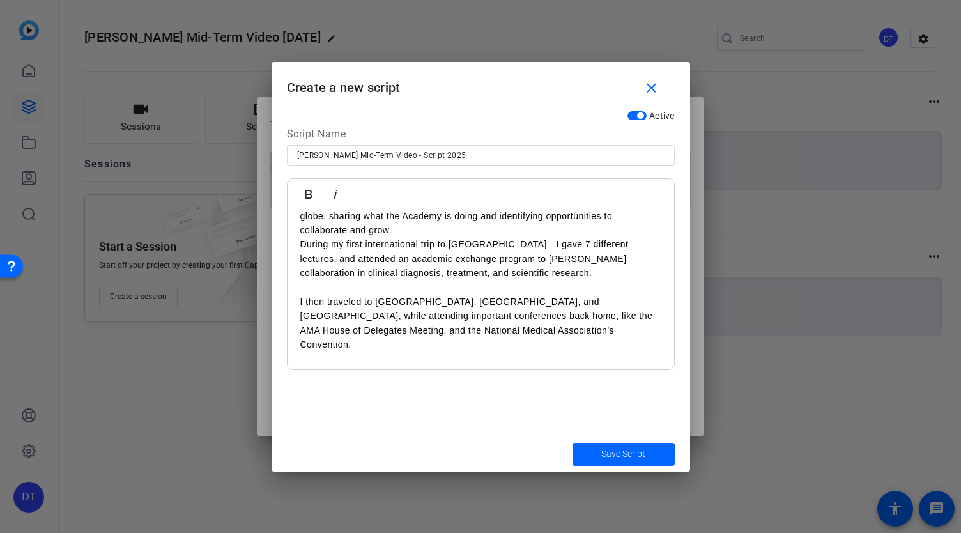
scroll to position [67, 0]
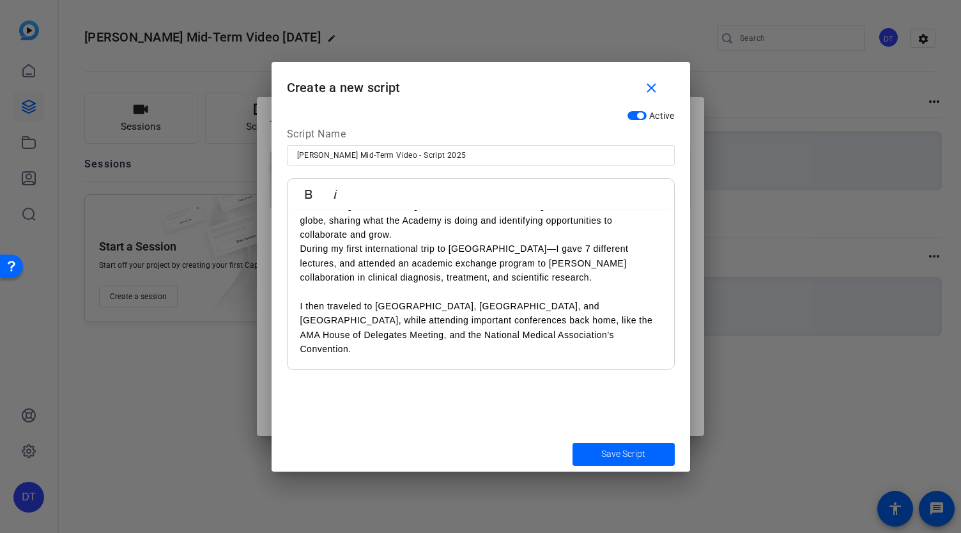
click at [409, 228] on p "Since taking office, I have given dozens of lectures to organizations around th…" at bounding box center [480, 220] width 361 height 43
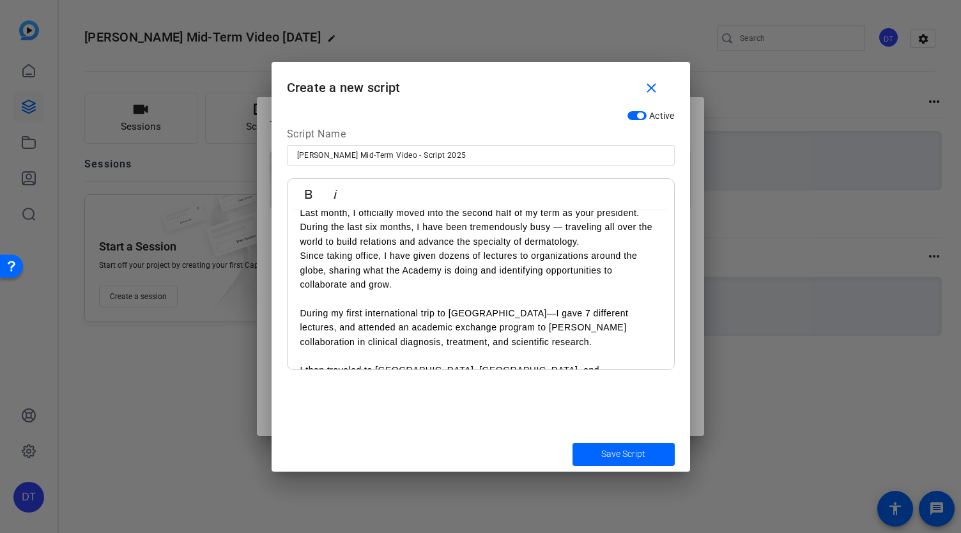
scroll to position [0, 0]
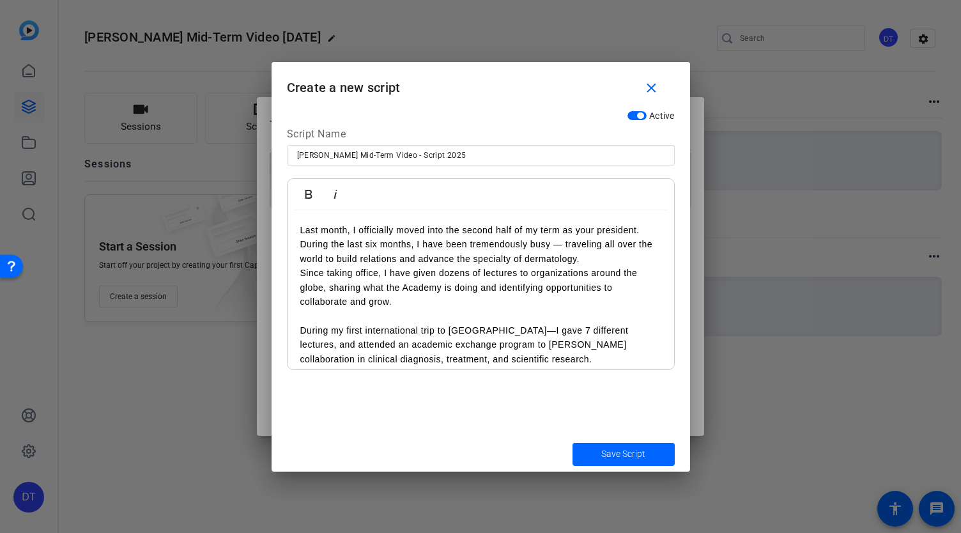
click at [300, 245] on p "Last month, I officially moved into the second half of my term as your presiden…" at bounding box center [480, 244] width 361 height 43
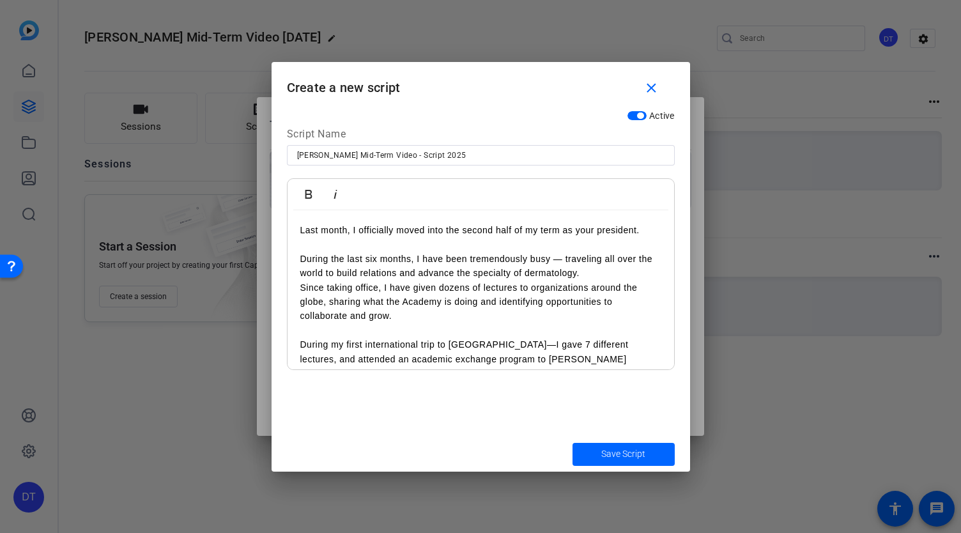
click at [587, 275] on p "During the last six months, I have been tremendously busy — traveling all over …" at bounding box center [480, 266] width 361 height 29
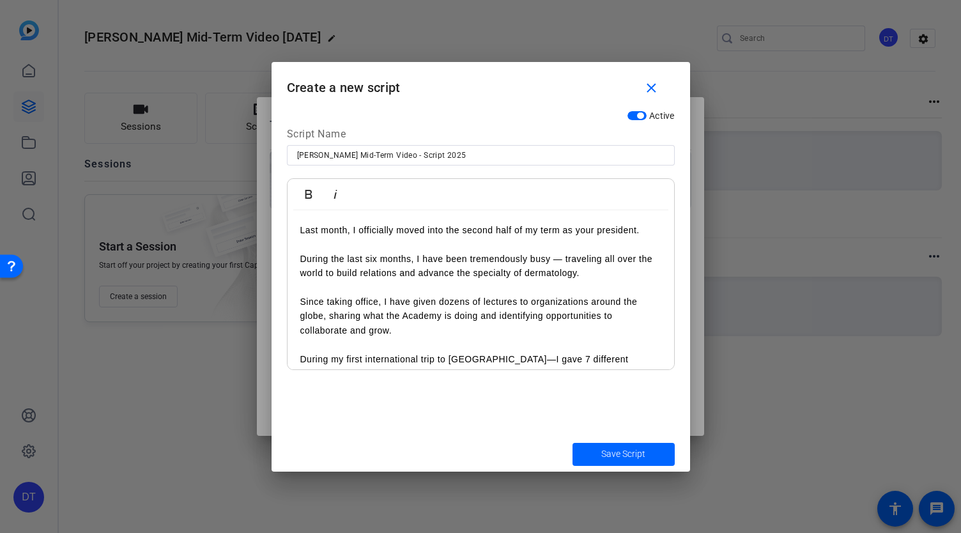
click at [321, 221] on div "Last month, I officially moved into the second half of my term as your presiden…" at bounding box center [481, 416] width 387 height 412
drag, startPoint x: 495, startPoint y: 352, endPoint x: 266, endPoint y: 143, distance: 310.3
click at [266, 143] on div "Teleprompter Scripts add New Script close No teleprompter scripts Teleprompter …" at bounding box center [480, 266] width 961 height 533
copy div "Lore ipsum, D sitametcon adipi elit sed doeius temp in ut labo et dolo magnaali…"
click at [541, 332] on p "Since taking office, I have given dozens of lectures to organizations around th…" at bounding box center [480, 316] width 361 height 43
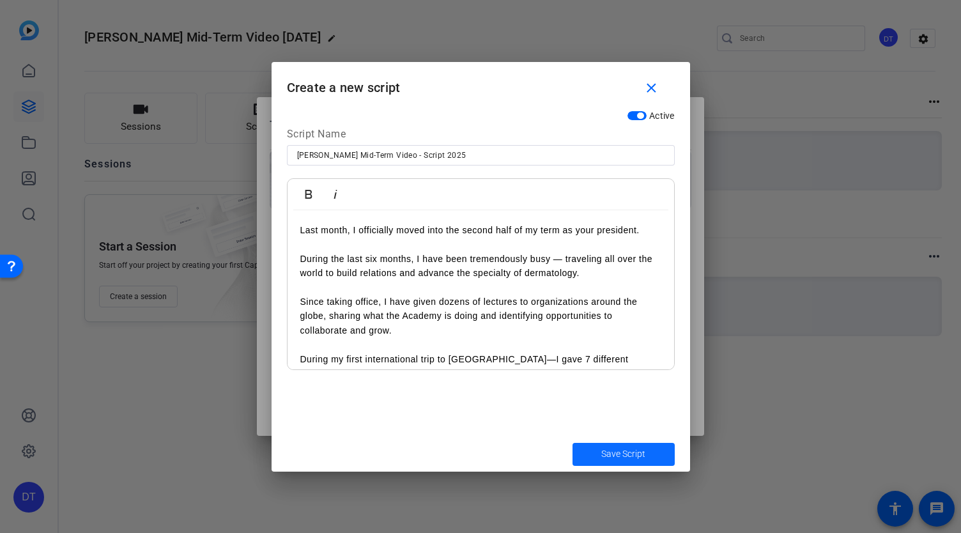
click at [631, 453] on span "Save Script" at bounding box center [623, 453] width 44 height 13
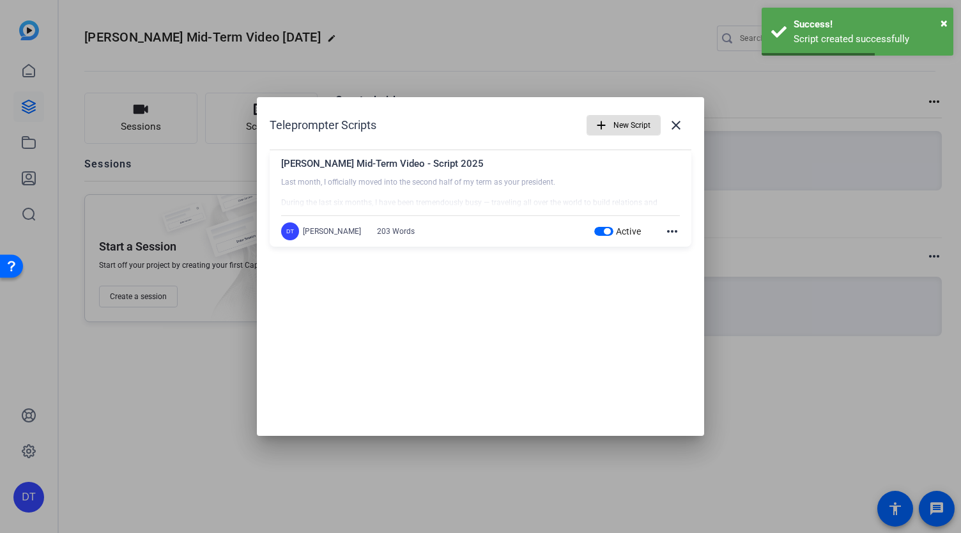
click at [672, 231] on mat-icon "more_horiz" at bounding box center [672, 231] width 15 height 15
click at [677, 128] on div at bounding box center [480, 266] width 961 height 533
click at [679, 120] on mat-icon "close" at bounding box center [676, 125] width 15 height 15
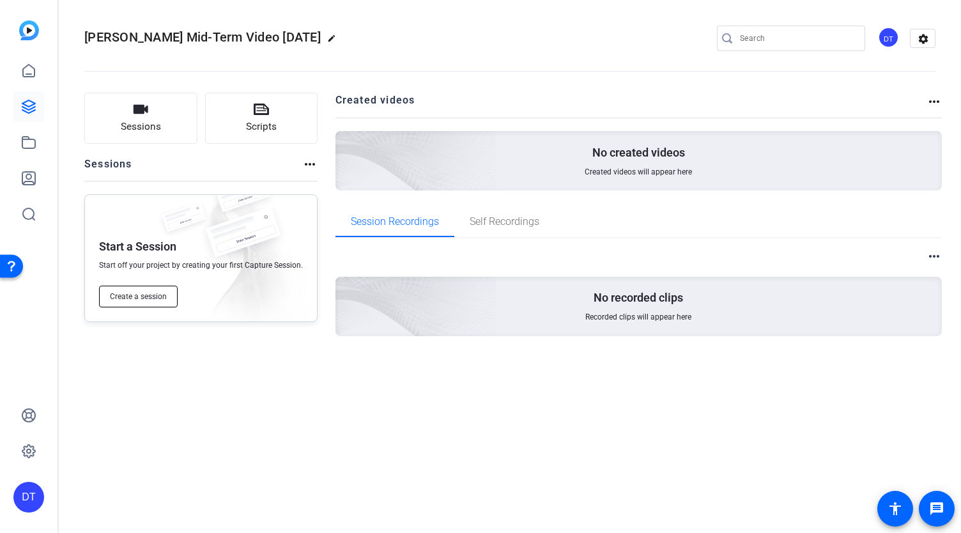
click at [160, 296] on span "Create a session" at bounding box center [138, 296] width 57 height 10
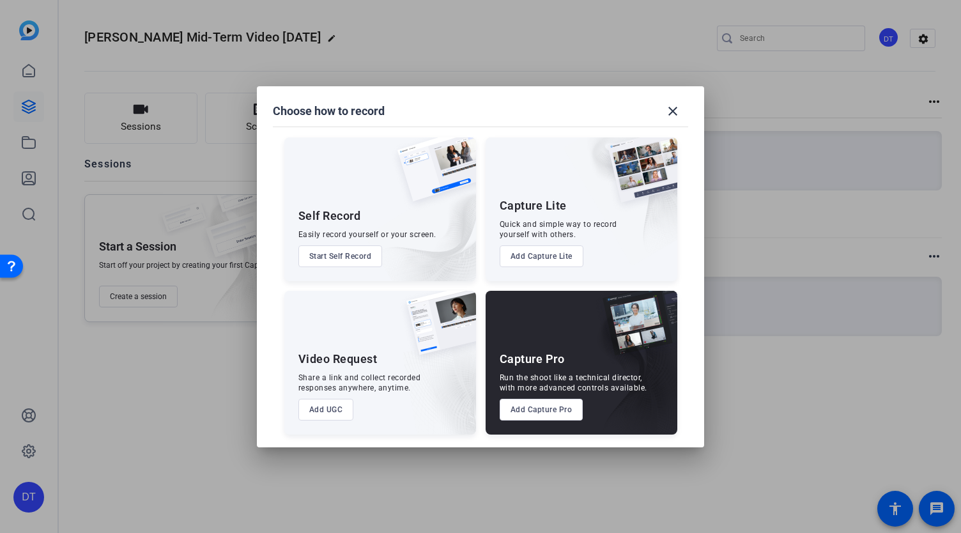
click at [325, 409] on button "Add UGC" at bounding box center [326, 410] width 56 height 22
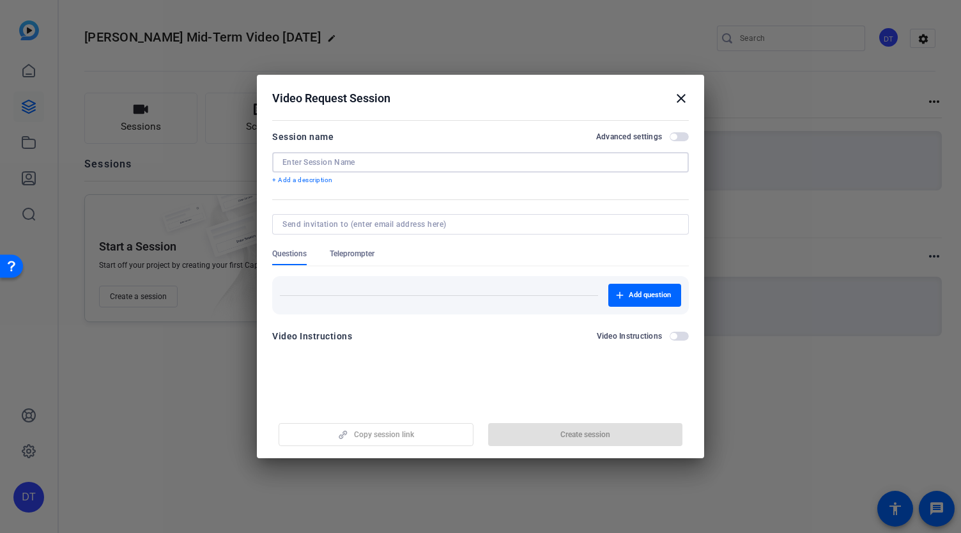
click at [385, 160] on input at bounding box center [480, 162] width 396 height 10
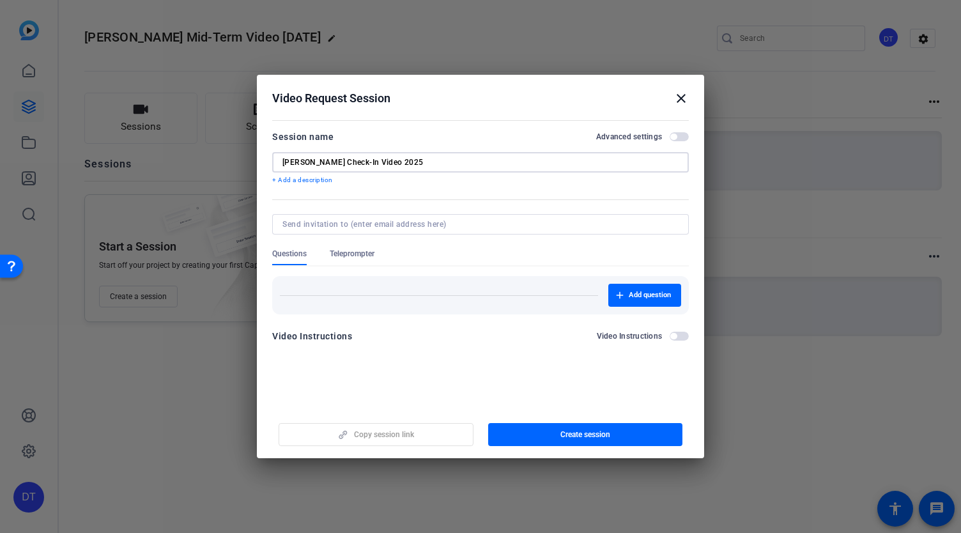
click at [412, 160] on input "[PERSON_NAME] Check-In Video 2025" at bounding box center [480, 162] width 396 height 10
click at [479, 158] on input "[PERSON_NAME] Check-In Video [DATE]" at bounding box center [480, 162] width 396 height 10
click at [424, 160] on input "[PERSON_NAME] Check-In Video [DATE]" at bounding box center [480, 162] width 396 height 10
type input "[PERSON_NAME] Check-In Video 2025"
click at [438, 221] on input at bounding box center [477, 224] width 391 height 10
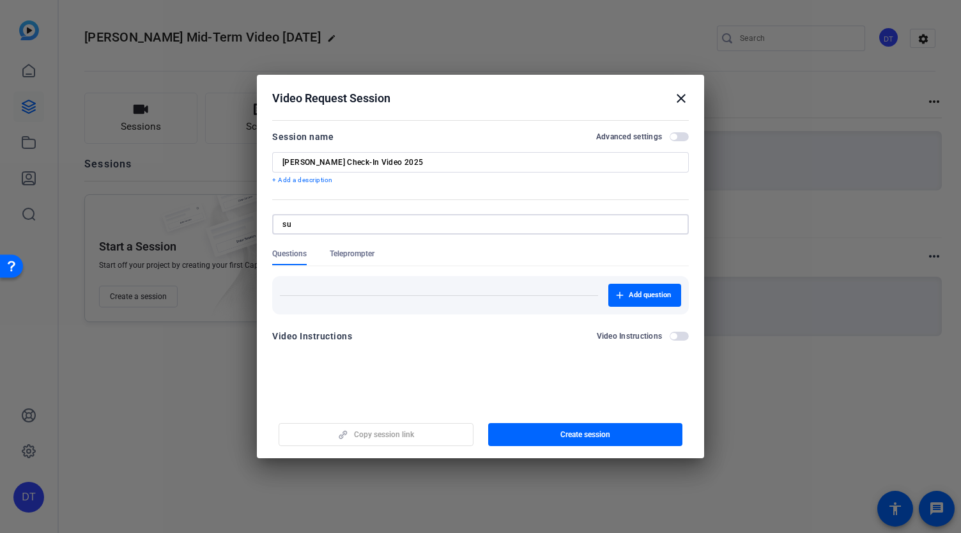
type input "s"
paste input "[PERSON_NAME][EMAIL_ADDRESS][PERSON_NAME][DOMAIN_NAME]>"
click at [491, 227] on input "[PERSON_NAME][EMAIL_ADDRESS][PERSON_NAME][DOMAIN_NAME]" at bounding box center [477, 224] width 391 height 10
type input "[PERSON_NAME][EMAIL_ADDRESS][PERSON_NAME][DOMAIN_NAME]"
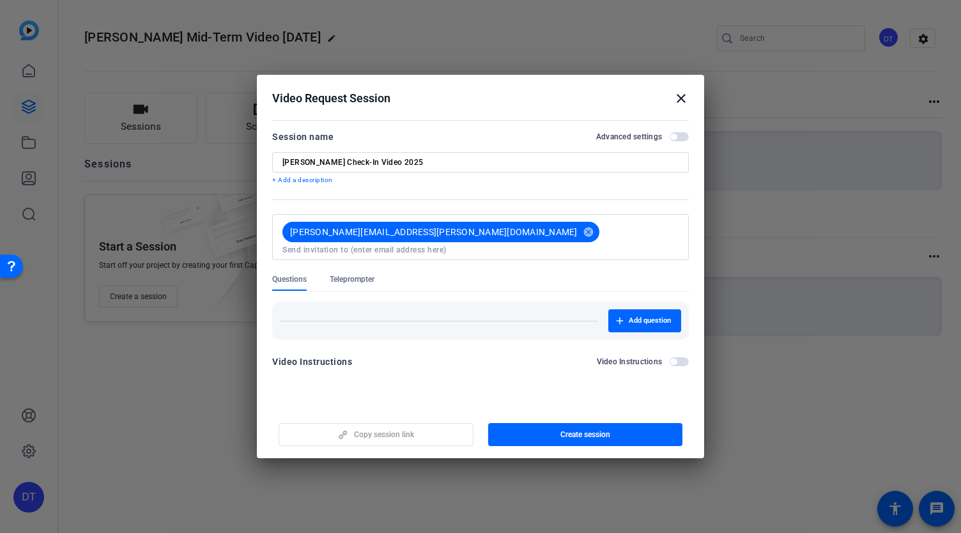
click at [481, 259] on form "Session name Advanced settings [PERSON_NAME] Check-In Video 2025 + Add a descri…" at bounding box center [480, 253] width 417 height 248
click at [569, 245] on input at bounding box center [480, 250] width 396 height 10
click at [444, 274] on div "Questions Teleprompter" at bounding box center [480, 282] width 417 height 17
click at [357, 274] on span "Teleprompter" at bounding box center [352, 279] width 45 height 10
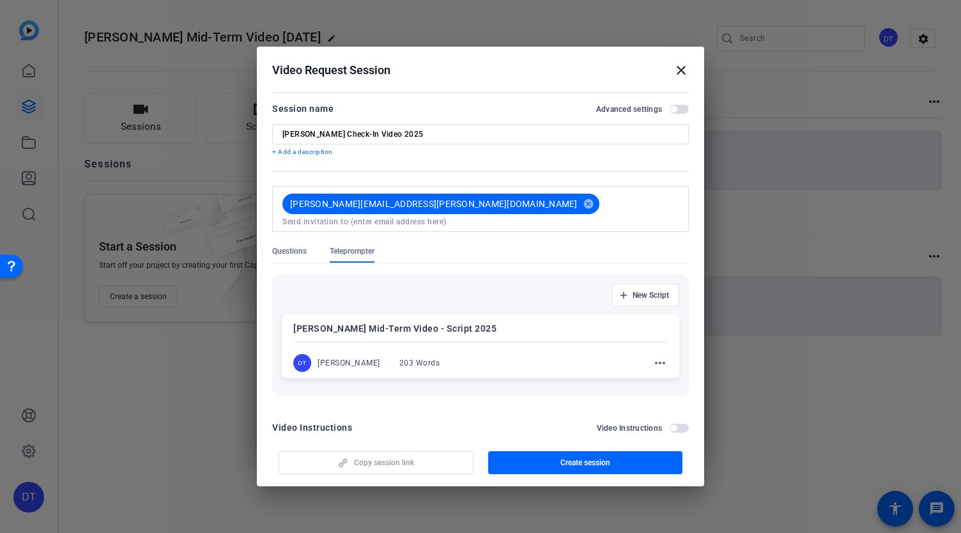
click at [653, 355] on mat-icon "more_horiz" at bounding box center [660, 362] width 15 height 15
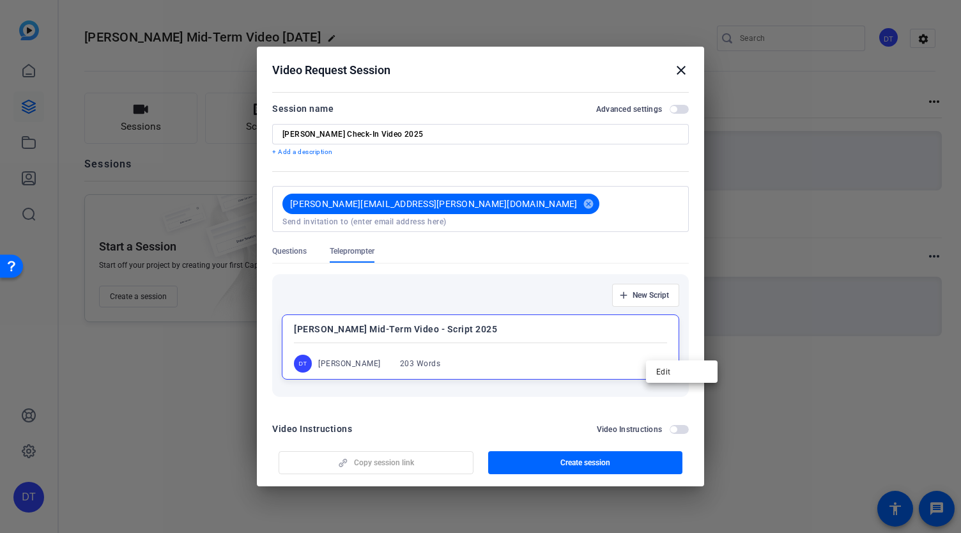
click at [473, 275] on div at bounding box center [480, 266] width 961 height 533
click at [280, 246] on span "Questions" at bounding box center [289, 251] width 35 height 10
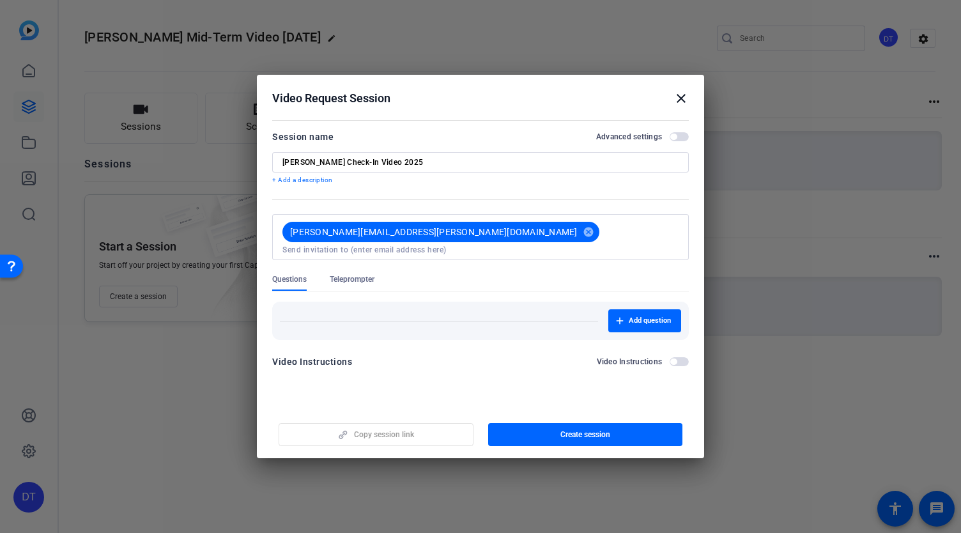
click at [361, 274] on span "Teleprompter" at bounding box center [352, 279] width 45 height 10
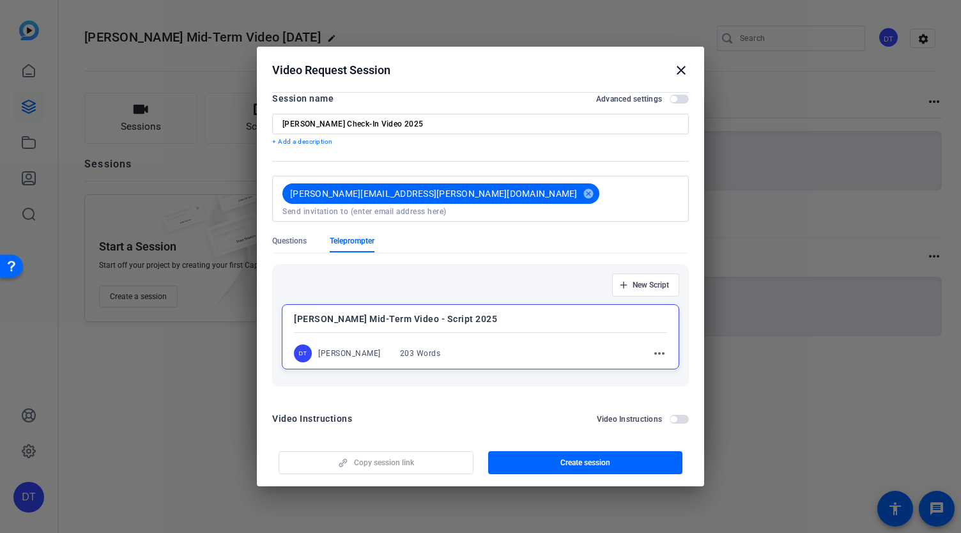
scroll to position [12, 0]
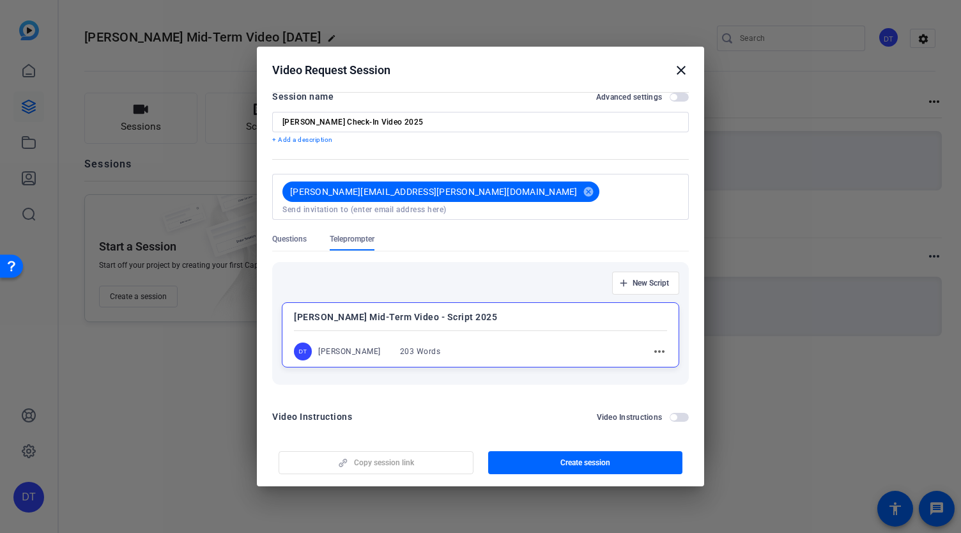
click at [670, 414] on span "button" at bounding box center [673, 417] width 6 height 6
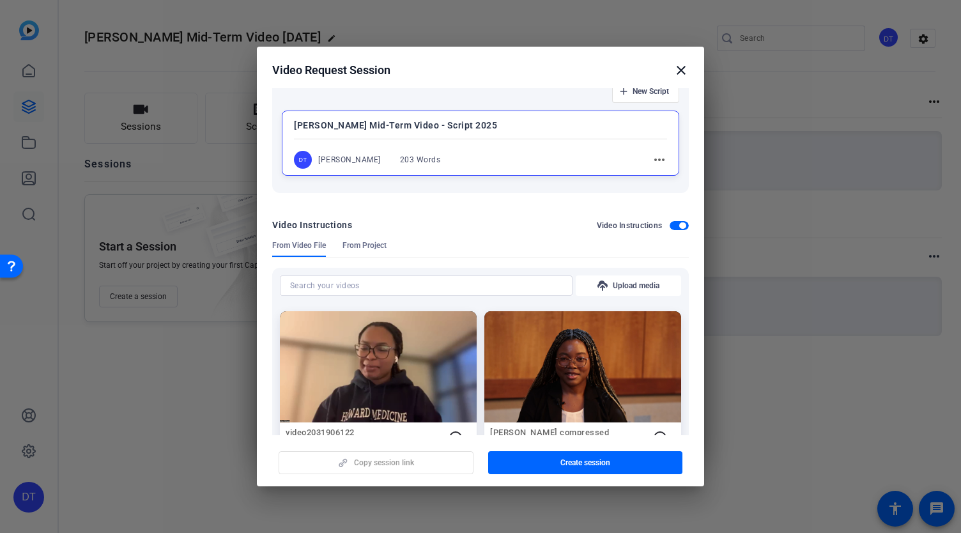
click at [677, 221] on span "button" at bounding box center [679, 225] width 19 height 9
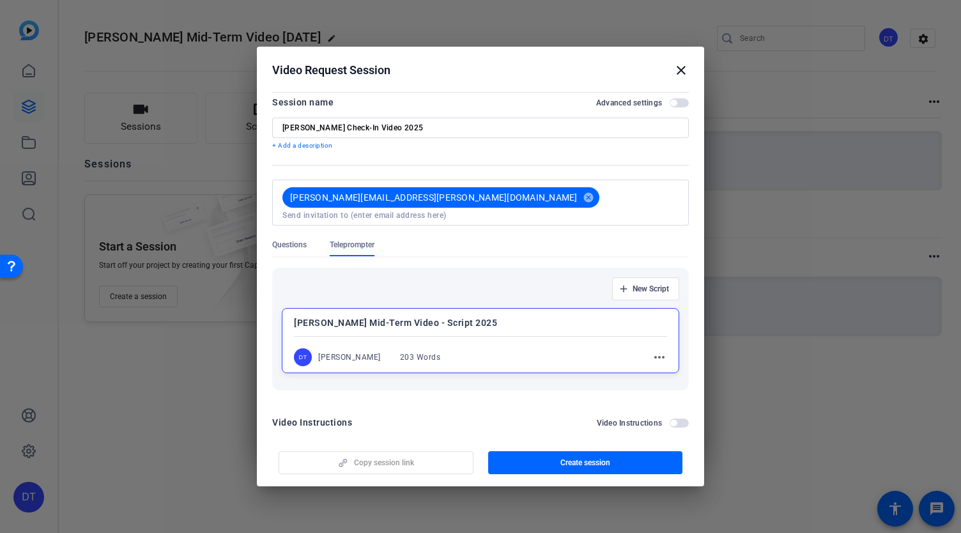
scroll to position [0, 0]
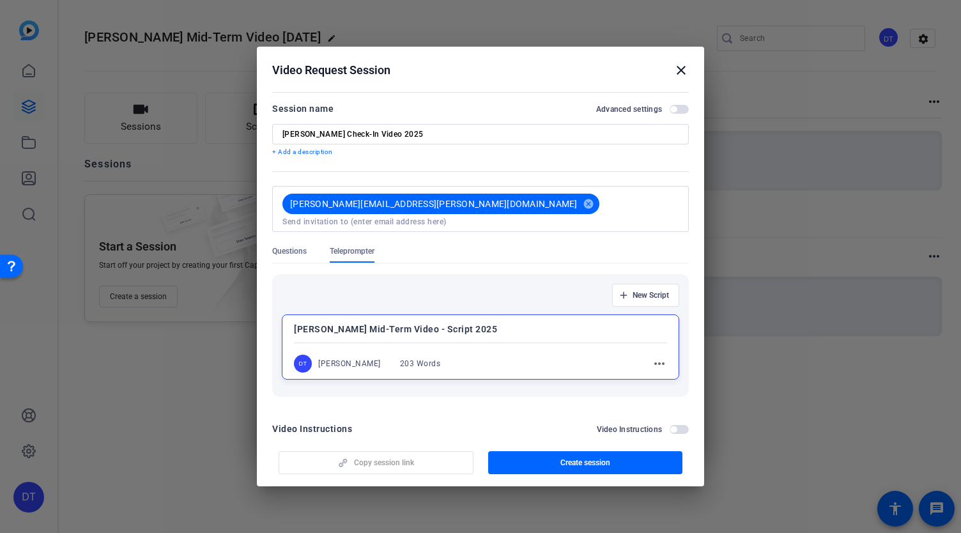
click at [318, 156] on p "+ Add a description" at bounding box center [480, 152] width 417 height 10
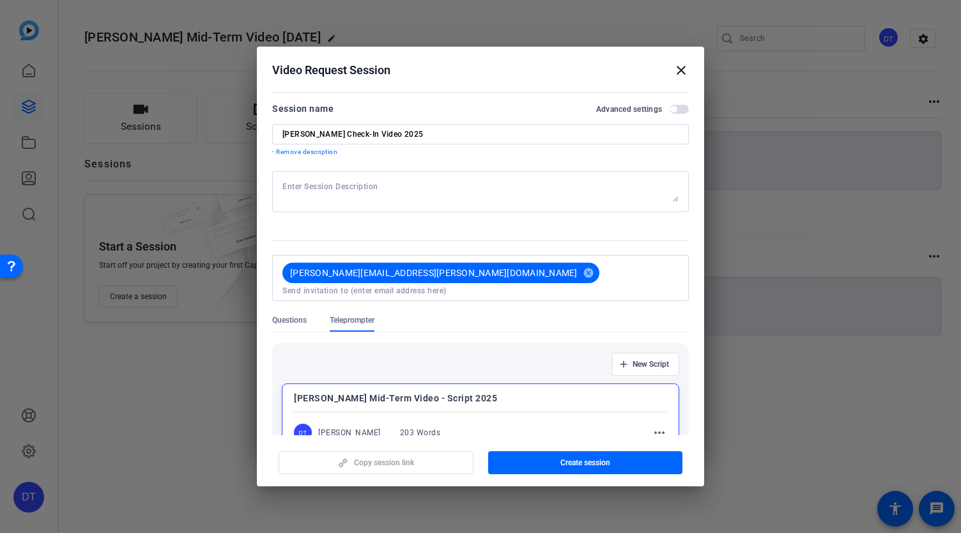
click at [343, 167] on form "Session name Advanced settings [PERSON_NAME] Check-In Video 2025 - Remove descr…" at bounding box center [480, 307] width 417 height 412
click at [339, 184] on textarea at bounding box center [480, 192] width 396 height 20
click at [458, 186] on textarea "Please record in vertical format with the phone stationary" at bounding box center [480, 192] width 396 height 20
click at [541, 194] on textarea "Please record in vertical format with the phone stationary" at bounding box center [480, 192] width 396 height 20
click at [460, 187] on textarea "Please record in vertical format with the phone stationary" at bounding box center [480, 192] width 396 height 20
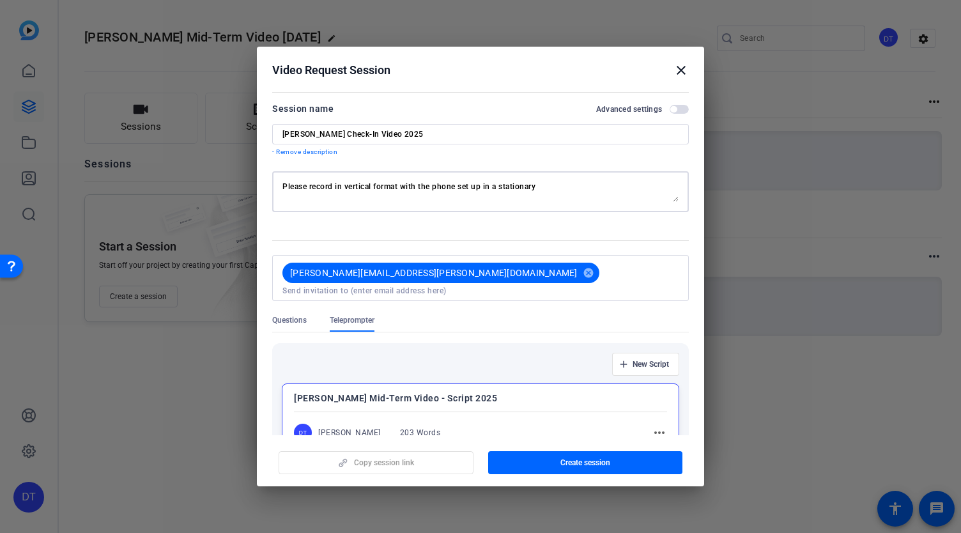
click at [560, 182] on textarea "Please record in vertical format with the phone set up in a stationary" at bounding box center [480, 192] width 396 height 20
click at [644, 189] on textarea "Please record in vertical format with the phone set up in a stationary spot. Sm…" at bounding box center [480, 192] width 396 height 20
click at [460, 196] on textarea "Please record in vertical format with the phone set up in a stationary spot. Sm…" at bounding box center [480, 192] width 396 height 20
click at [583, 190] on textarea "Please record in vertical format with the phone set up in a stationary spot. Sm…" at bounding box center [480, 192] width 396 height 20
drag, startPoint x: 584, startPoint y: 189, endPoint x: 616, endPoint y: 190, distance: 32.0
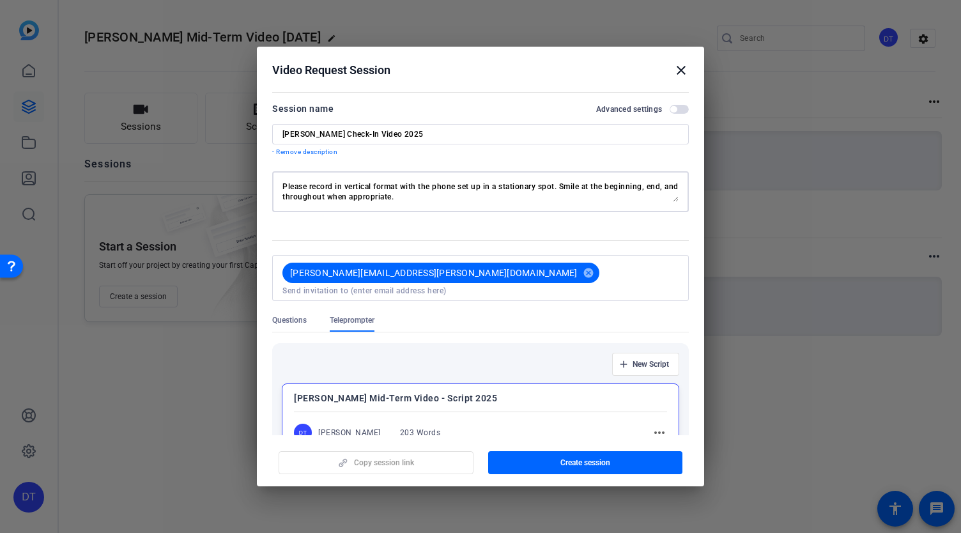
click at [616, 190] on textarea "Please record in vertical format with the phone set up in a stationary spot. Sm…" at bounding box center [480, 192] width 396 height 20
click at [640, 188] on textarea "Please record in vertical format with the phone set up in a stationary spot. Sm…" at bounding box center [480, 192] width 396 height 20
drag, startPoint x: 651, startPoint y: 189, endPoint x: 339, endPoint y: 189, distance: 311.9
click at [295, 200] on textarea "Please record in vertical format with the phone set up in a stationary spot. Sm…" at bounding box center [480, 192] width 396 height 20
click at [633, 192] on textarea "Please record in vertical format with the phone set up in a stationary spot. Sm…" at bounding box center [480, 192] width 396 height 20
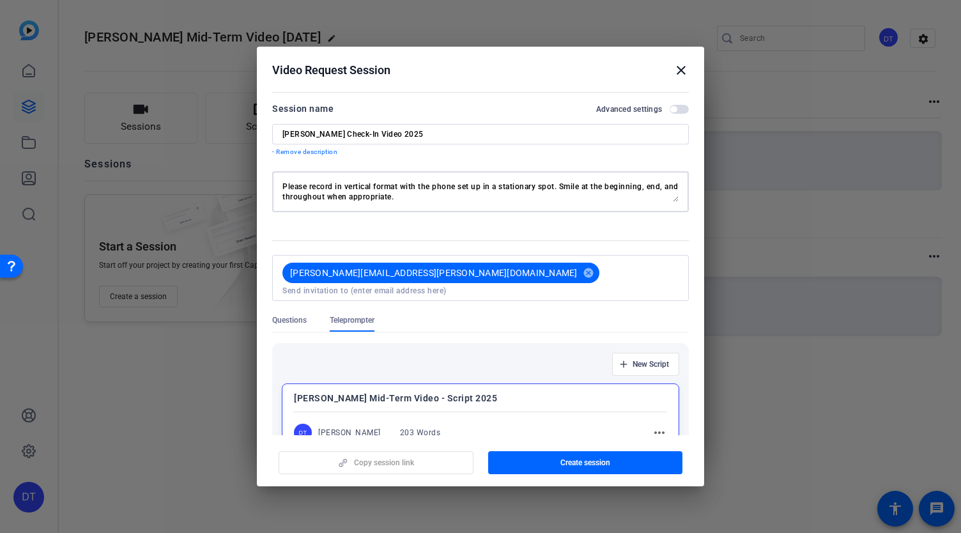
drag, startPoint x: 669, startPoint y: 187, endPoint x: 644, endPoint y: 190, distance: 25.1
click at [644, 190] on textarea "Please record in vertical format with the phone set up in a stationary spot. Sm…" at bounding box center [480, 192] width 396 height 20
drag, startPoint x: 395, startPoint y: 199, endPoint x: 383, endPoint y: 196, distance: 11.8
click at [394, 197] on textarea "Please record in vertical format with the phone set up in a stationary spot. Sm…" at bounding box center [480, 192] width 396 height 20
click at [346, 197] on textarea "Please record in vertical format with the phone set up in a stationary spot. Sm…" at bounding box center [480, 192] width 396 height 20
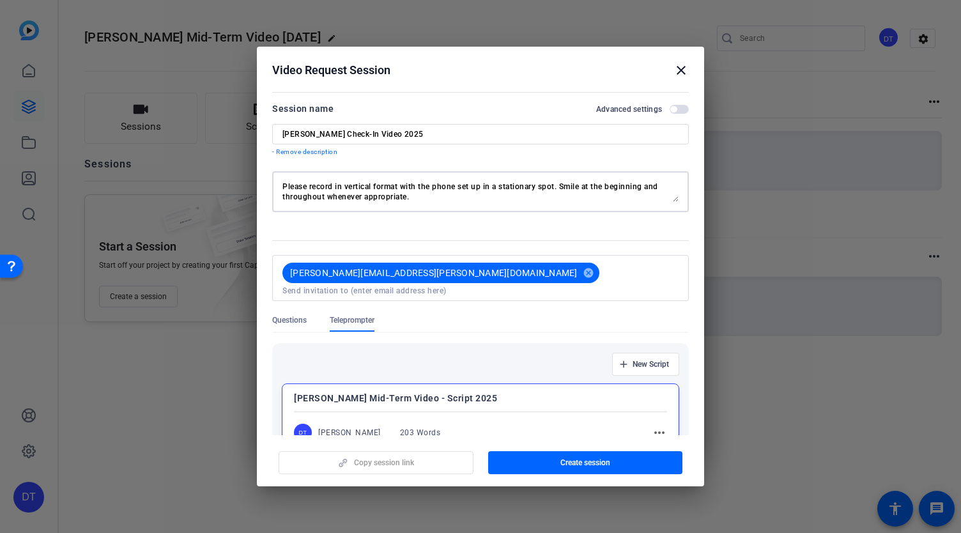
click at [440, 196] on textarea "Please record in vertical format with the phone set up in a stationary spot. Sm…" at bounding box center [480, 192] width 396 height 20
click at [329, 196] on textarea "Please record in vertical format with the phone set up in a stationary spot. Sm…" at bounding box center [480, 192] width 396 height 20
click at [444, 188] on textarea "Please record in vertical format with the phone set up in a stationary spot. Sm…" at bounding box center [480, 192] width 396 height 20
click at [520, 199] on textarea "Please record in vertical format with the phone set up in a stationary spot. Sm…" at bounding box center [480, 192] width 396 height 20
click at [523, 201] on textarea "Please record in vertical format with the phone set up in a stationary spot. Sm…" at bounding box center [480, 192] width 396 height 20
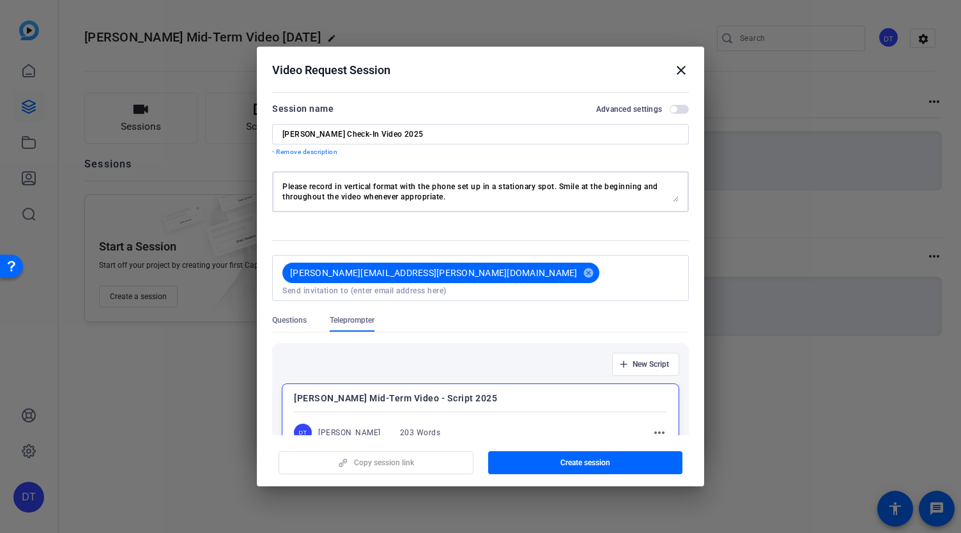
click at [521, 198] on textarea "Please record in vertical format with the phone set up in a stationary spot. Sm…" at bounding box center [480, 192] width 396 height 20
type textarea "Please record in vertical format with the phone set up in a stationary spot. Sm…"
click at [491, 227] on form "Session name Advanced settings [PERSON_NAME] Midterm Check-In Video 2025 - Remo…" at bounding box center [480, 307] width 417 height 412
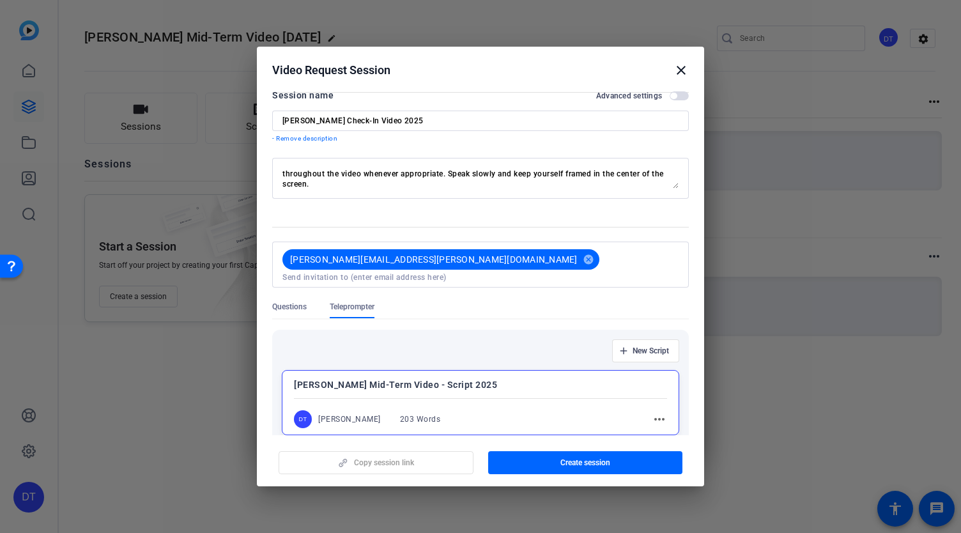
scroll to position [0, 0]
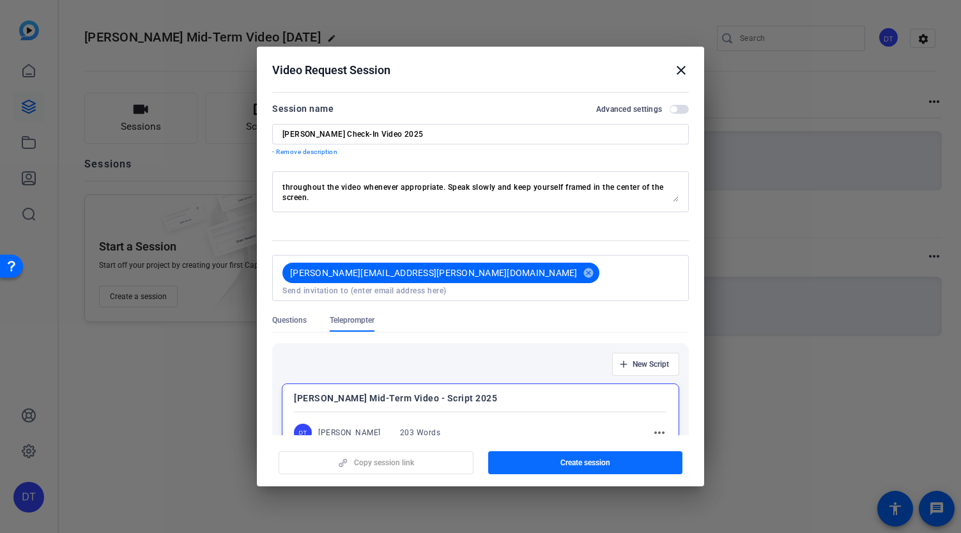
click at [619, 465] on span "button" at bounding box center [585, 462] width 195 height 31
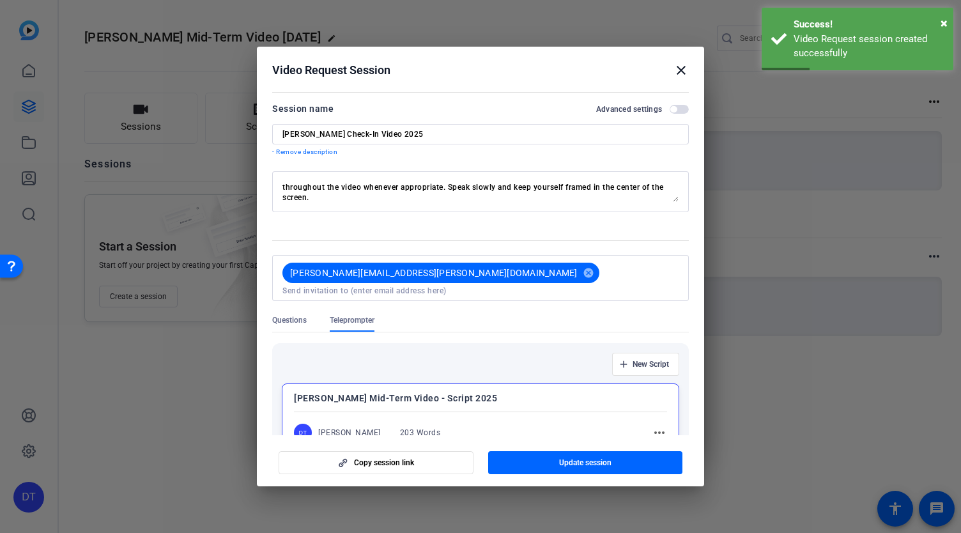
click at [613, 286] on input at bounding box center [480, 291] width 396 height 10
type input "[EMAIL_ADDRESS][DOMAIN_NAME]"
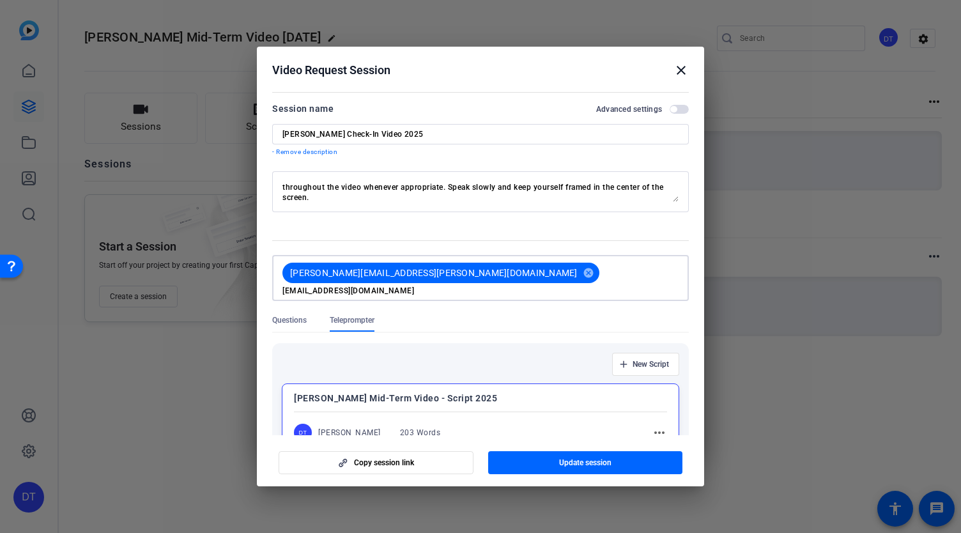
click at [612, 286] on input "[EMAIL_ADDRESS][DOMAIN_NAME]" at bounding box center [480, 291] width 396 height 10
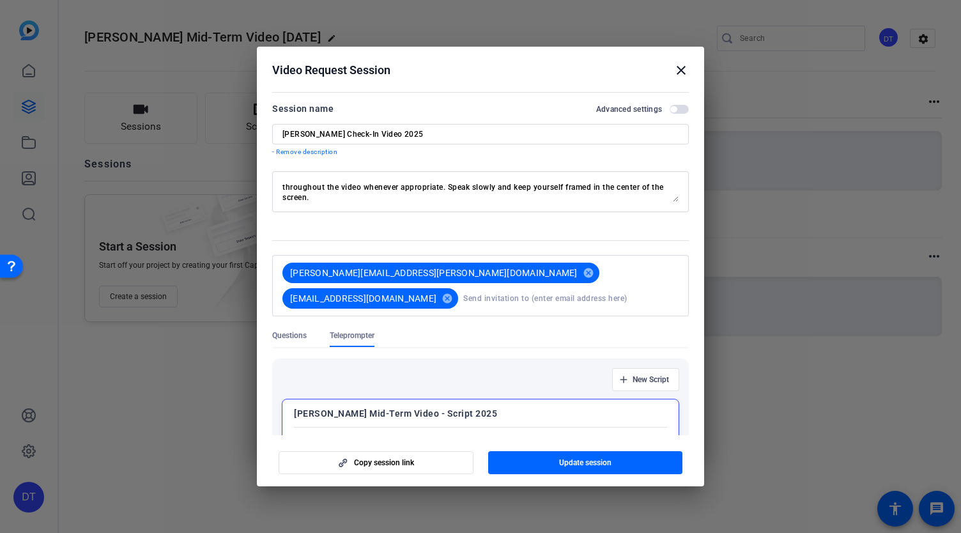
click at [516, 330] on mat-tab-group "Questions Teleprompter New Script [PERSON_NAME] Mid-Term Video - Script 2025 DT…" at bounding box center [480, 410] width 417 height 161
click at [603, 467] on span "Update session" at bounding box center [585, 463] width 52 height 10
click at [425, 463] on span "button" at bounding box center [376, 462] width 194 height 31
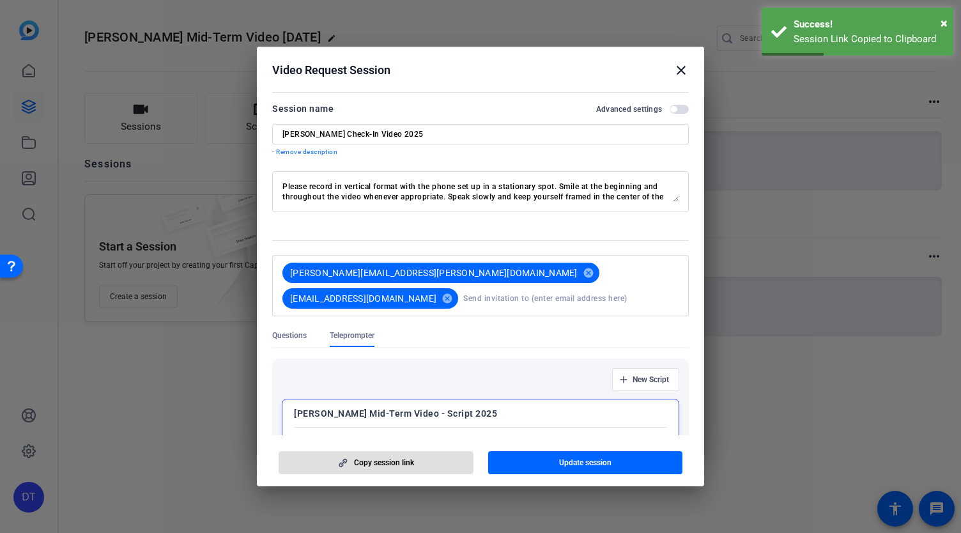
click at [678, 70] on mat-icon "close" at bounding box center [681, 70] width 15 height 15
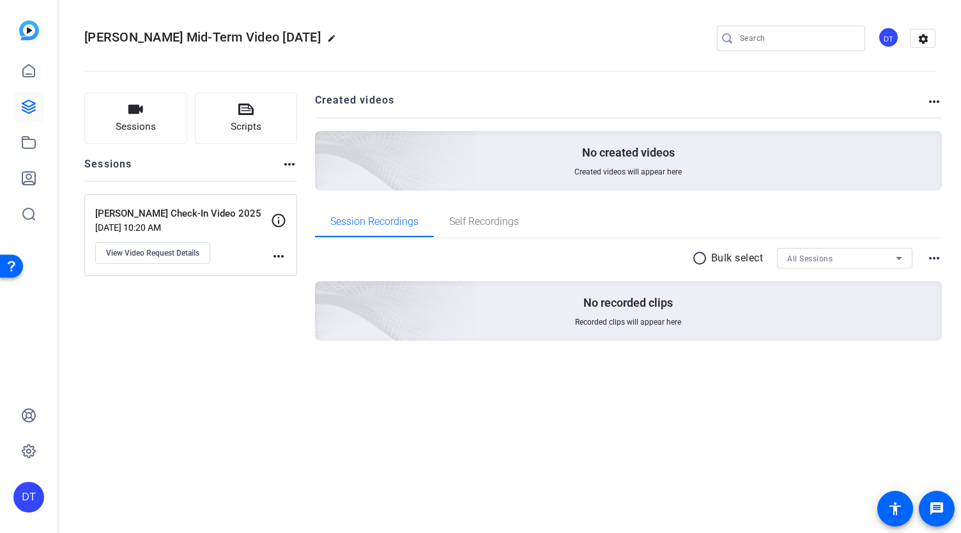
click at [549, 36] on div "[PERSON_NAME] Mid-Term Video [DATE] edit DT settings" at bounding box center [509, 38] width 851 height 19
click at [192, 378] on div "Sessions Scripts Sessions more_horiz [PERSON_NAME] Check-In Video 2025 [DATE] 1…" at bounding box center [190, 237] width 213 height 289
click at [278, 256] on mat-icon "more_horiz" at bounding box center [278, 256] width 15 height 15
click at [197, 369] on div at bounding box center [480, 266] width 961 height 533
